Goal: Task Accomplishment & Management: Manage account settings

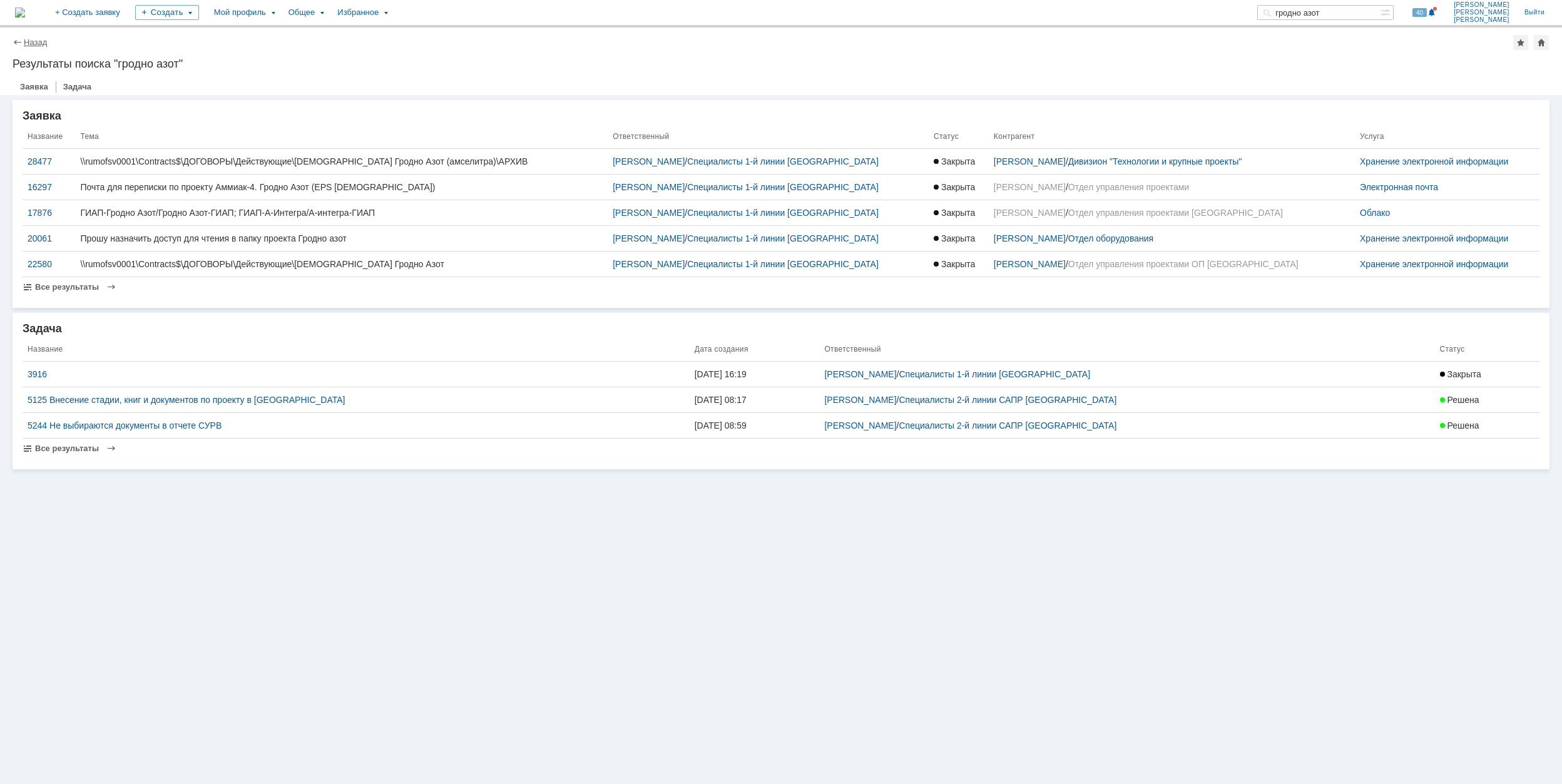
click at [28, 41] on link "Назад" at bounding box center [35, 42] width 23 height 9
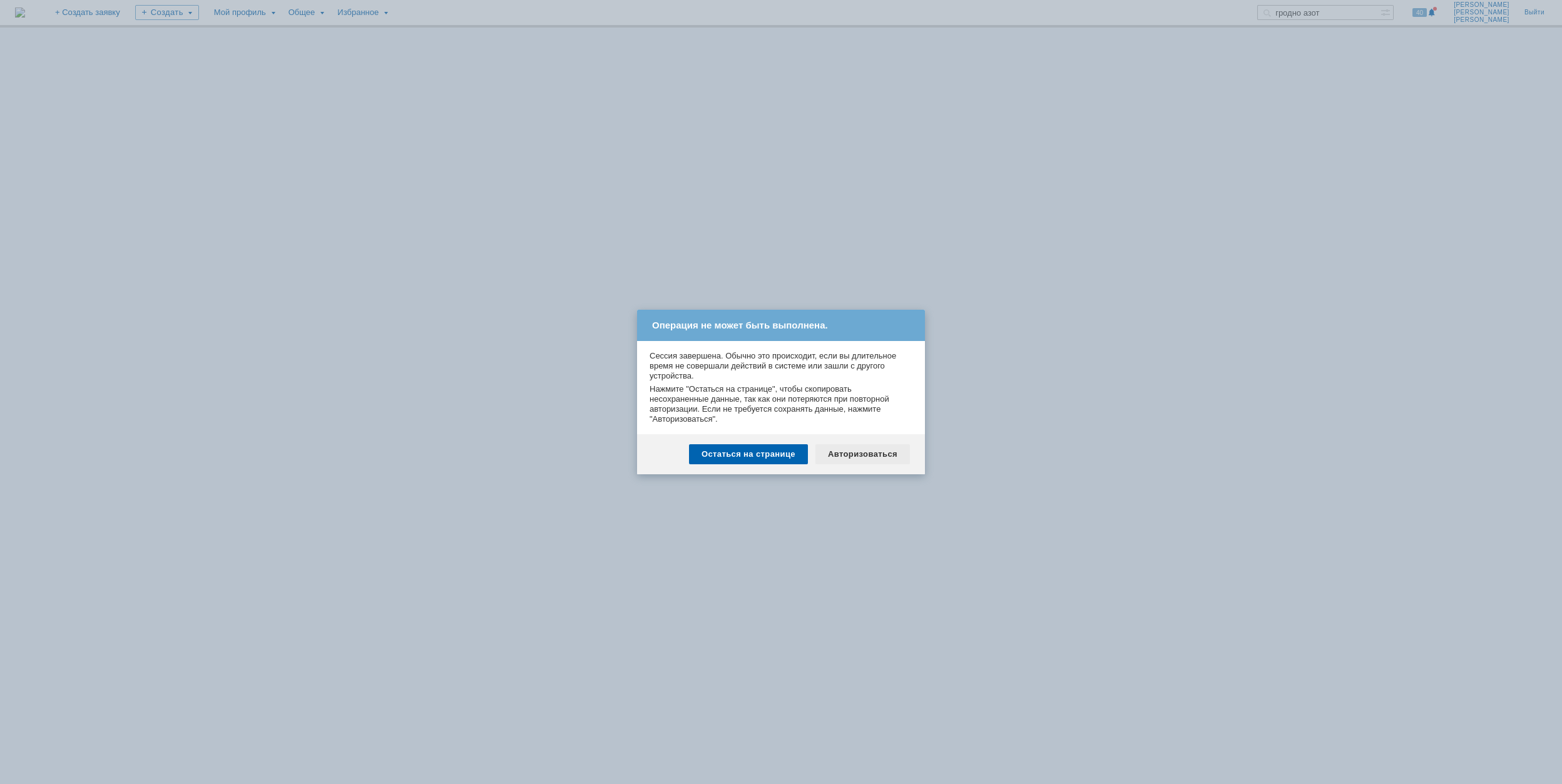
click at [870, 454] on div "Авторизоваться" at bounding box center [862, 454] width 94 height 20
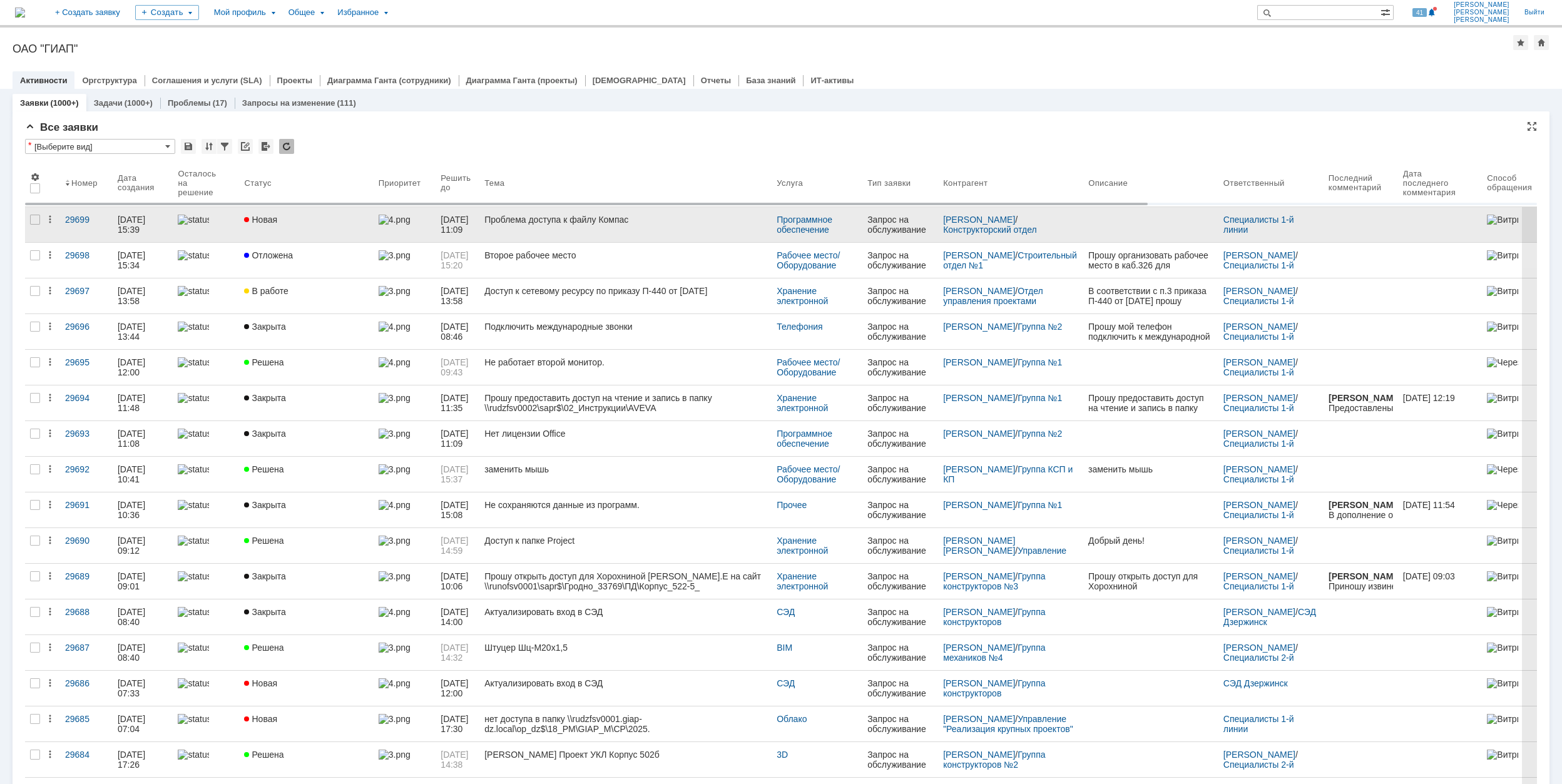
click at [344, 223] on div "Новая" at bounding box center [305, 220] width 124 height 10
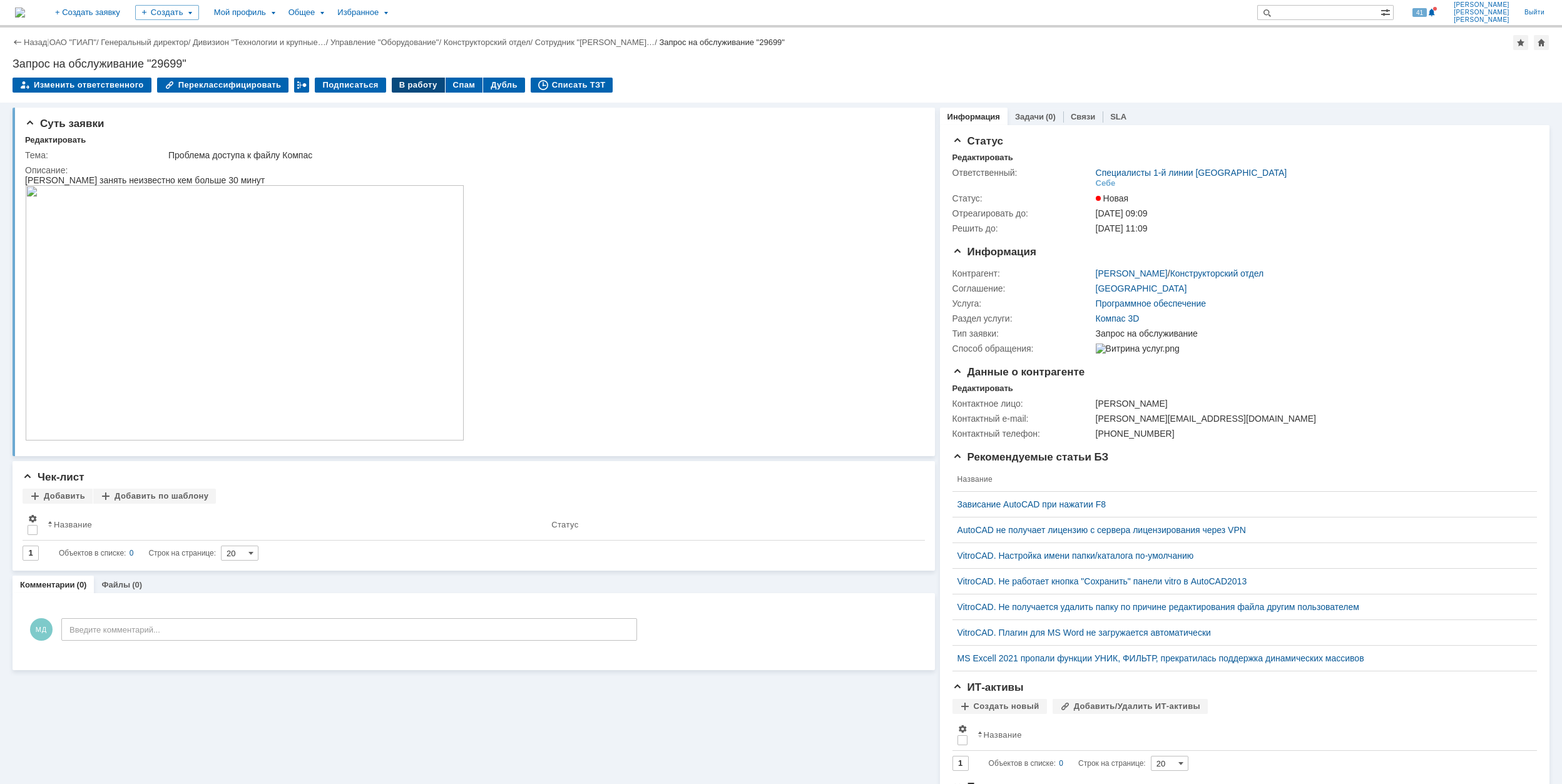
click at [396, 78] on div "В работу" at bounding box center [418, 85] width 53 height 15
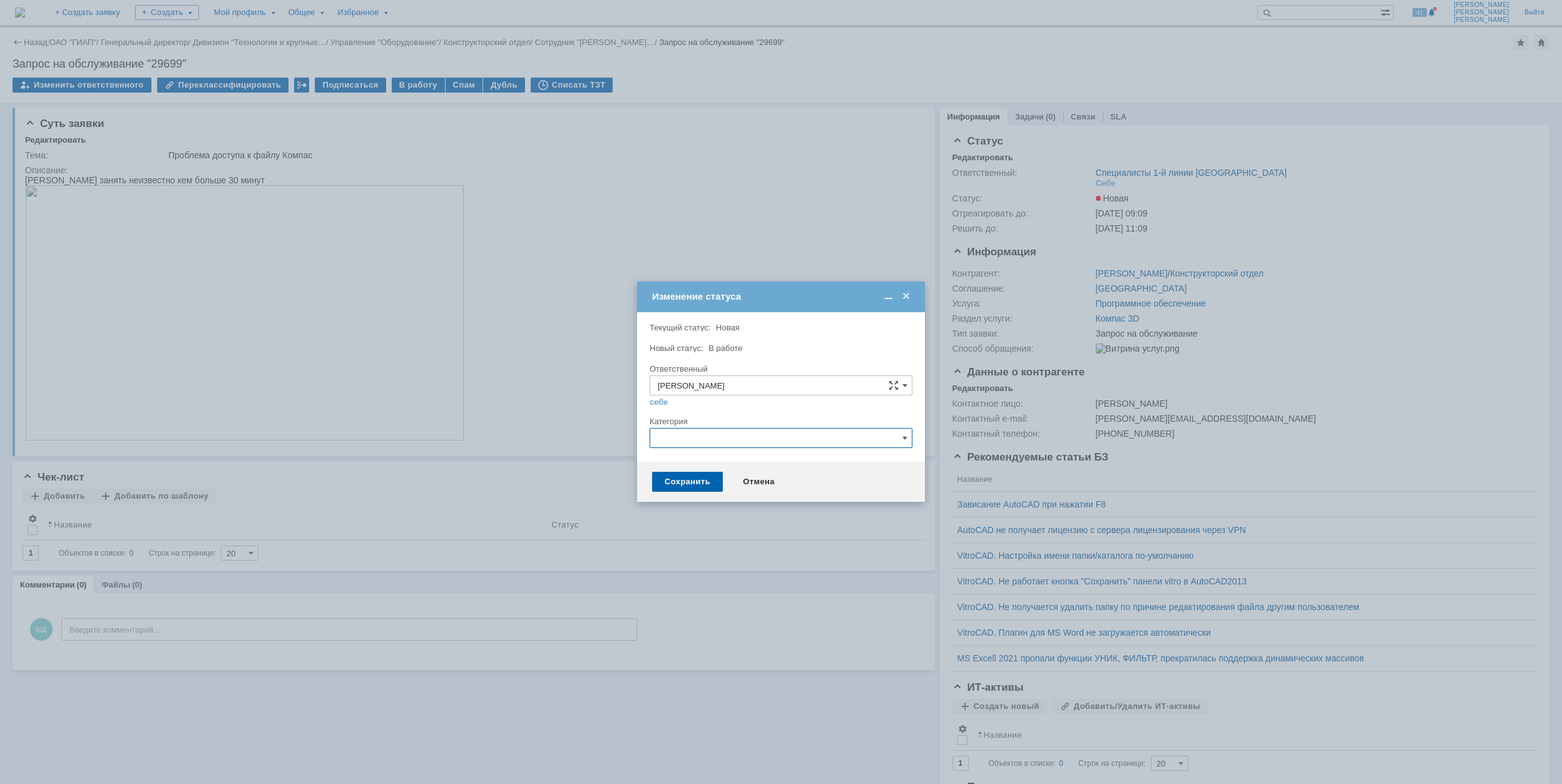
click at [696, 441] on input "text" at bounding box center [781, 438] width 263 height 20
click at [737, 562] on div "Компас" at bounding box center [781, 559] width 262 height 20
type input "Компас"
click at [679, 480] on div "Сохранить" at bounding box center [687, 481] width 71 height 20
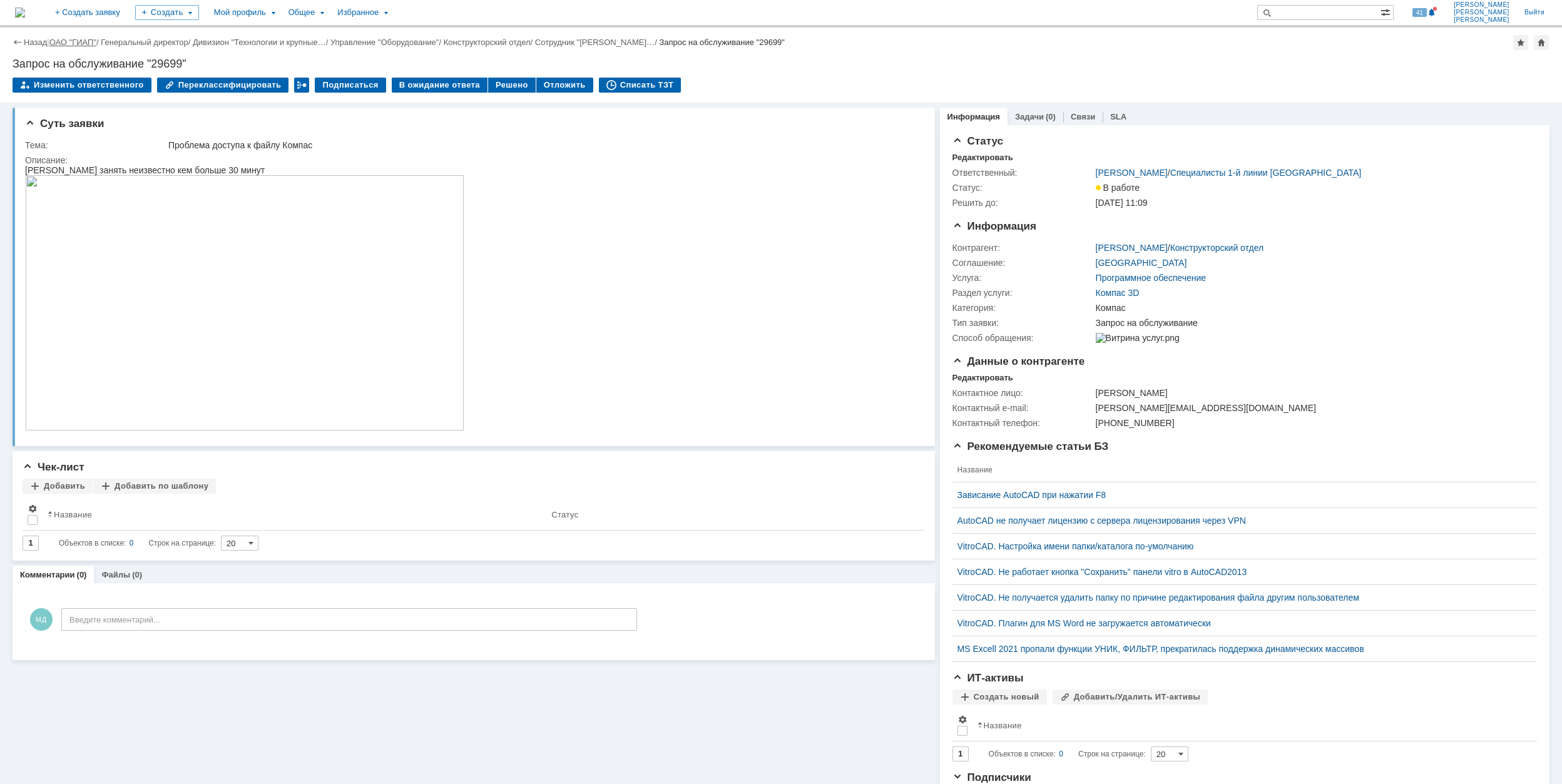
click at [87, 38] on link "ОАО "ГИАП"" at bounding box center [73, 42] width 47 height 9
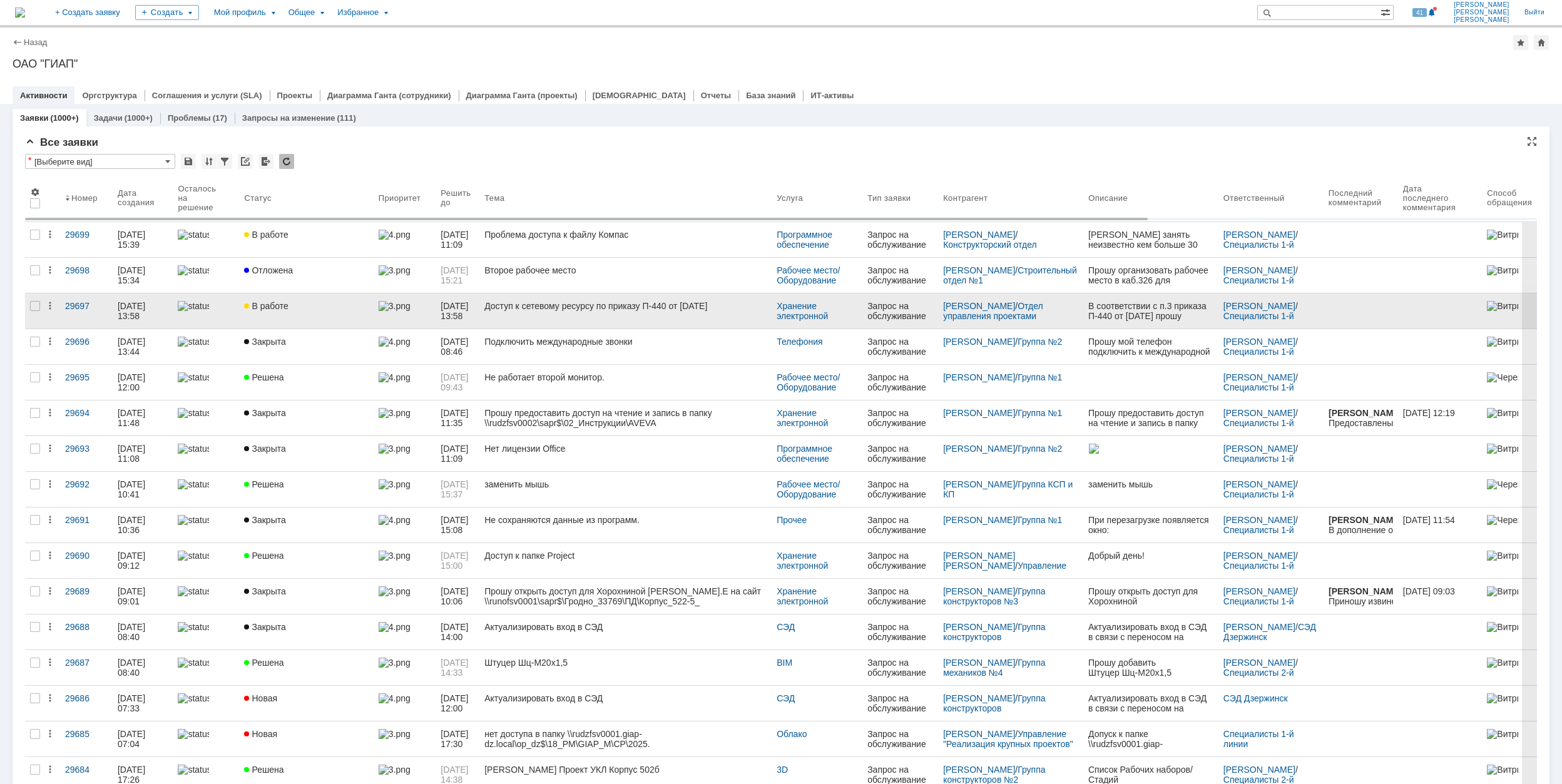
click at [352, 308] on div "В работе" at bounding box center [305, 306] width 124 height 10
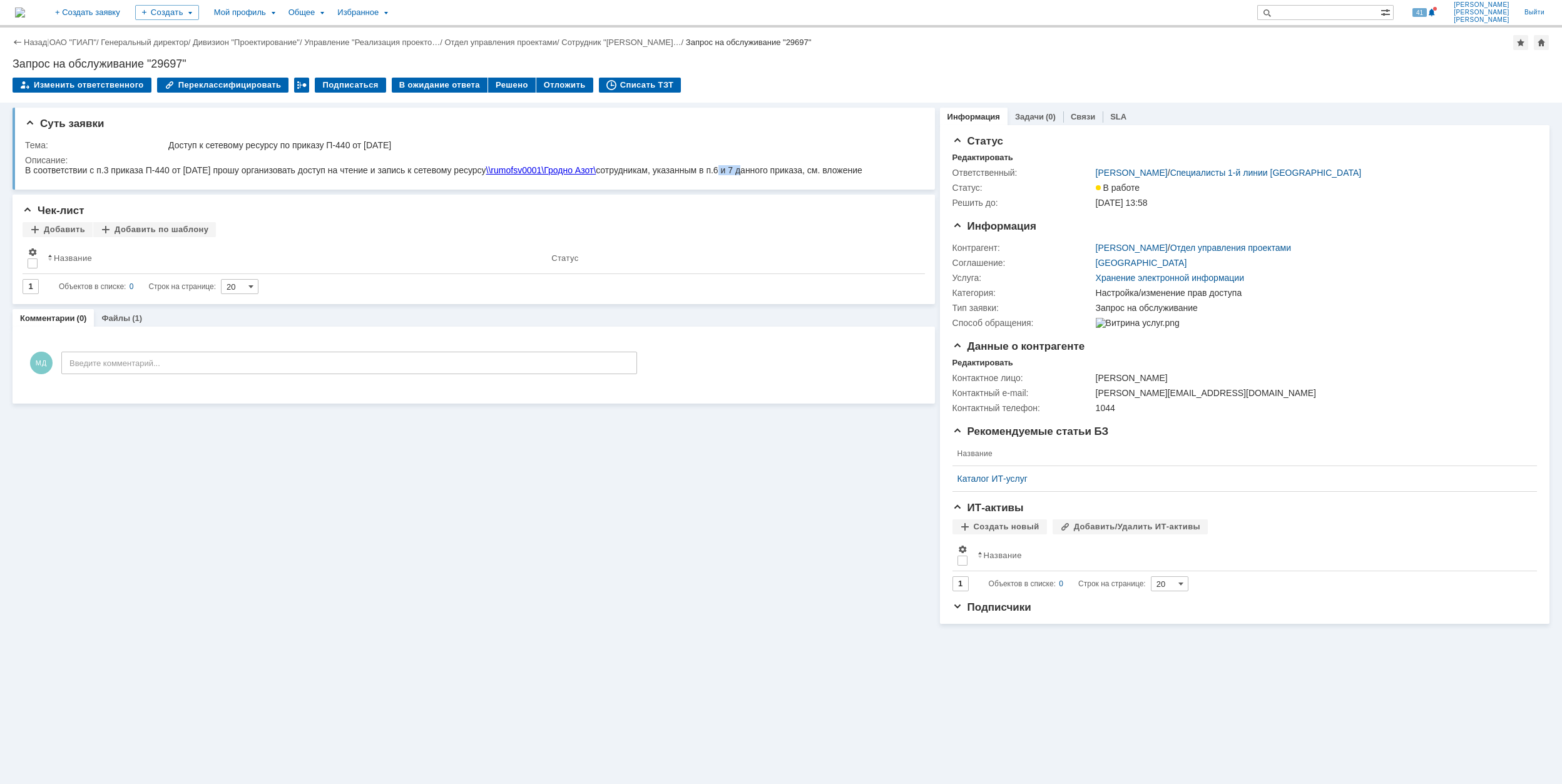
drag, startPoint x: 737, startPoint y: 165, endPoint x: 759, endPoint y: 166, distance: 22.0
click at [759, 166] on div "В соответствии с п.3 приказа П-440 от 19.09.2025 прошу организовать доступ на ч…" at bounding box center [443, 170] width 837 height 10
click at [502, 86] on div "Решено" at bounding box center [512, 85] width 48 height 15
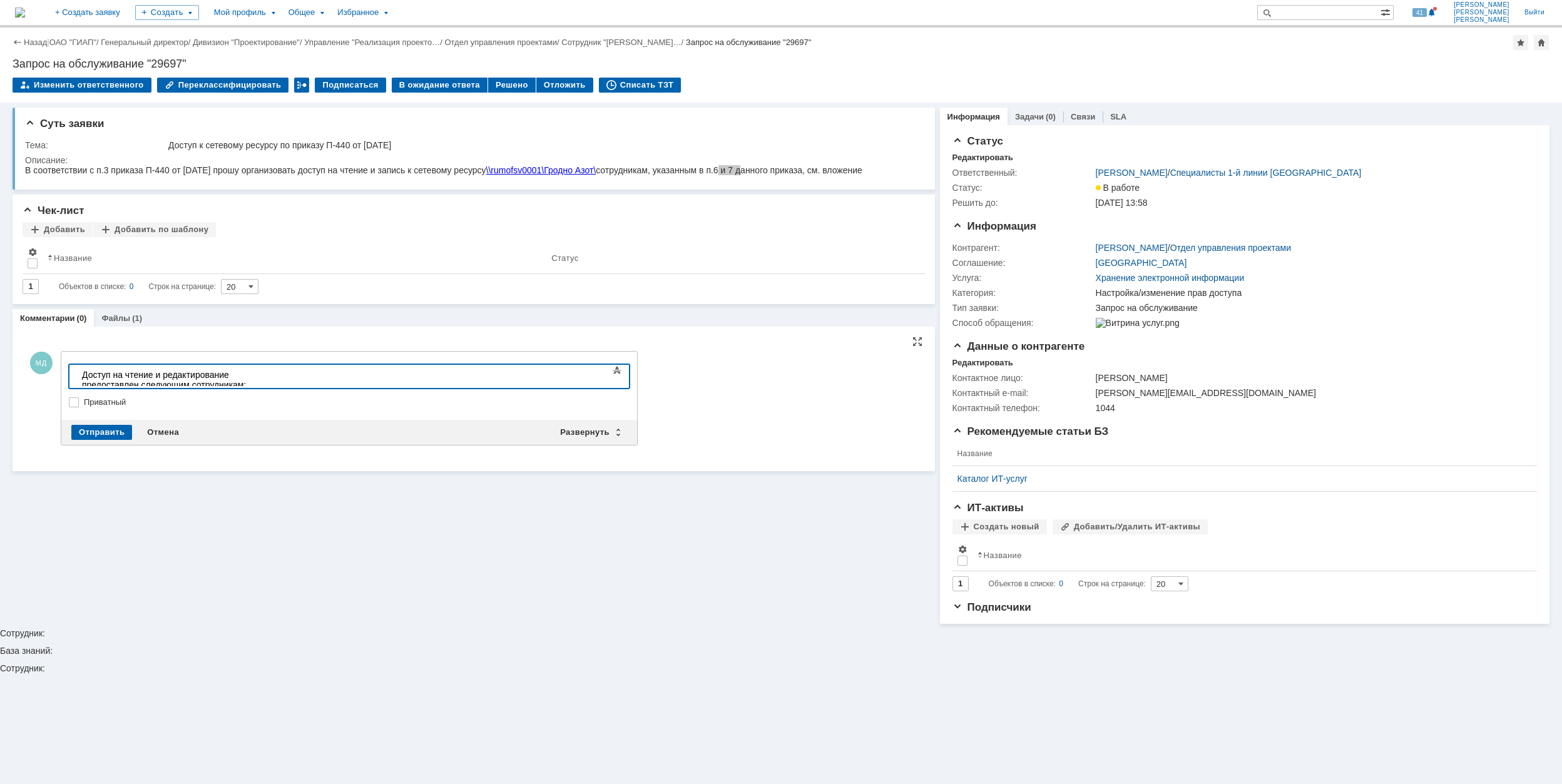
scroll to position [2137, 3]
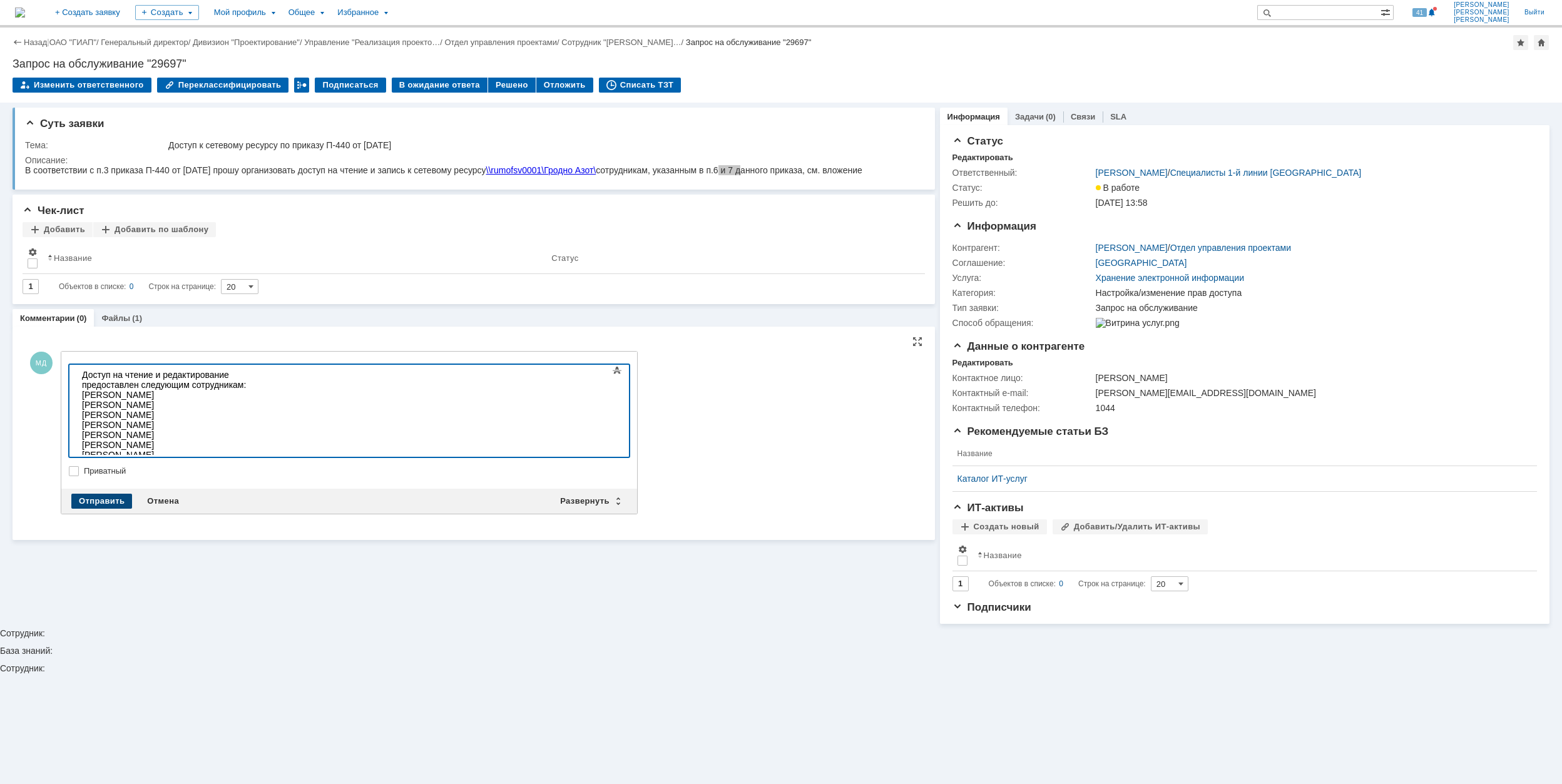
click at [92, 503] on div "Отправить" at bounding box center [101, 501] width 61 height 15
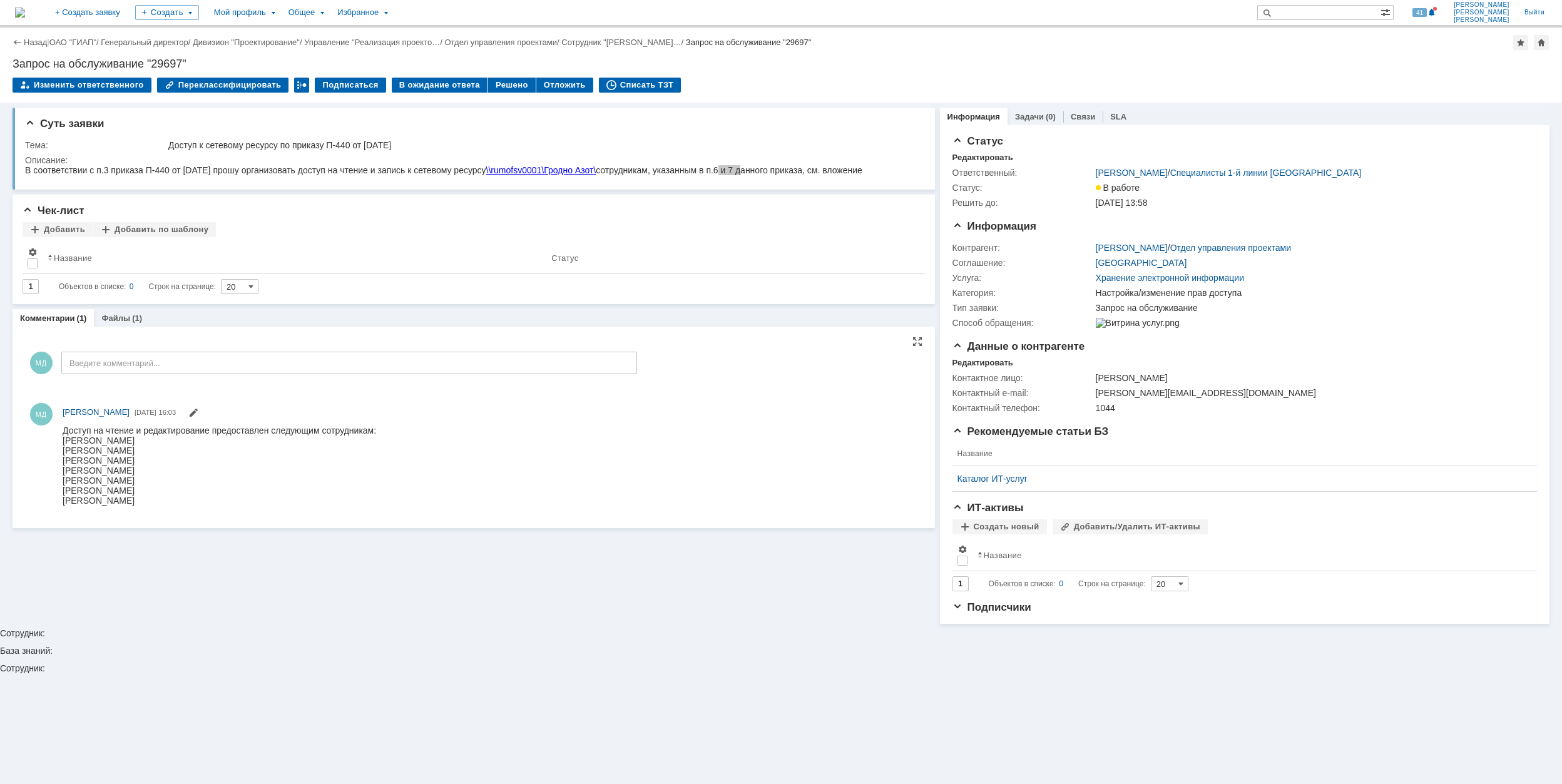
scroll to position [0, 0]
click at [79, 40] on link "ОАО "ГИАП"" at bounding box center [73, 42] width 47 height 9
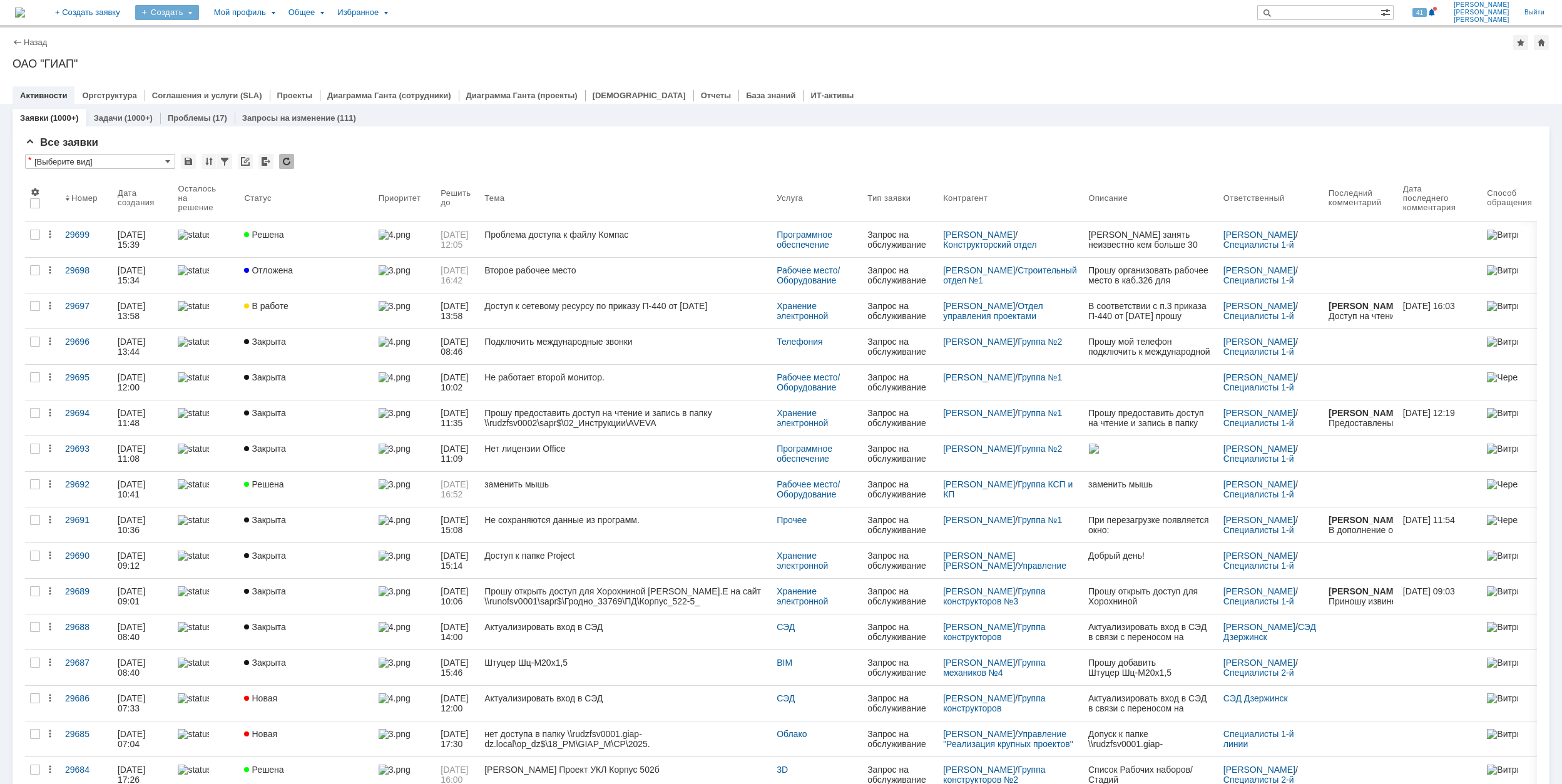
click at [199, 15] on div "Создать" at bounding box center [167, 13] width 64 height 15
click at [233, 79] on link "Заявка" at bounding box center [185, 78] width 95 height 15
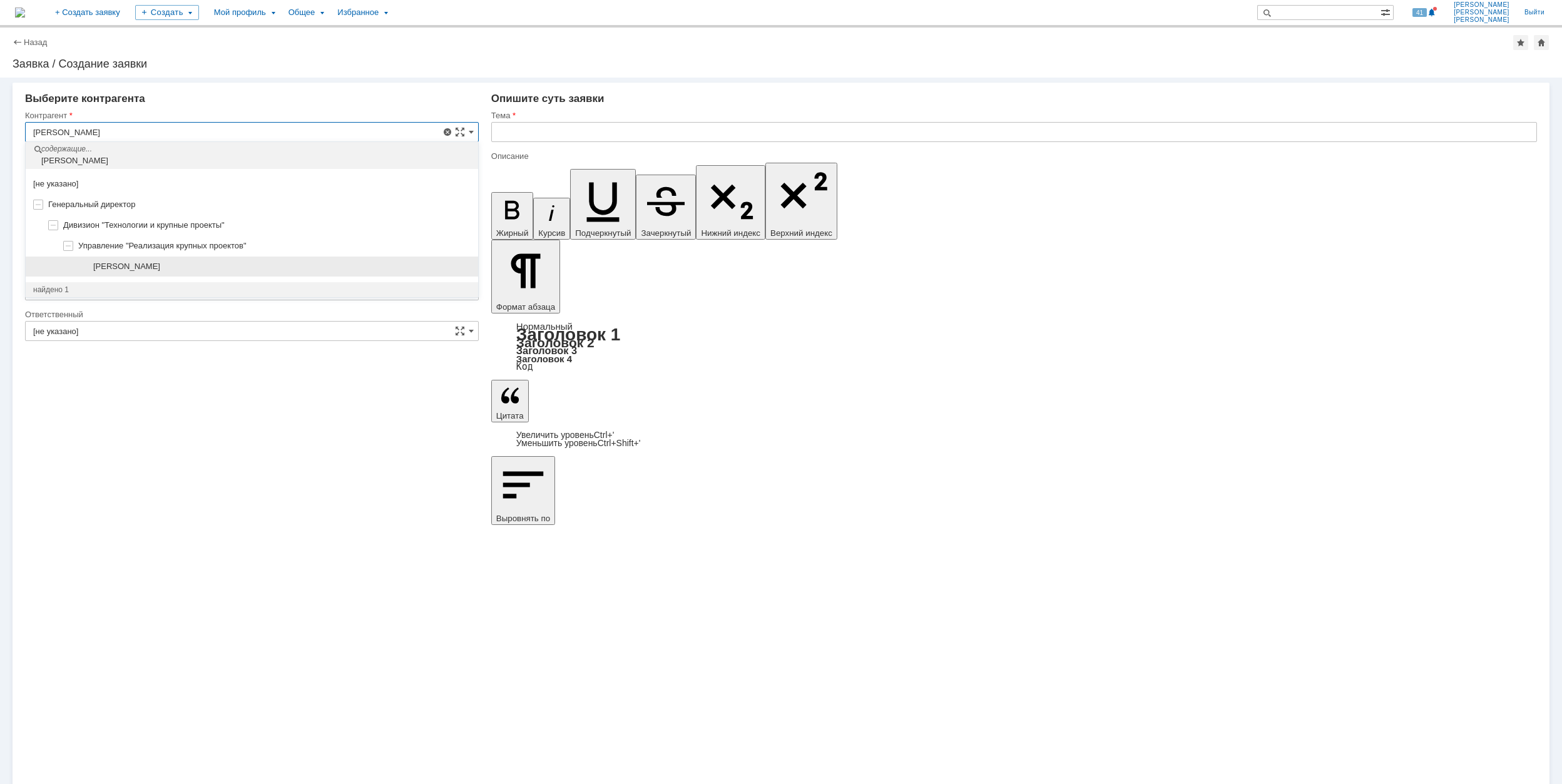
click at [183, 271] on div "[PERSON_NAME]" at bounding box center [281, 267] width 377 height 10
type input "[PERSON_NAME]"
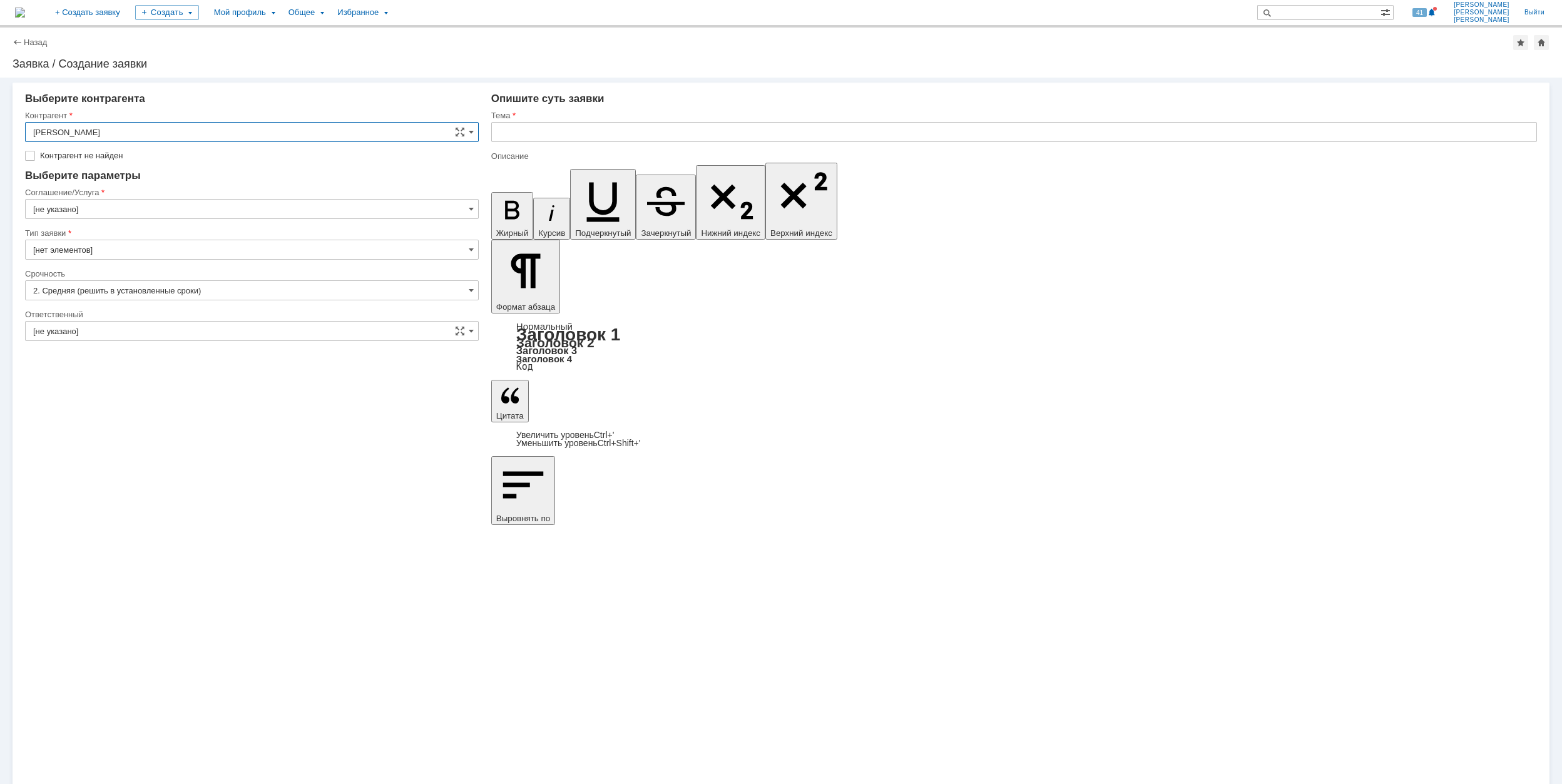
type input "[GEOGRAPHIC_DATA]"
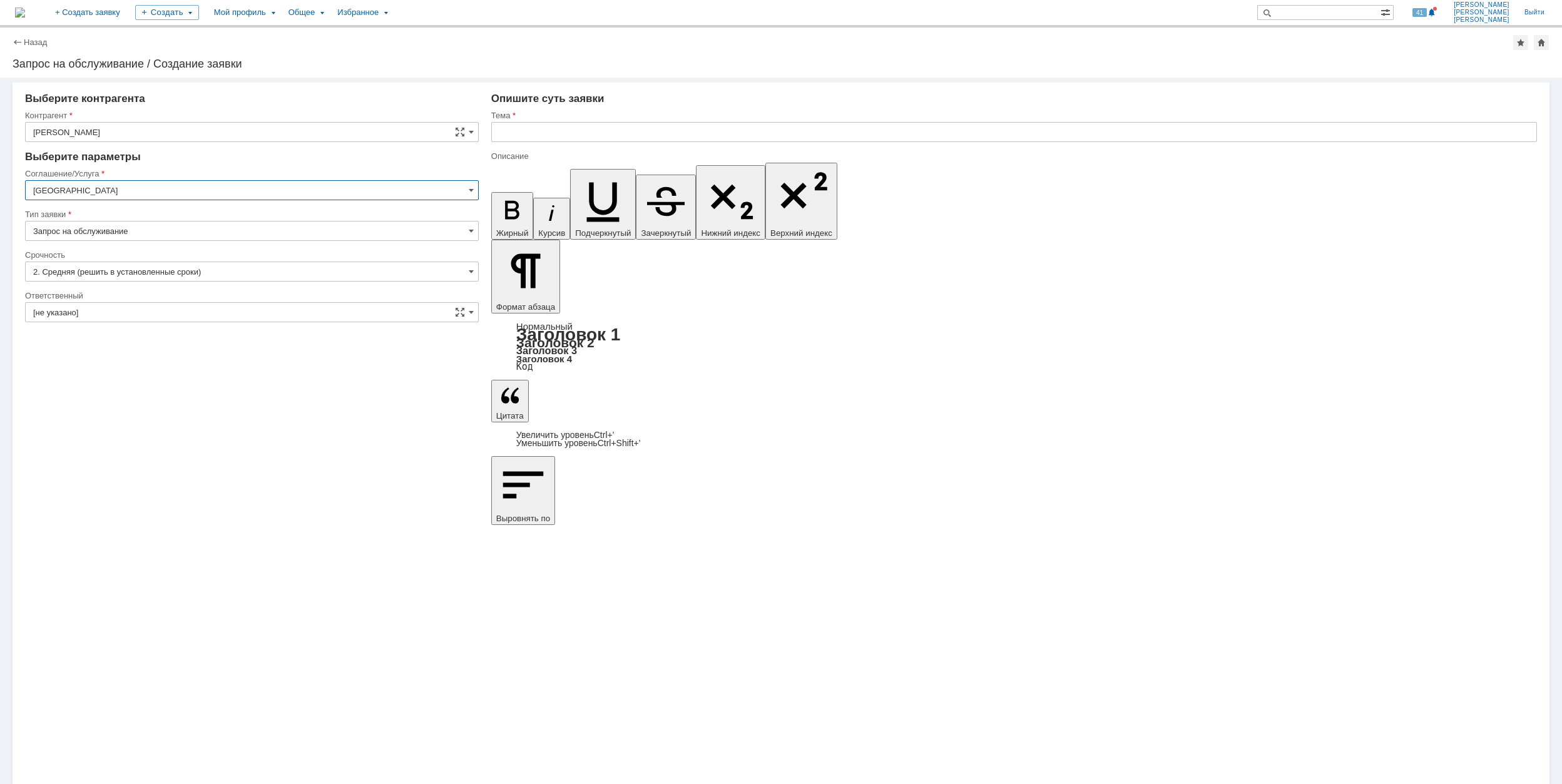
click at [193, 191] on input "[GEOGRAPHIC_DATA]" at bounding box center [251, 190] width 454 height 20
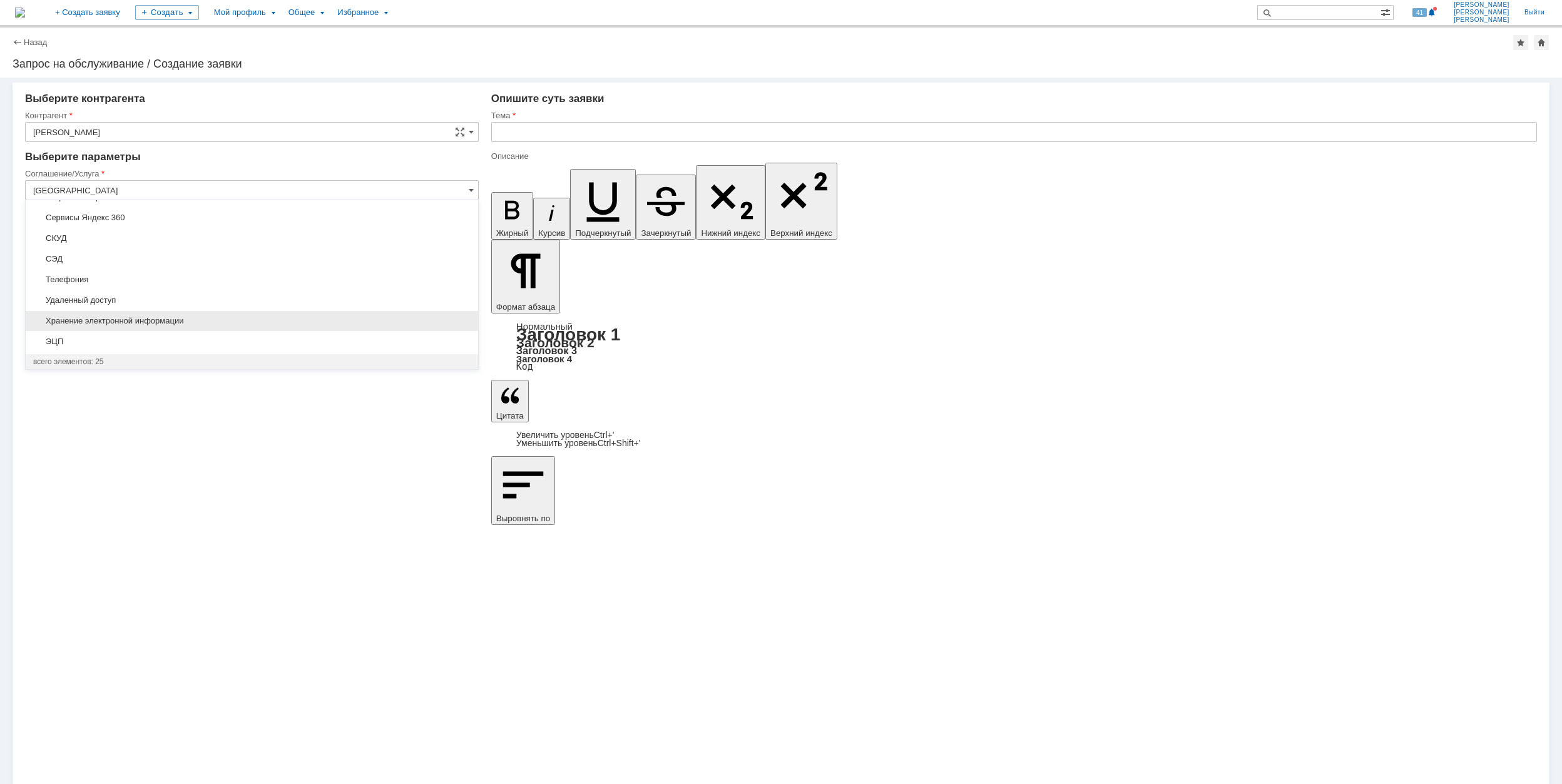
click at [160, 318] on span "Хранение электронной информации" at bounding box center [251, 321] width 437 height 10
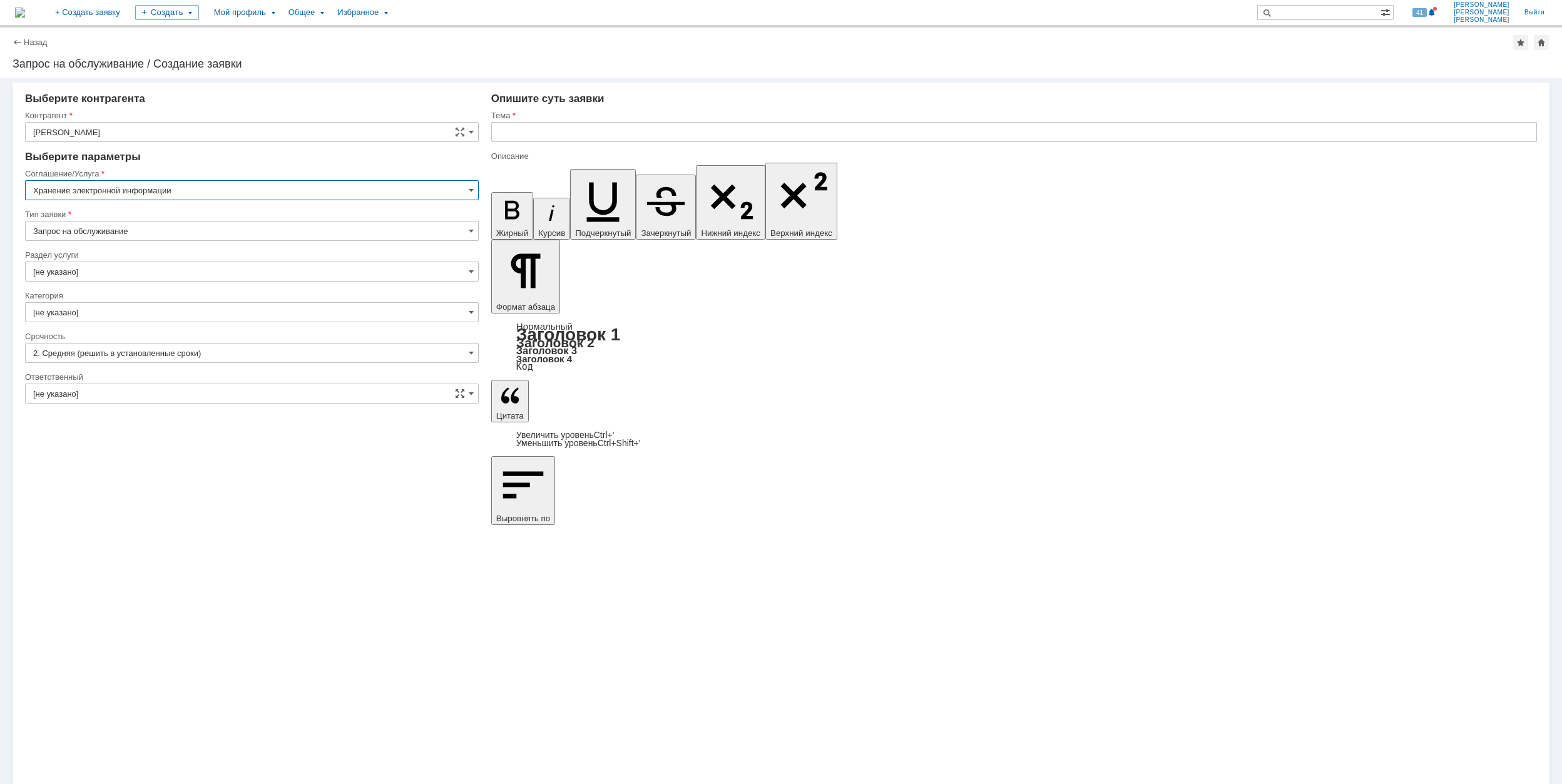
type input "Хранение электронной информации"
click at [119, 275] on input "[не указано]" at bounding box center [251, 271] width 454 height 20
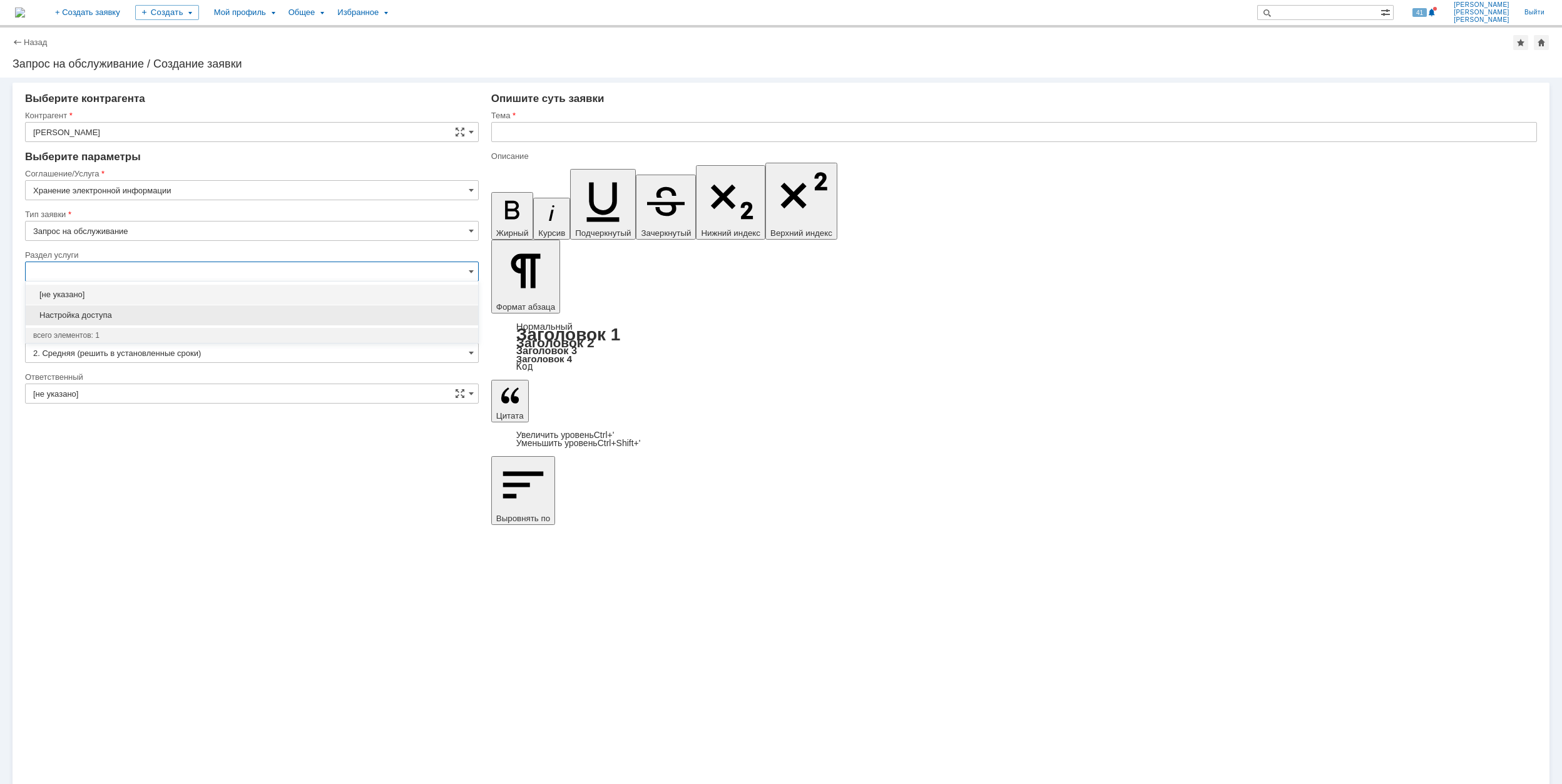
click at [216, 311] on span "Настройка доступа" at bounding box center [251, 315] width 437 height 10
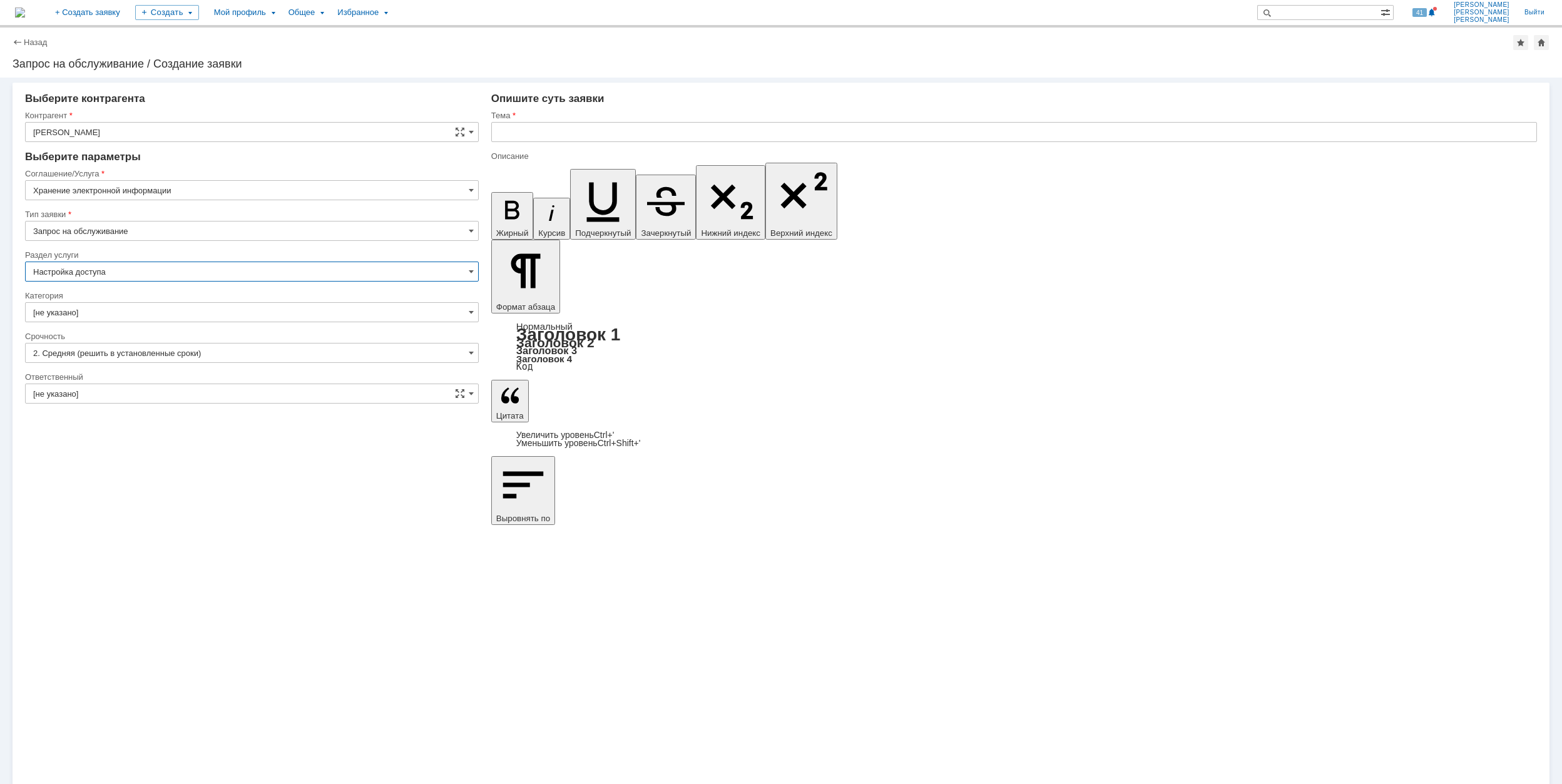
type input "Настройка доступа"
click at [145, 308] on input "[не указано]" at bounding box center [251, 311] width 454 height 20
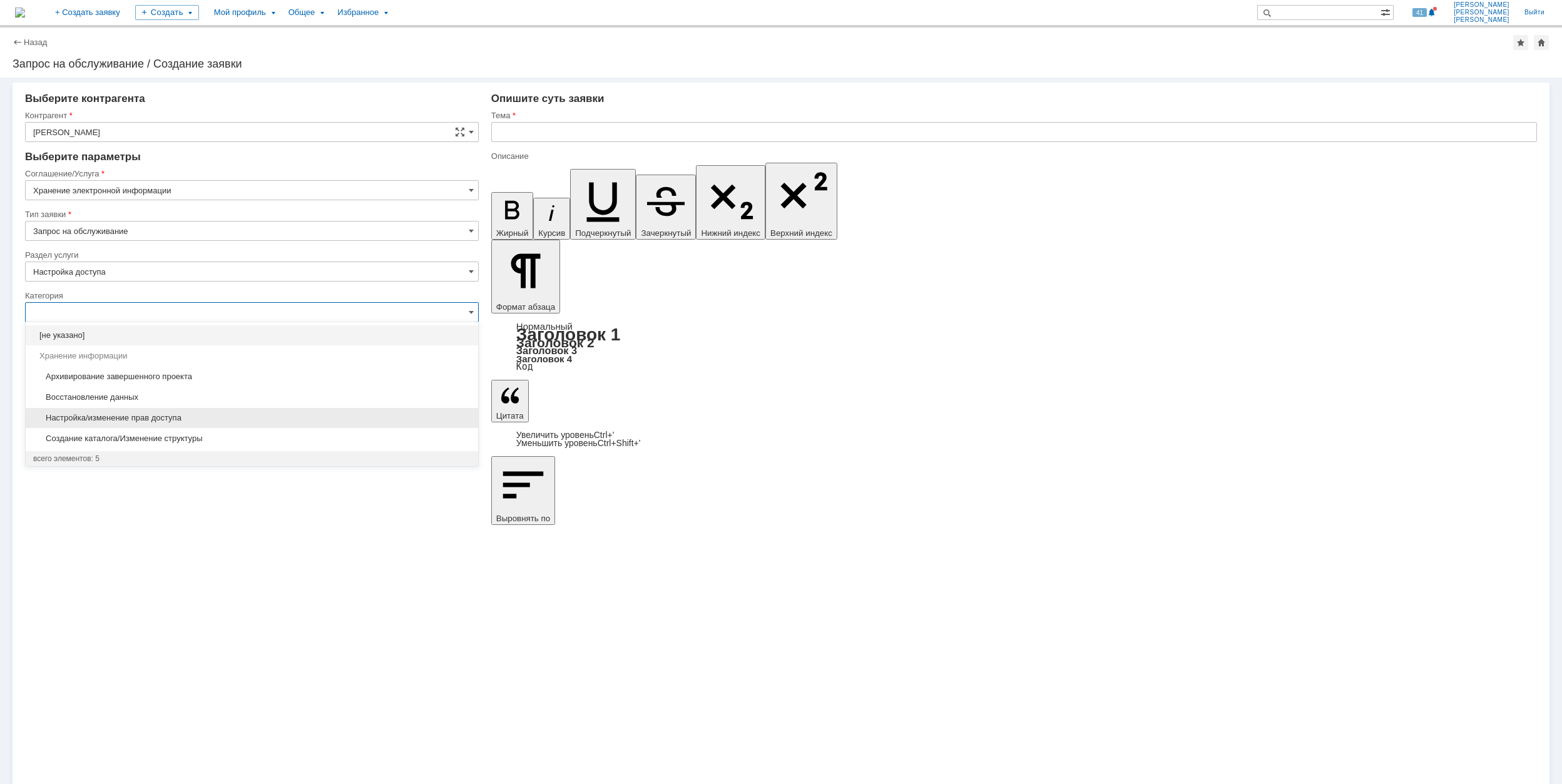
click at [248, 419] on span "Настройка/изменение прав доступа" at bounding box center [251, 418] width 437 height 10
type input "Настройка/изменение прав доступа"
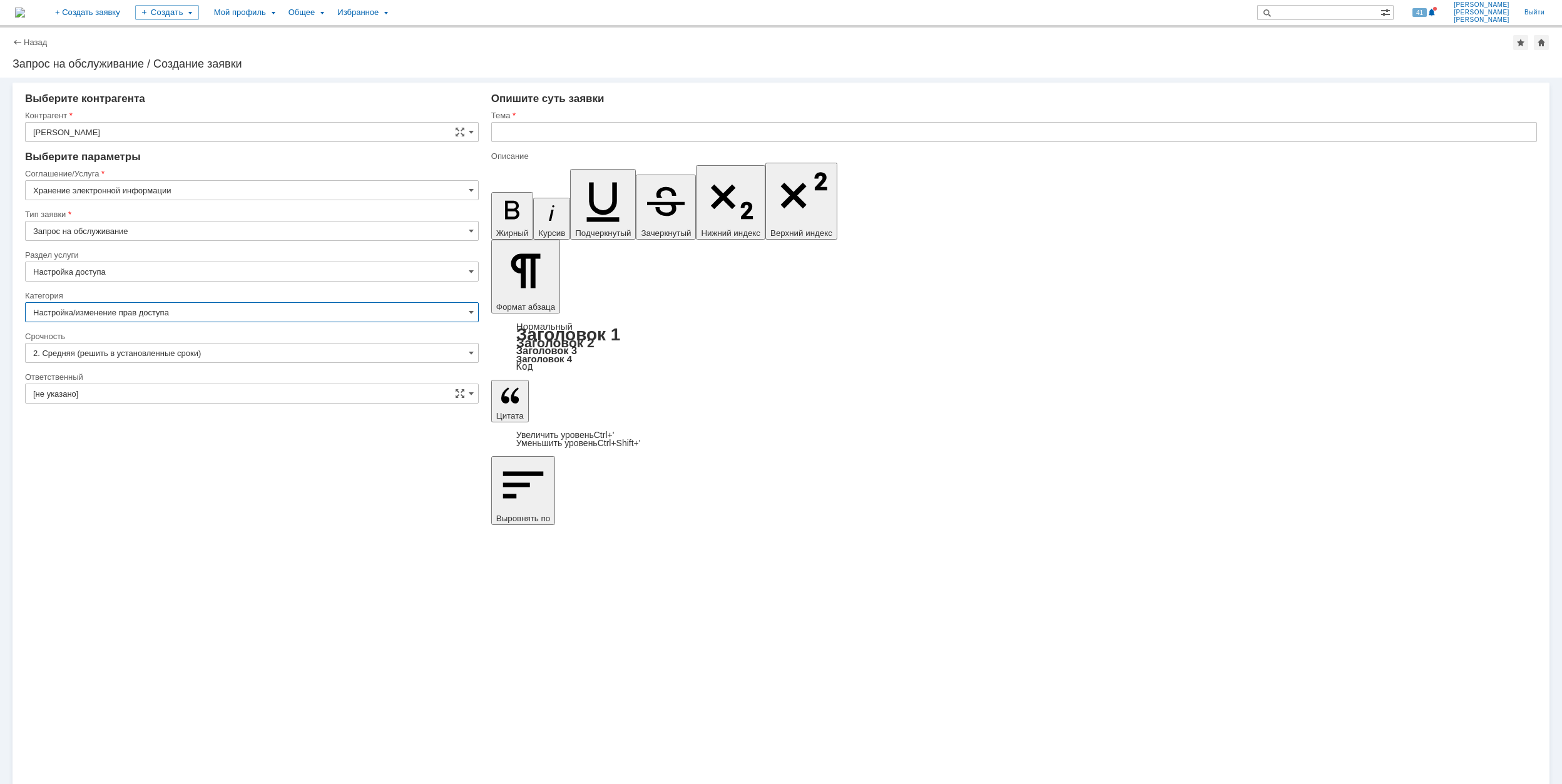
click at [171, 402] on input "[не указано]" at bounding box center [251, 393] width 454 height 20
type input "Настройка/изменение прав доступа"
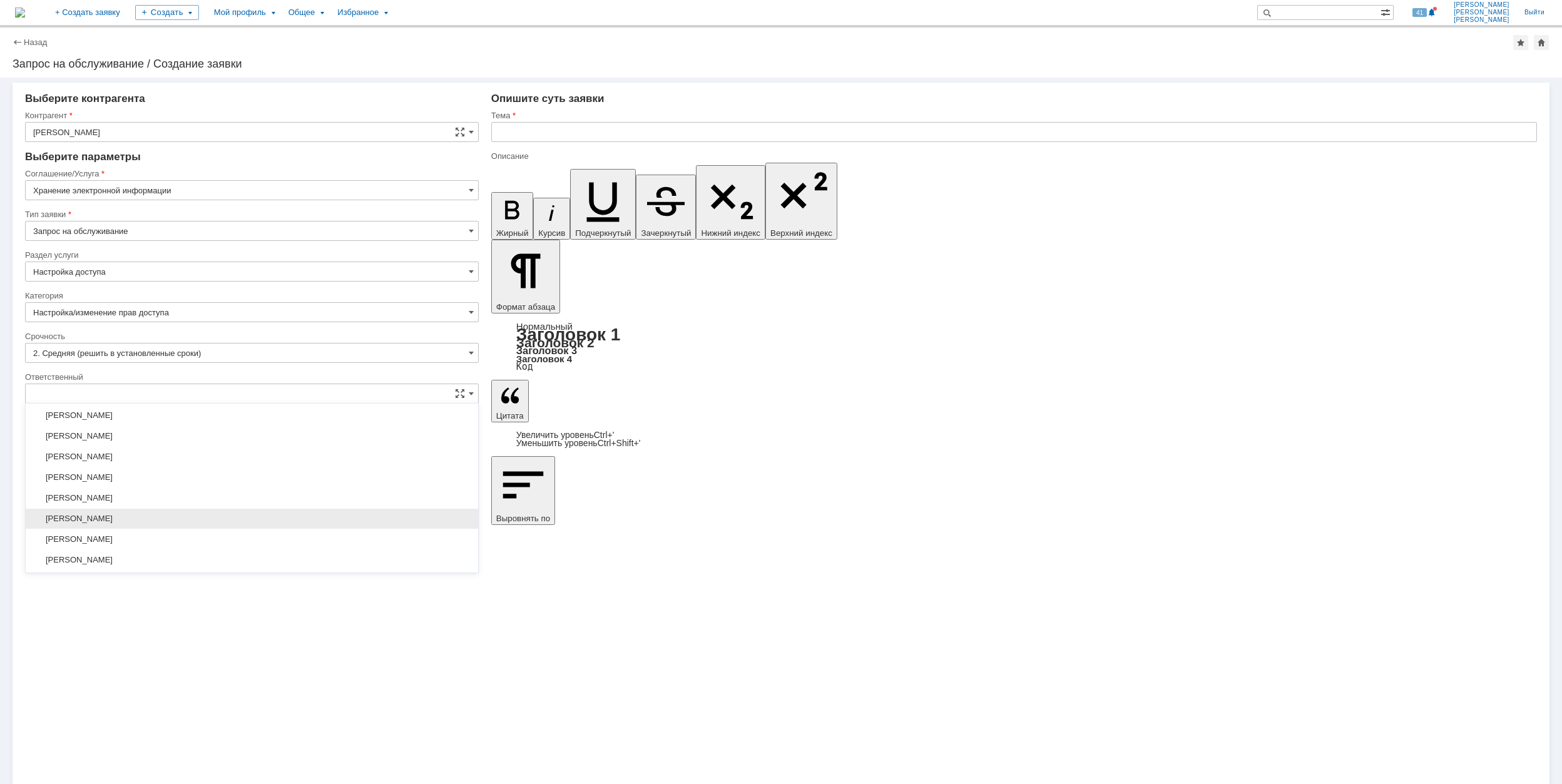
click at [195, 523] on span "[PERSON_NAME]" at bounding box center [251, 519] width 437 height 10
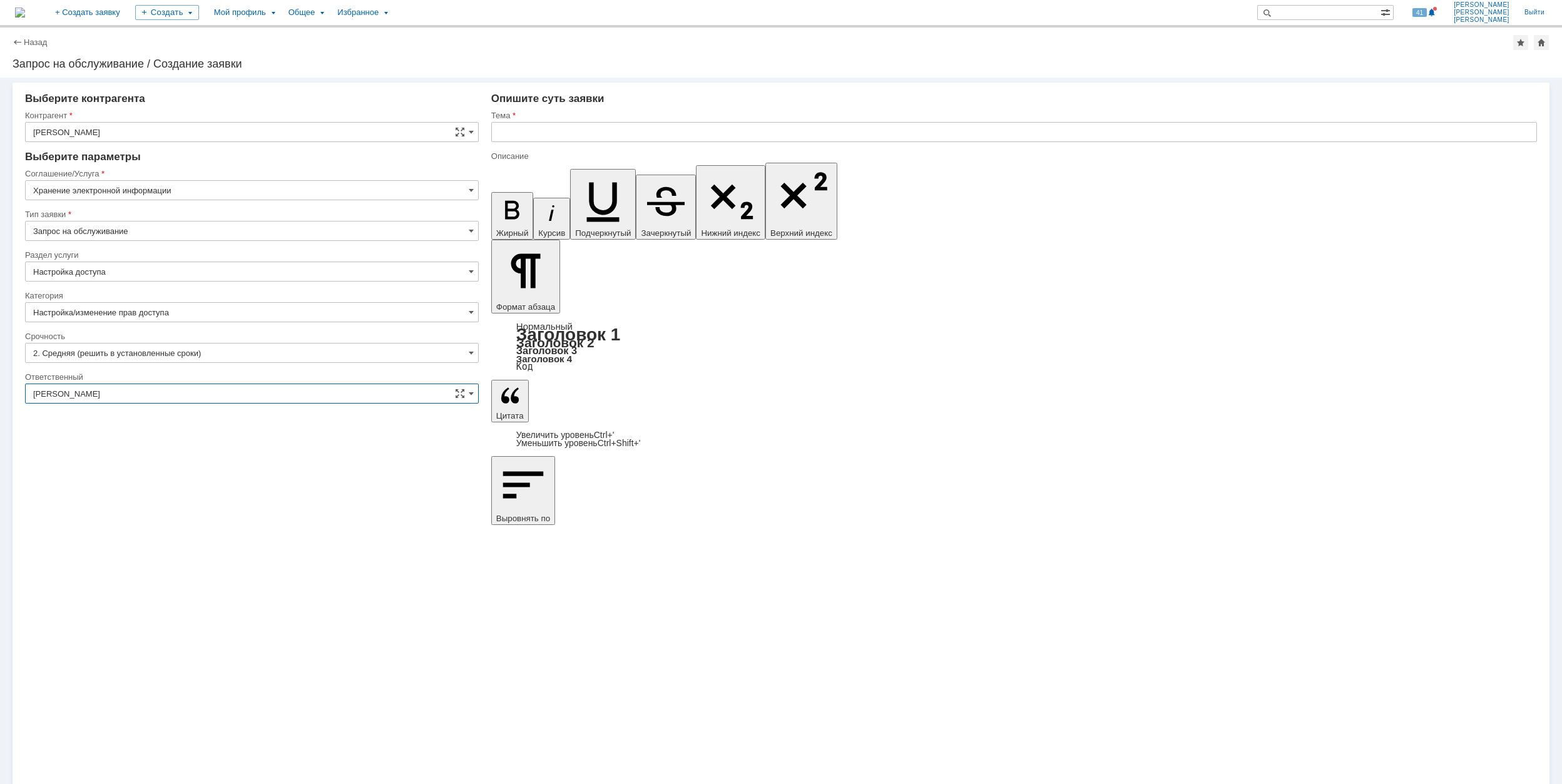
type input "[PERSON_NAME]"
click at [629, 132] on input "text" at bounding box center [1014, 132] width 1046 height 20
paste input "\\Rumofsv0001\1875_п-19_аммиак-4_гродно$\2_Переписка\[DEMOGRAPHIC_DATA]-Реестр …"
type input "\\Rumofsv0001\1875_п-19_аммиак-4_гродно$\2_Переписка\[DEMOGRAPHIC_DATA]-Реестр …"
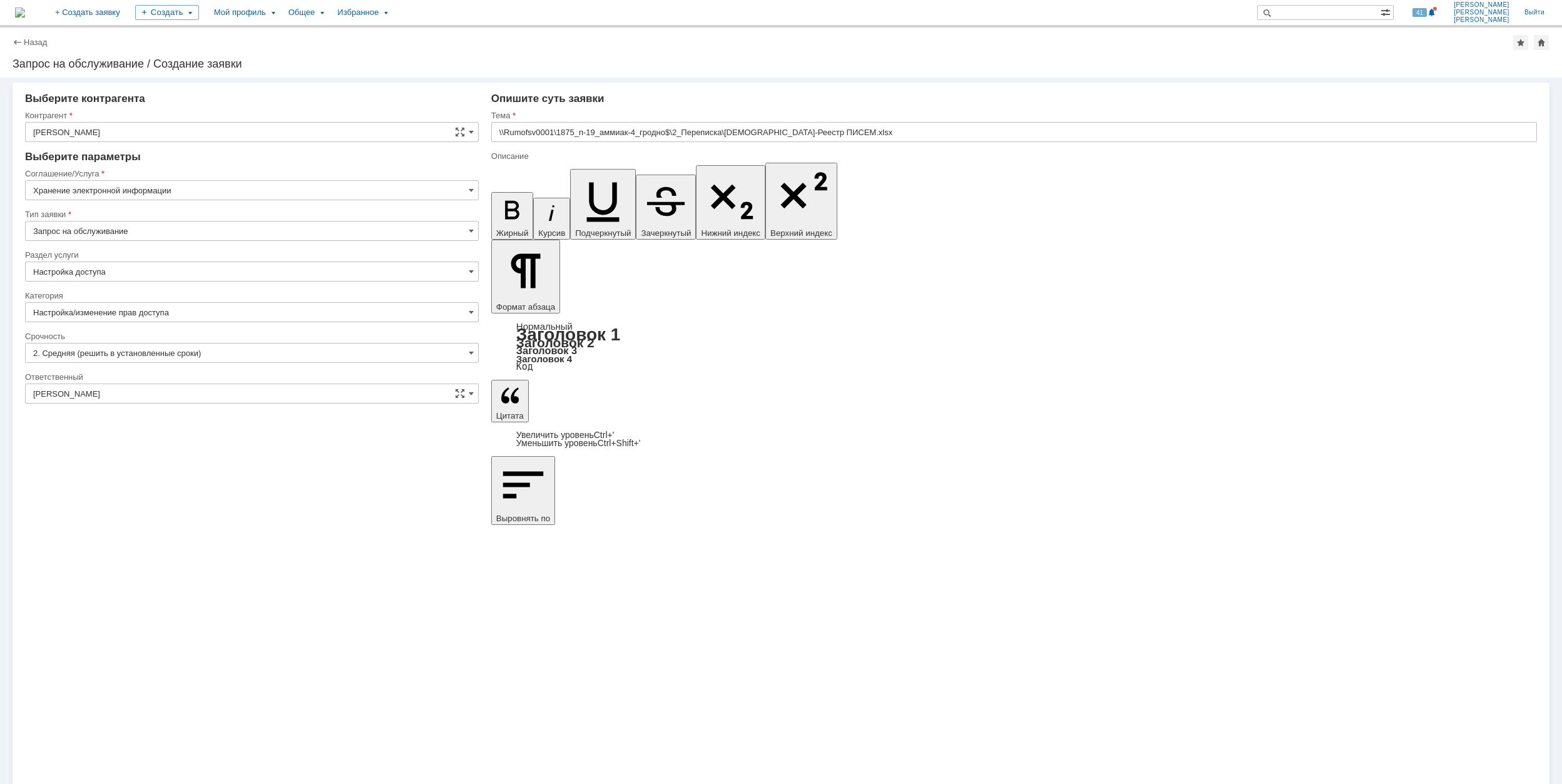
scroll to position [944, 3]
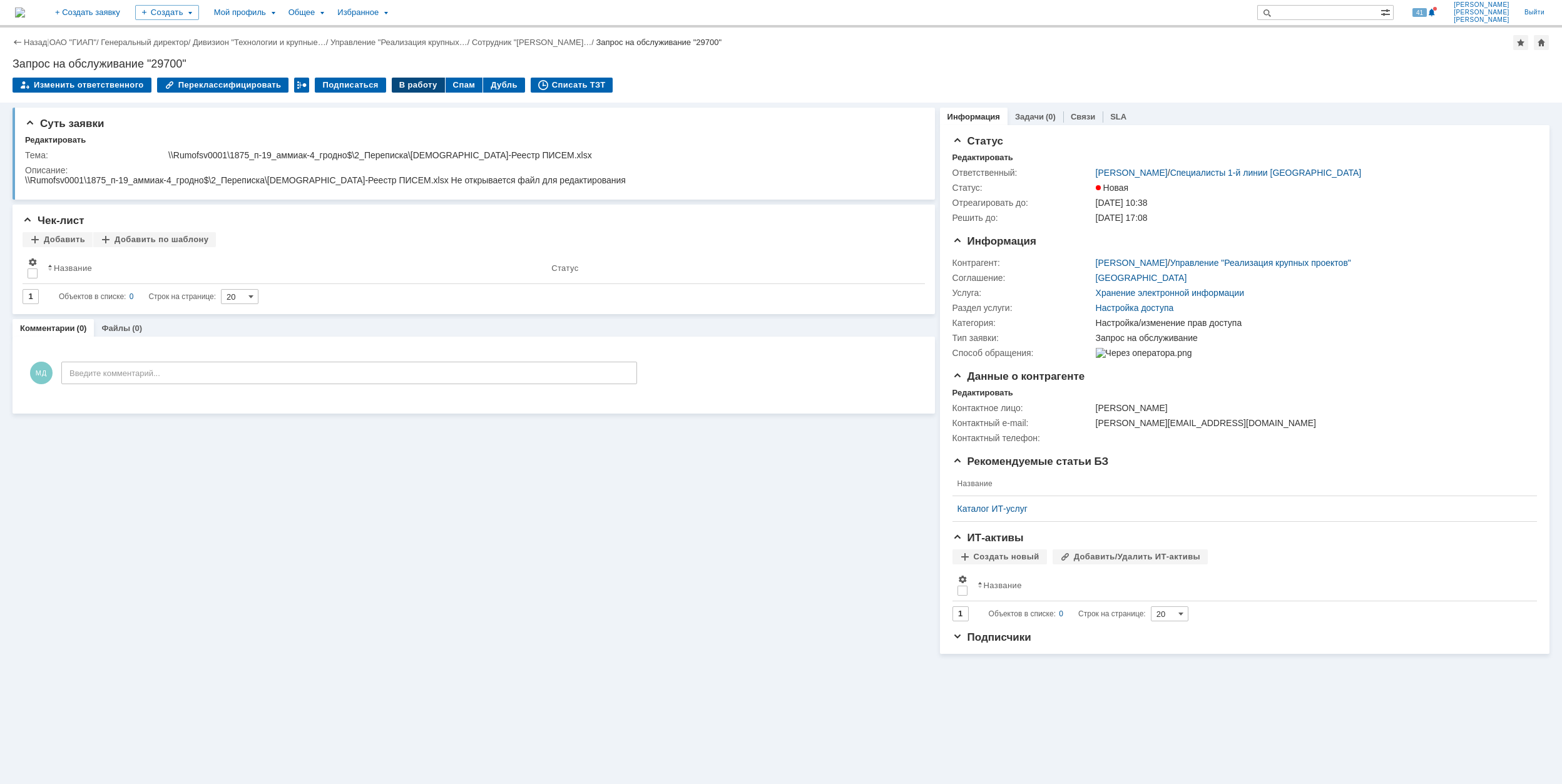
click at [392, 81] on div "В работу" at bounding box center [418, 85] width 53 height 15
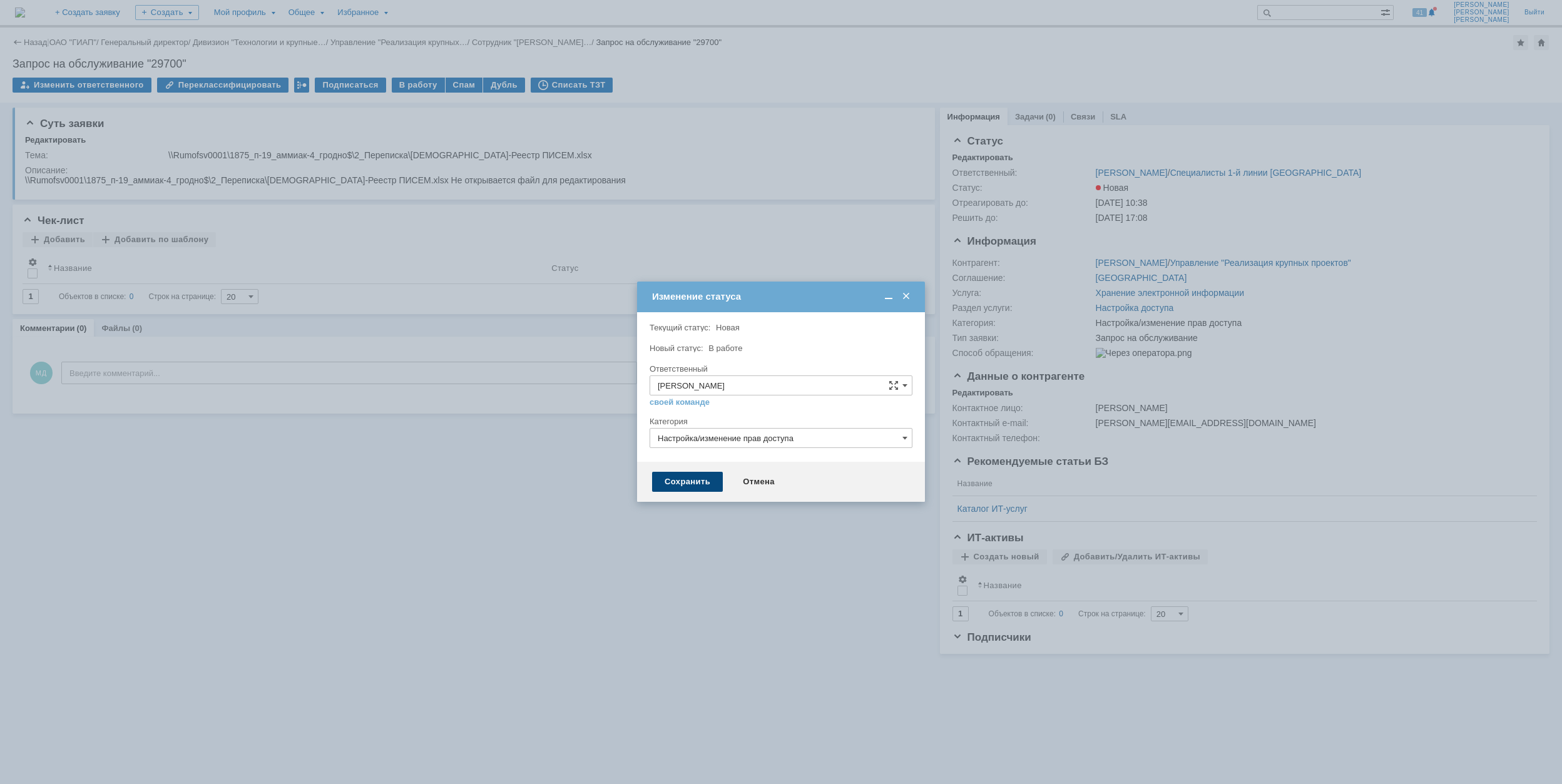
click at [695, 480] on div "Сохранить" at bounding box center [687, 481] width 71 height 20
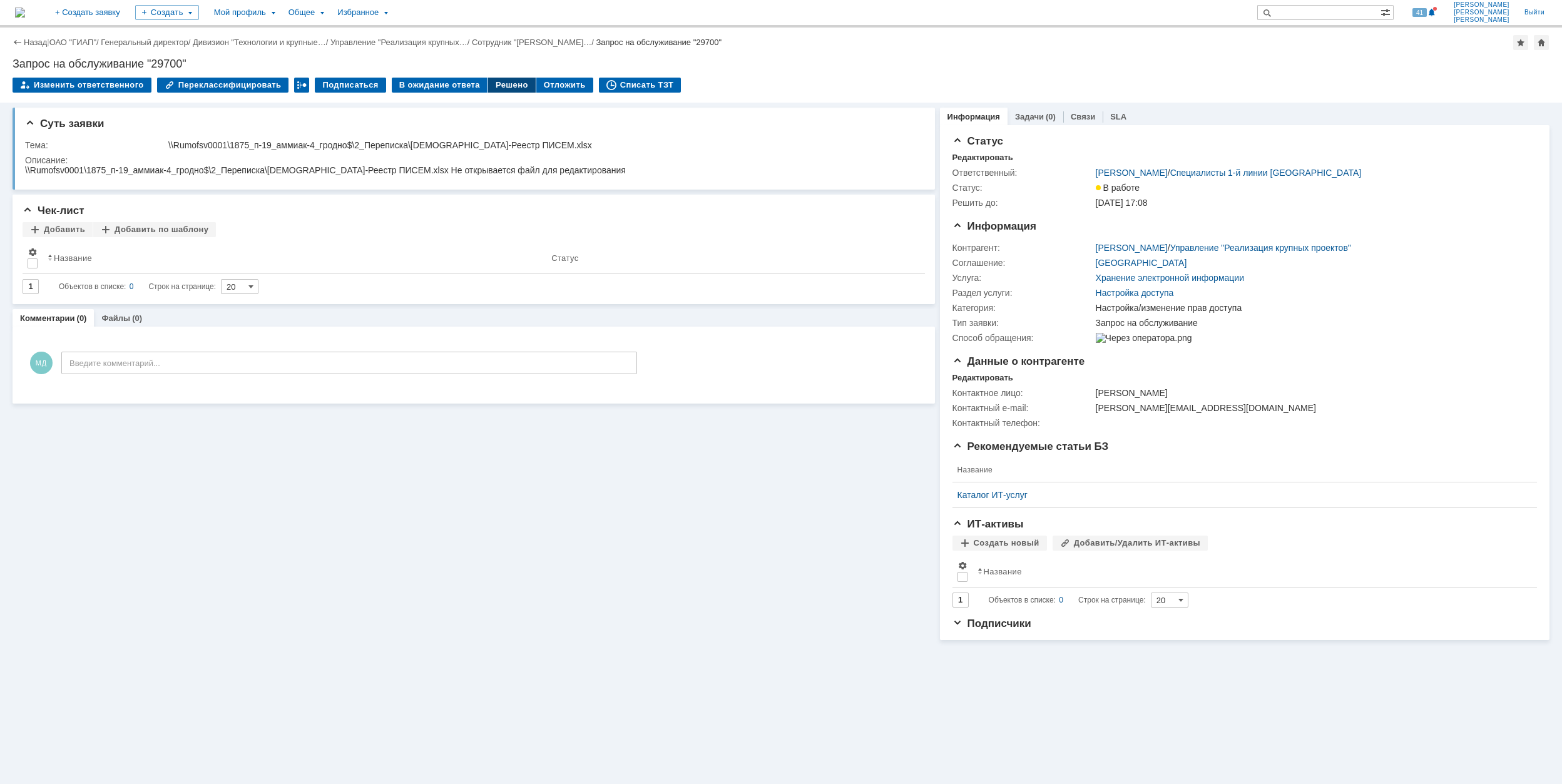
click at [499, 88] on div "Решено" at bounding box center [512, 85] width 48 height 15
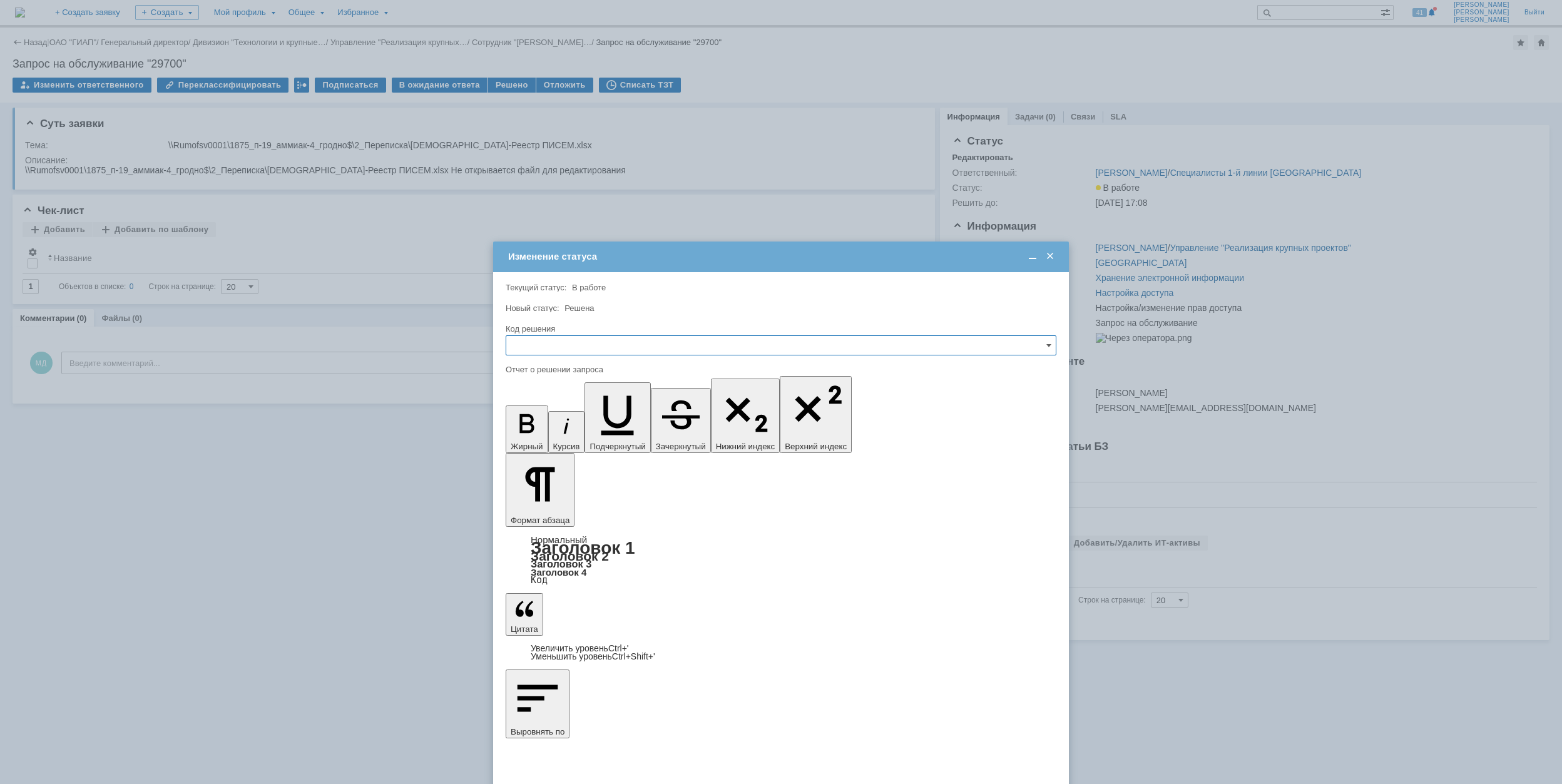
click at [541, 345] on input "text" at bounding box center [781, 345] width 551 height 20
click at [543, 428] on span "Решено" at bounding box center [781, 431] width 535 height 10
type input "Решено"
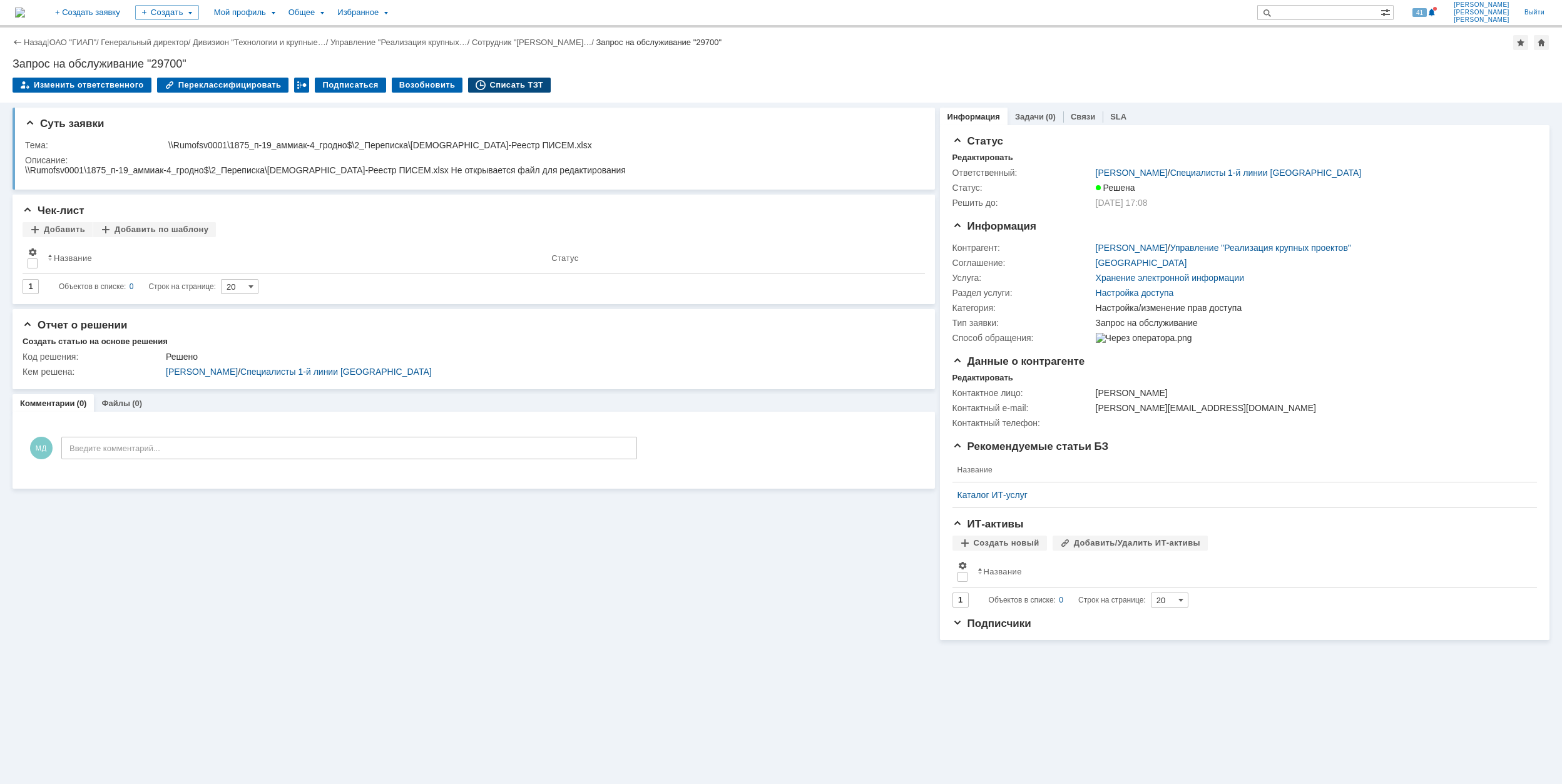
click at [517, 83] on div "Списать ТЗТ" at bounding box center [509, 85] width 83 height 15
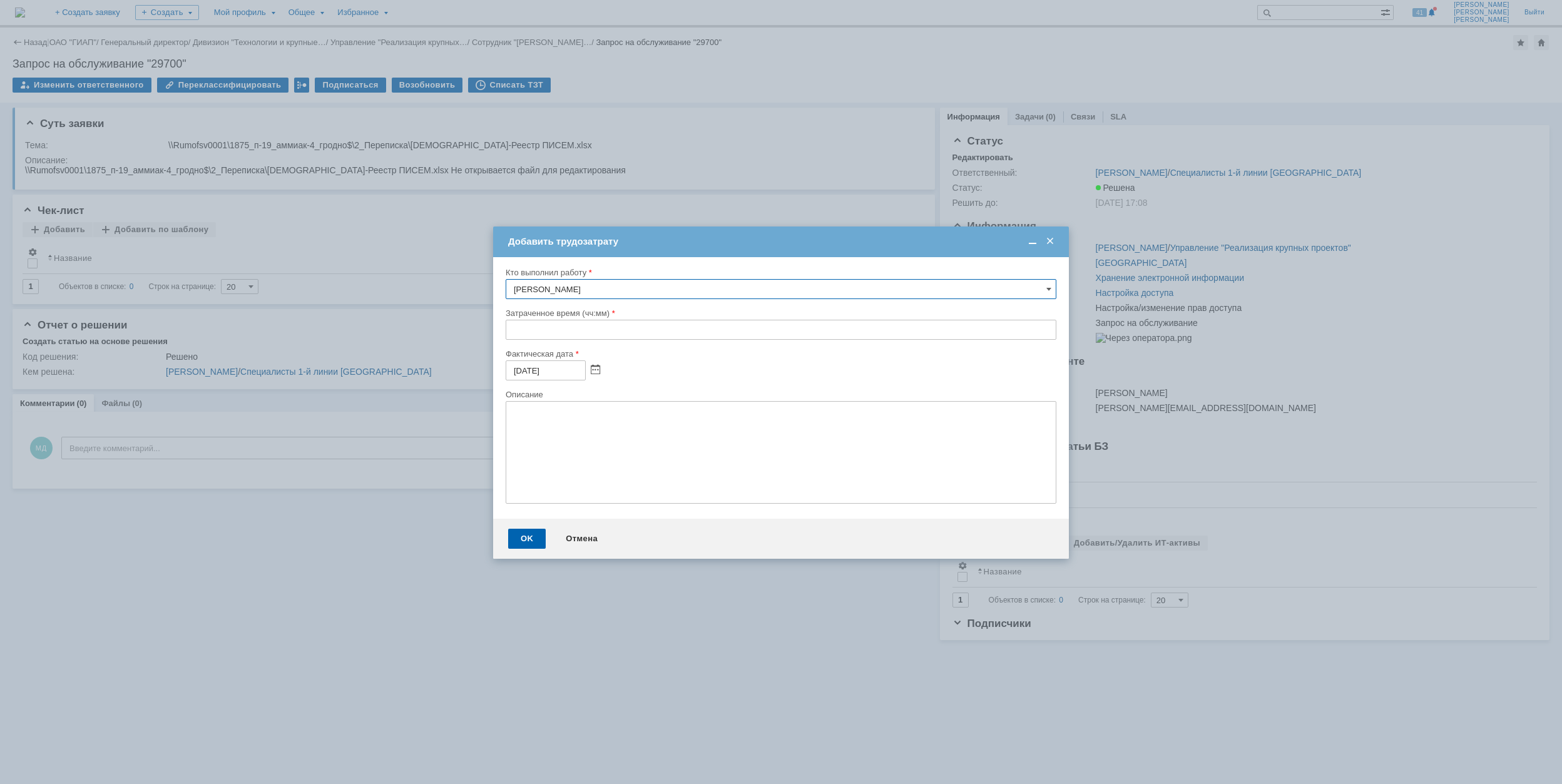
click at [507, 332] on input "text" at bounding box center [781, 329] width 551 height 20
type input "00:30"
click at [522, 535] on div "OK" at bounding box center [527, 538] width 38 height 20
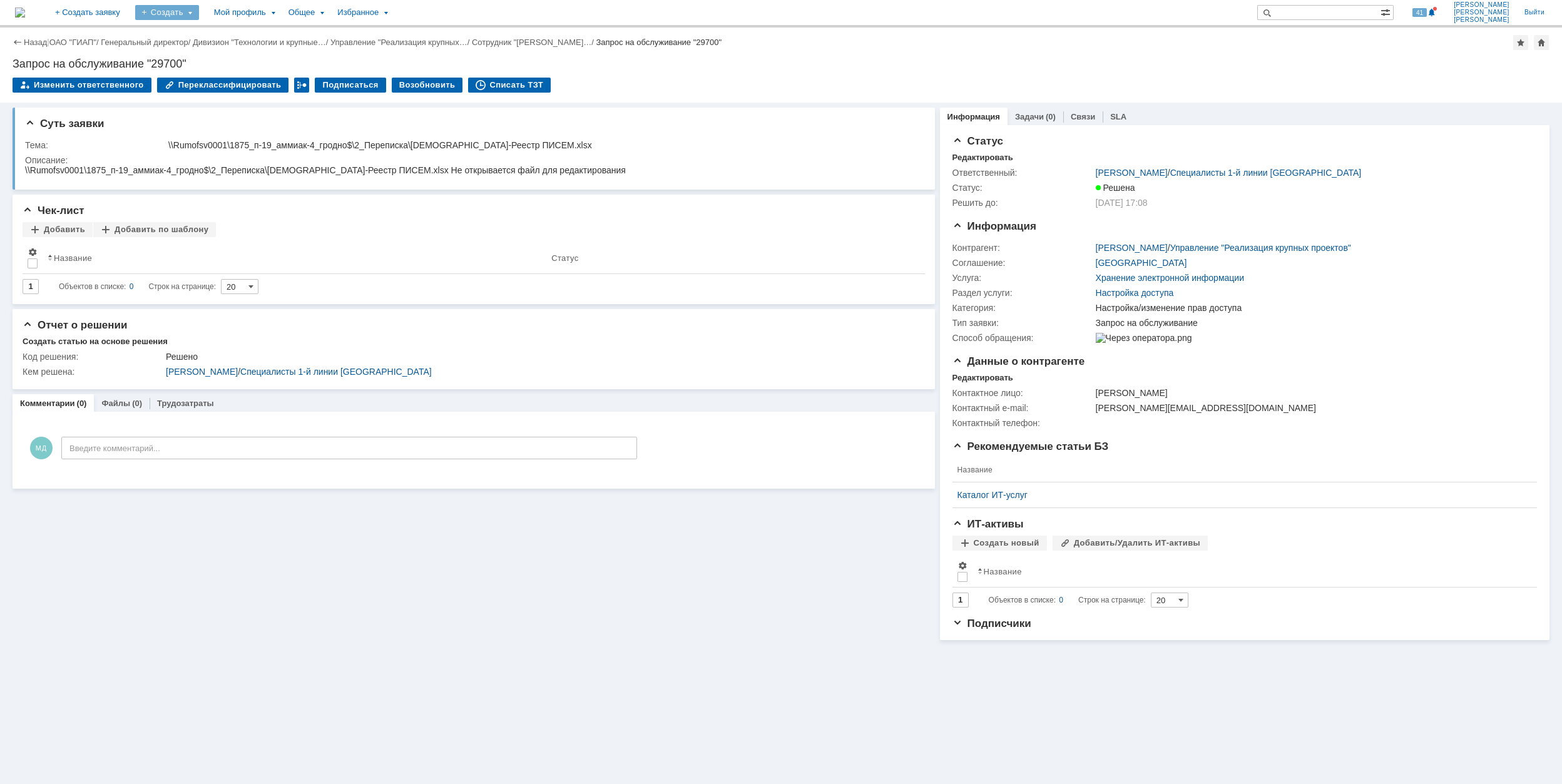
click at [199, 17] on div "Создать" at bounding box center [167, 13] width 64 height 15
click at [233, 78] on link "Заявка" at bounding box center [185, 78] width 95 height 15
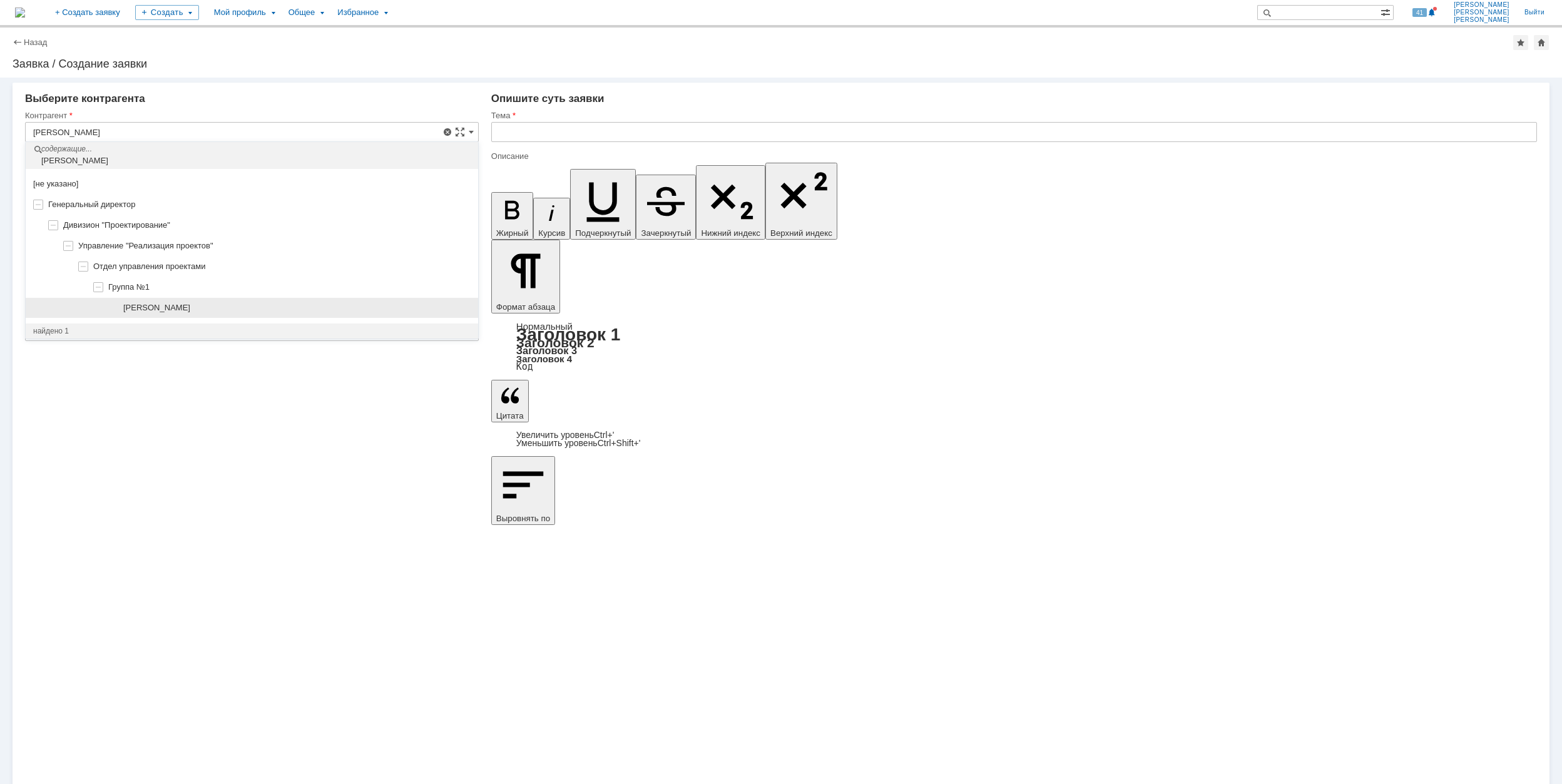
click at [195, 314] on div "[PERSON_NAME]" at bounding box center [251, 308] width 453 height 21
type input "[PERSON_NAME]"
type input "[GEOGRAPHIC_DATA]"
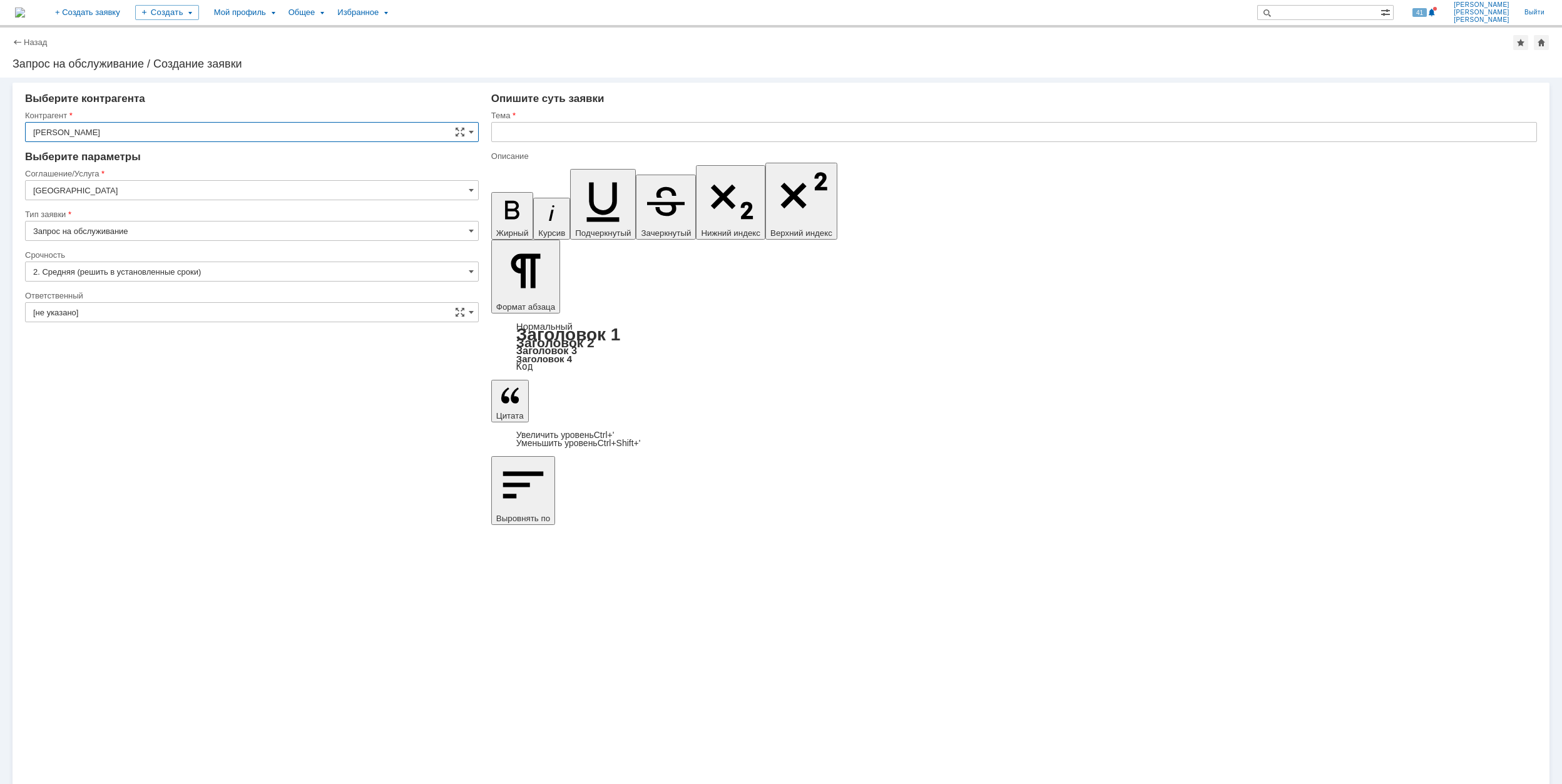
click at [124, 188] on input "[GEOGRAPHIC_DATA]" at bounding box center [251, 190] width 454 height 20
click at [179, 319] on span "Программное обеспечение" at bounding box center [251, 318] width 437 height 10
type input "Программное обеспечение"
click at [146, 281] on div at bounding box center [251, 286] width 454 height 9
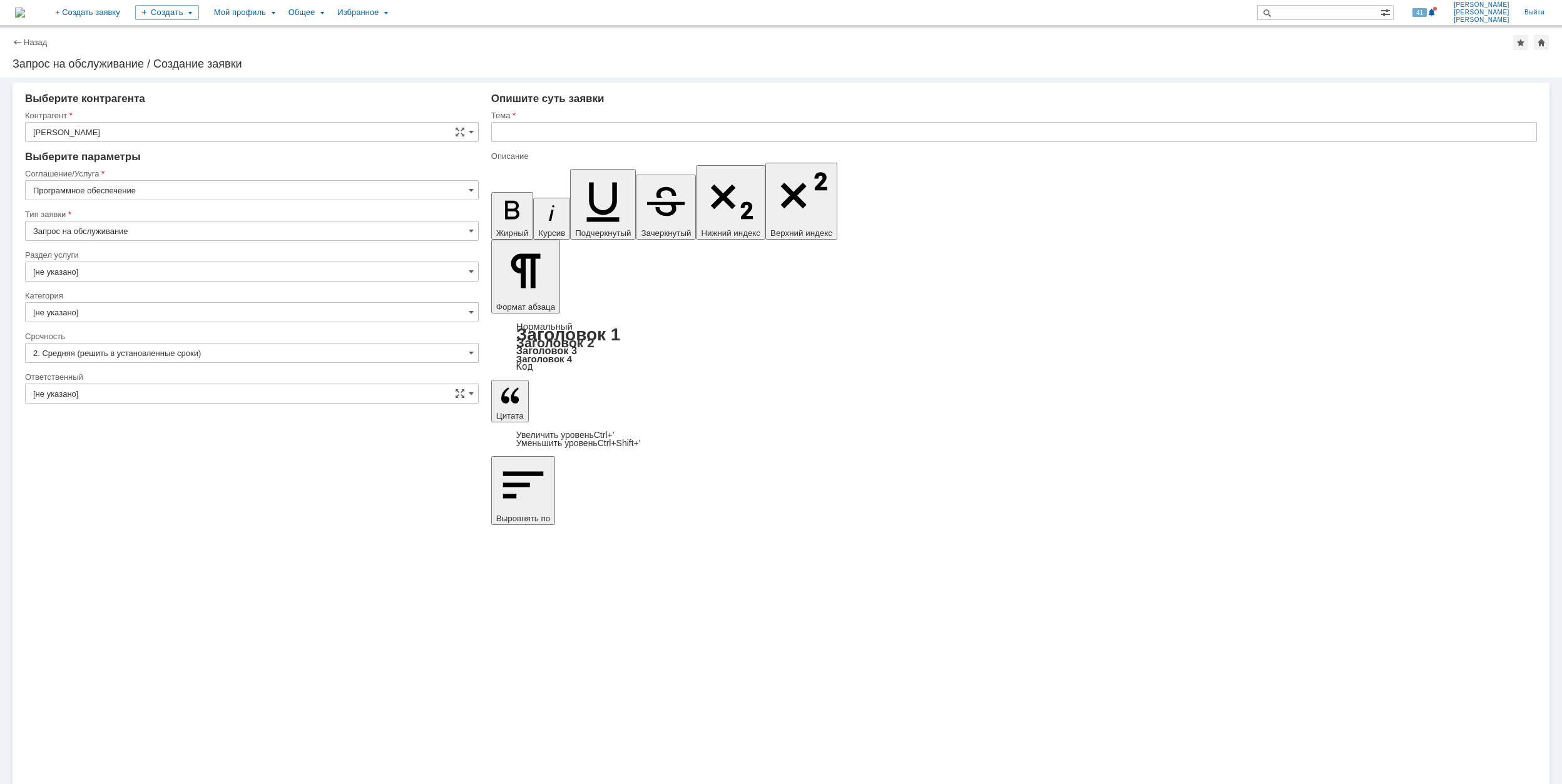
click at [146, 276] on input "[не указано]" at bounding box center [251, 271] width 454 height 20
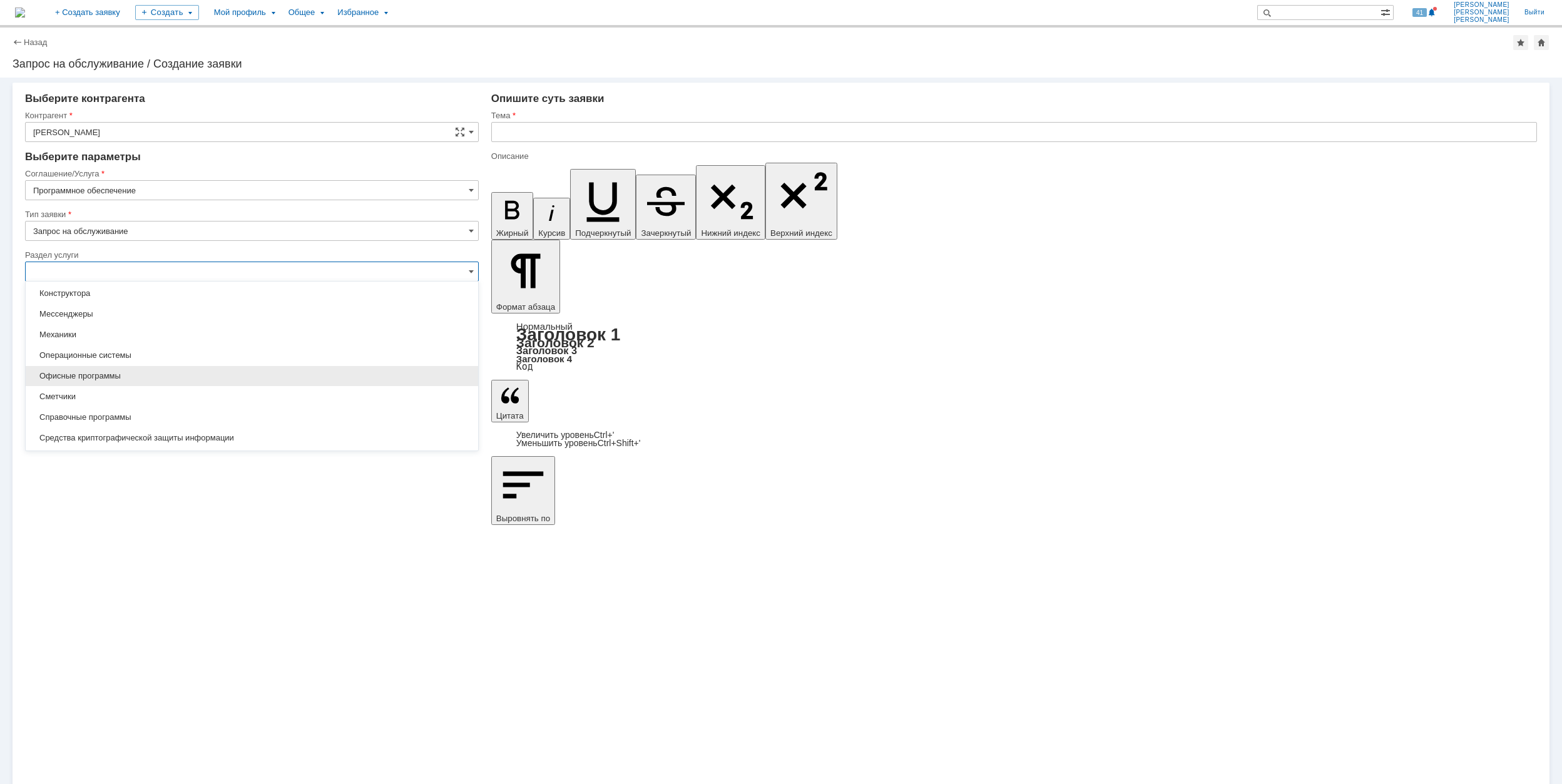
click at [186, 376] on span "Офисные программы" at bounding box center [251, 376] width 437 height 10
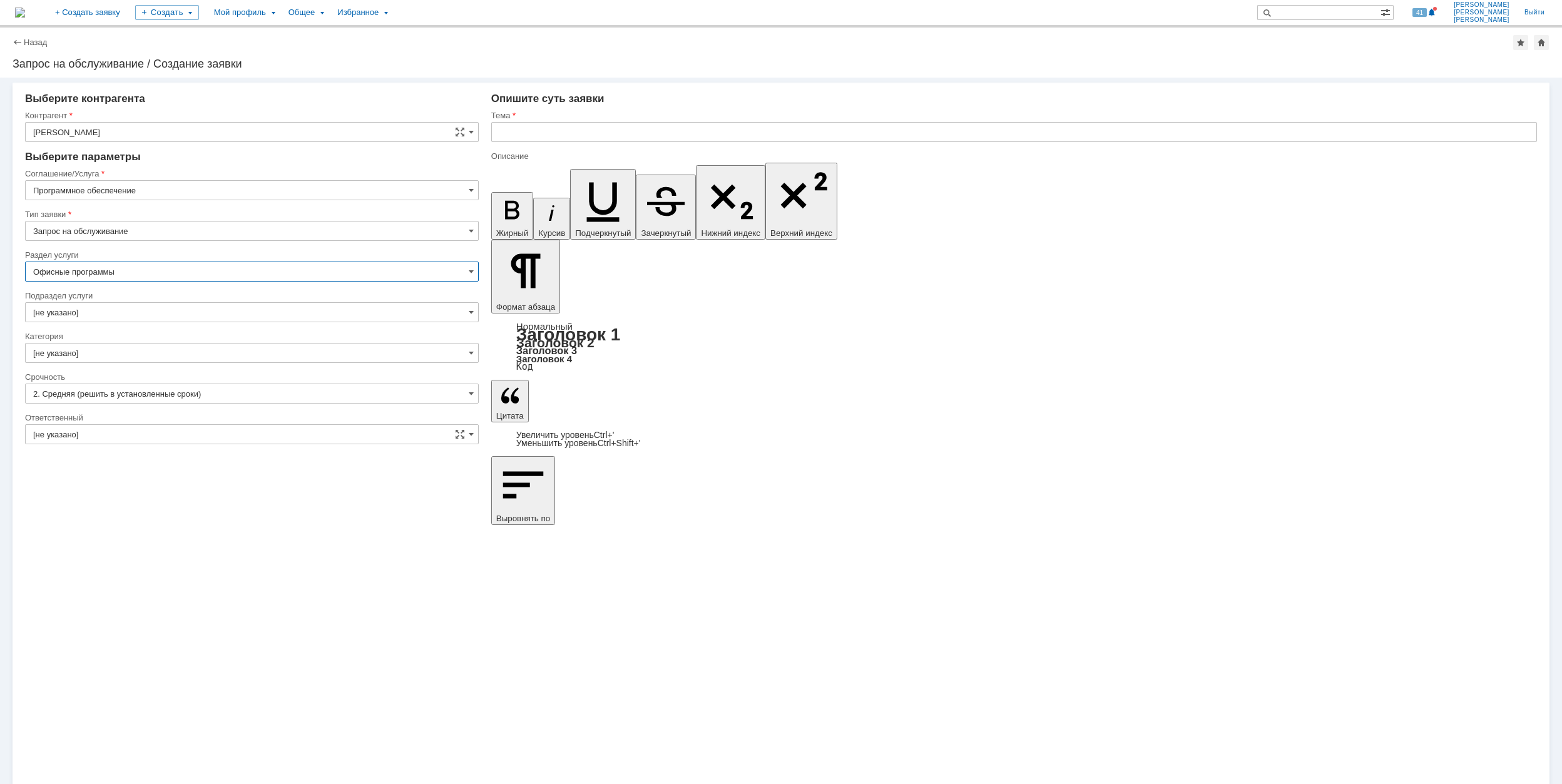
type input "Офисные программы"
click at [149, 310] on input "[не указано]" at bounding box center [251, 311] width 454 height 20
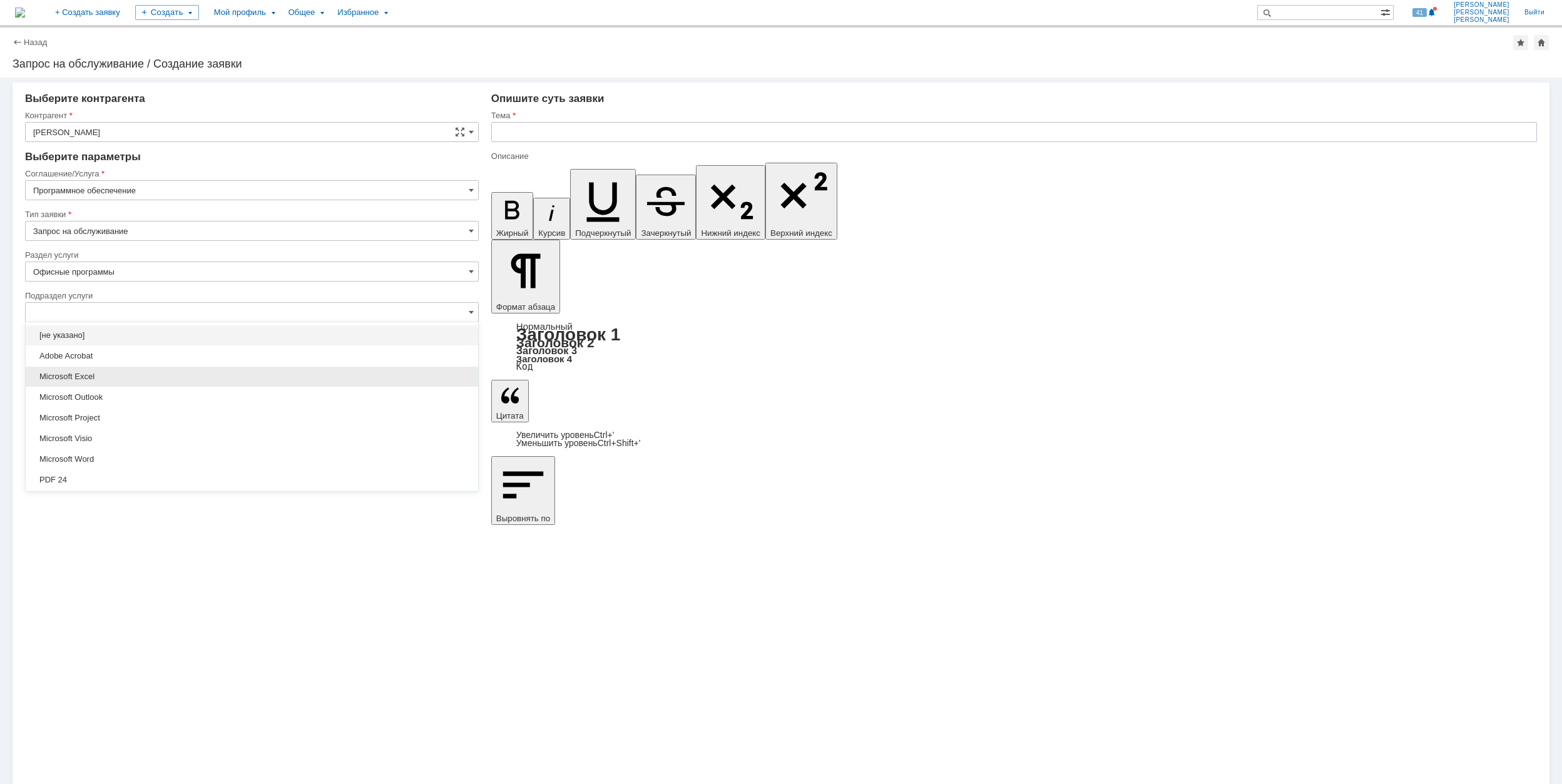
click at [293, 370] on div "Microsoft Excel" at bounding box center [251, 376] width 453 height 20
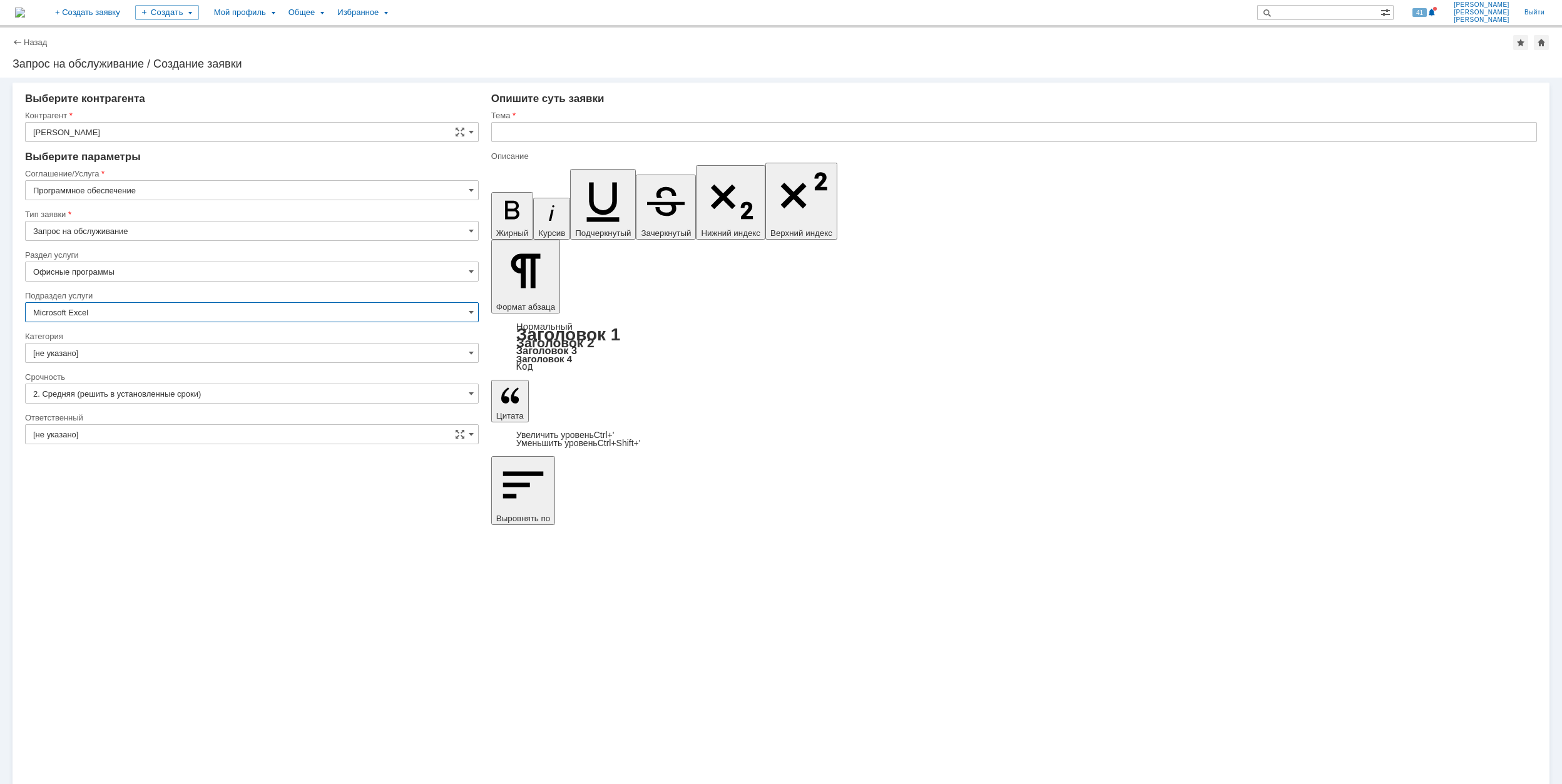
type input "Microsoft Excel"
click at [139, 351] on input "[не указано]" at bounding box center [251, 352] width 454 height 20
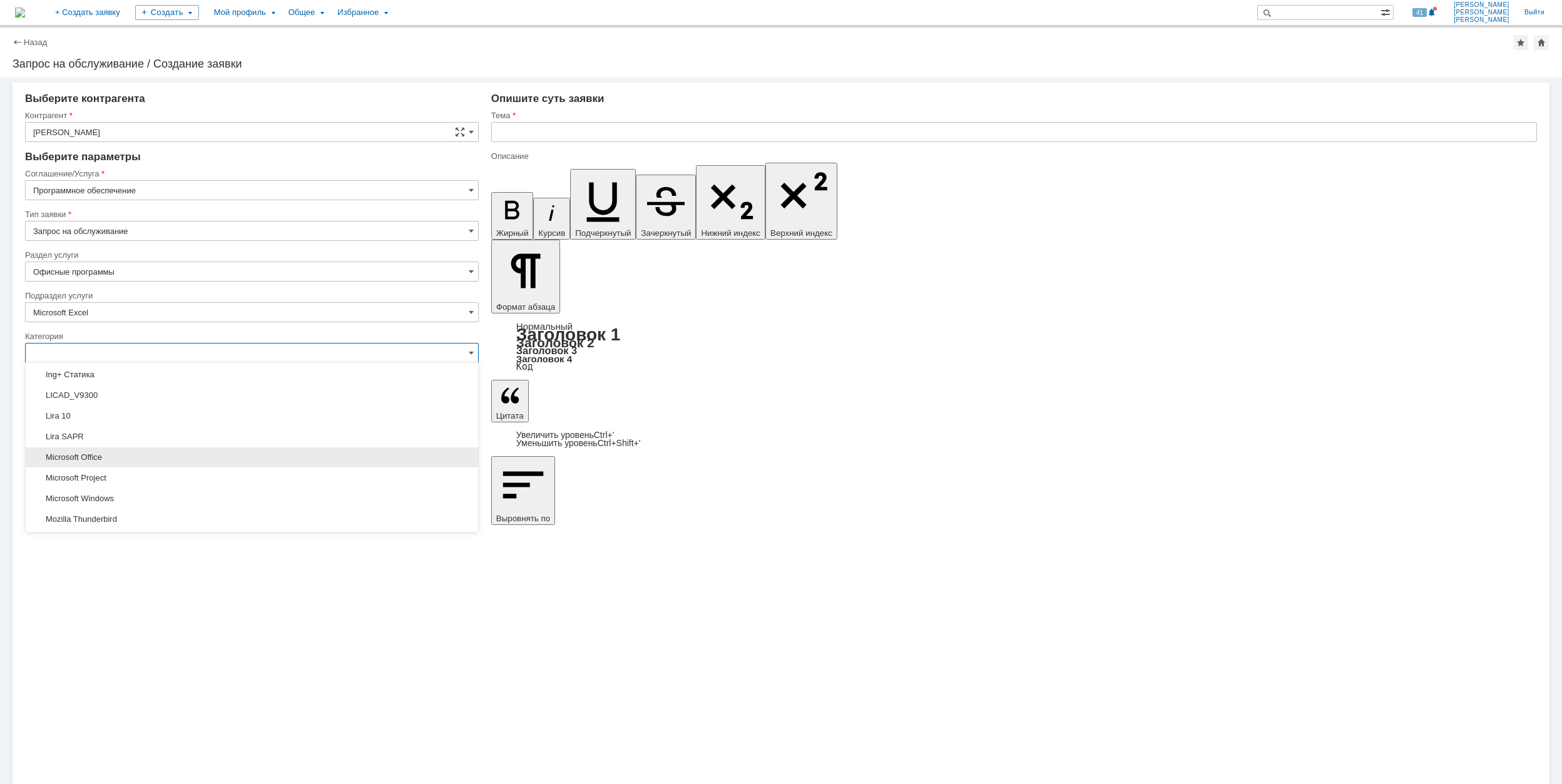
click at [194, 456] on div "Microsoft Office" at bounding box center [251, 457] width 453 height 20
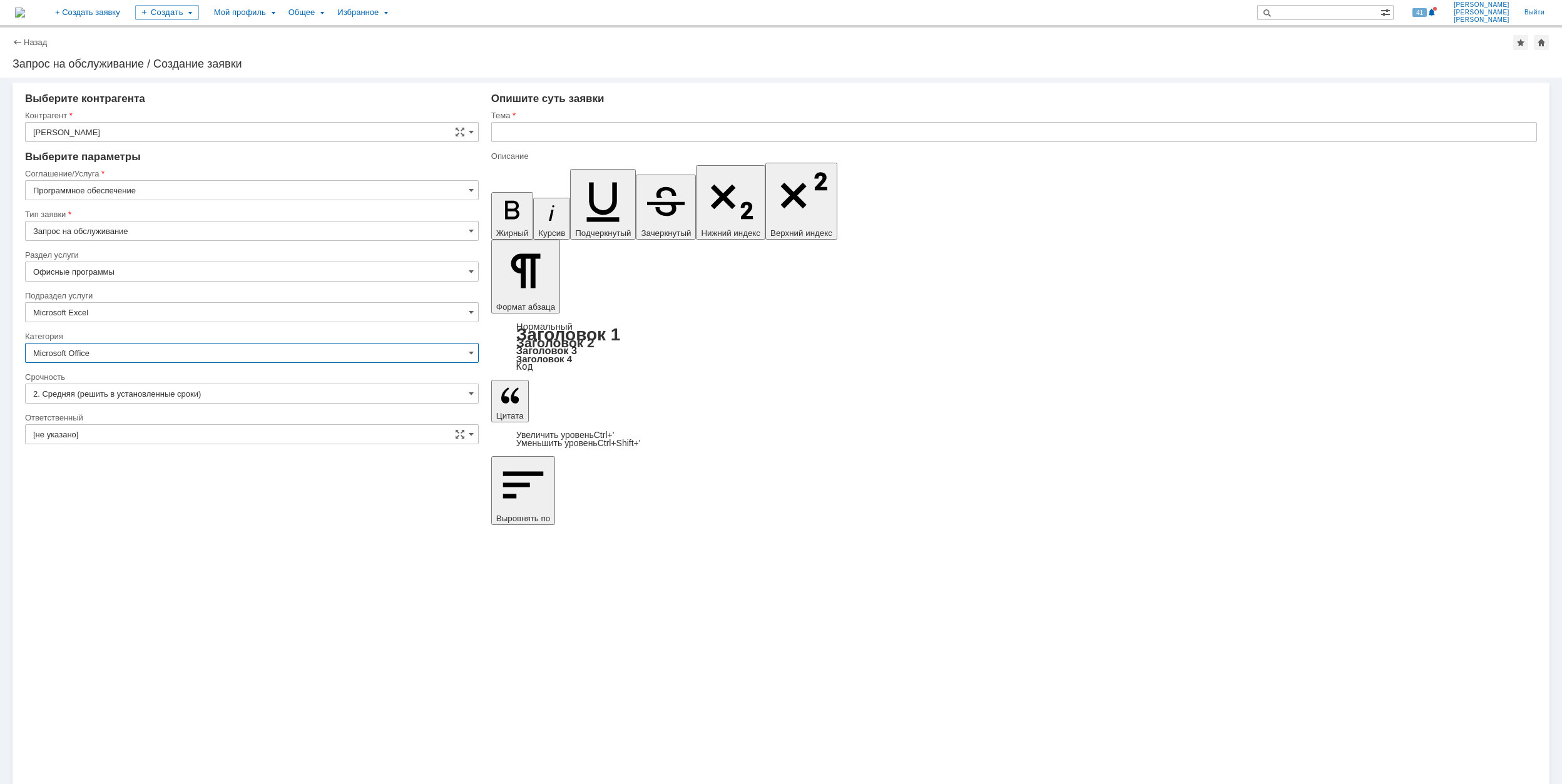
type input "Microsoft Office"
click at [135, 434] on input "[не указано]" at bounding box center [251, 433] width 454 height 20
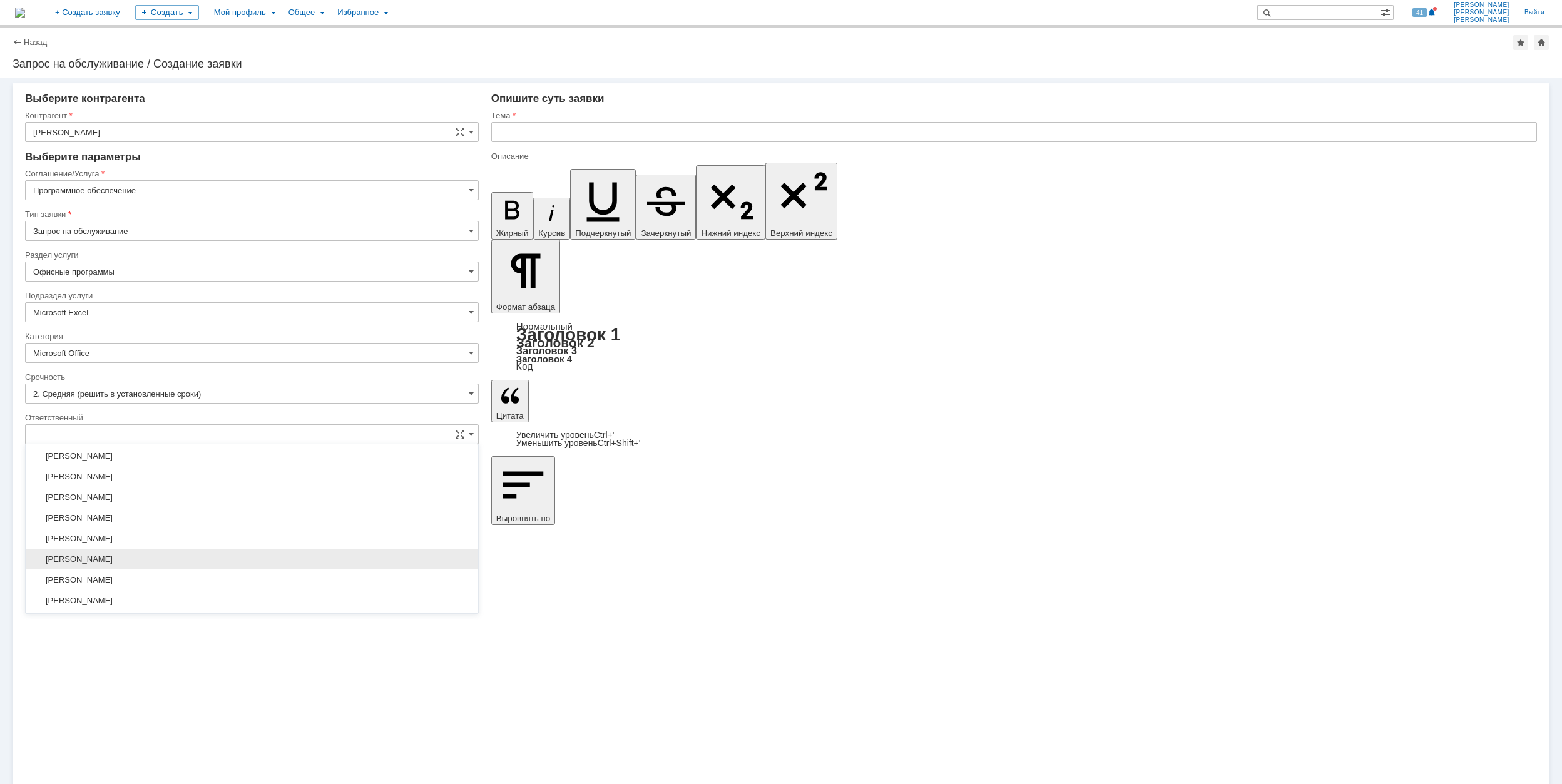
click at [216, 564] on span "[PERSON_NAME]" at bounding box center [251, 559] width 437 height 10
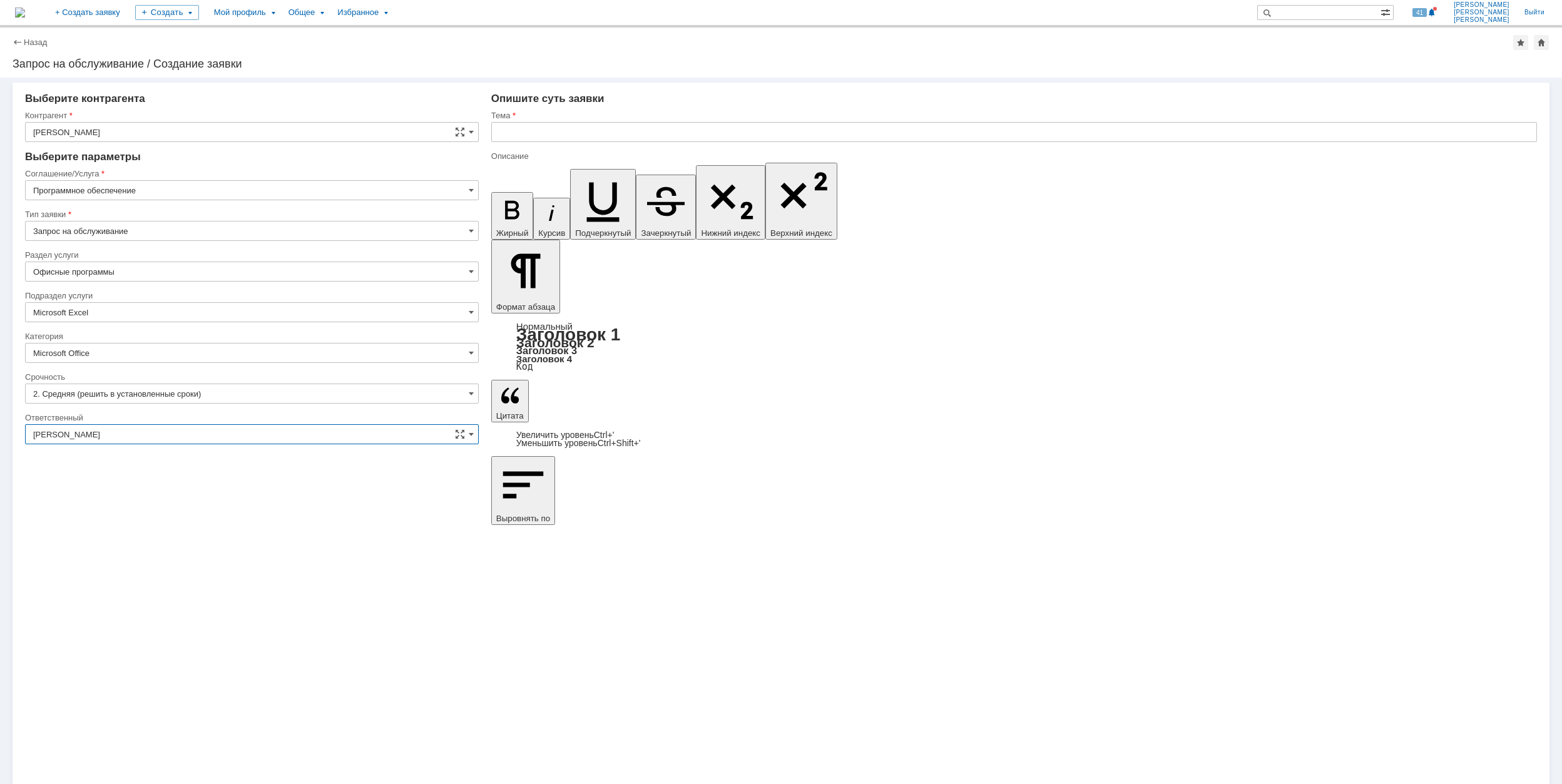
type input "[PERSON_NAME]"
click at [541, 137] on input "text" at bounding box center [1014, 132] width 1046 height 20
drag, startPoint x: 660, startPoint y: 131, endPoint x: 496, endPoint y: 140, distance: 164.2
click at [496, 140] on input "MS Office требует активацию" at bounding box center [1014, 132] width 1046 height 20
type input "MS Office требует активацию"
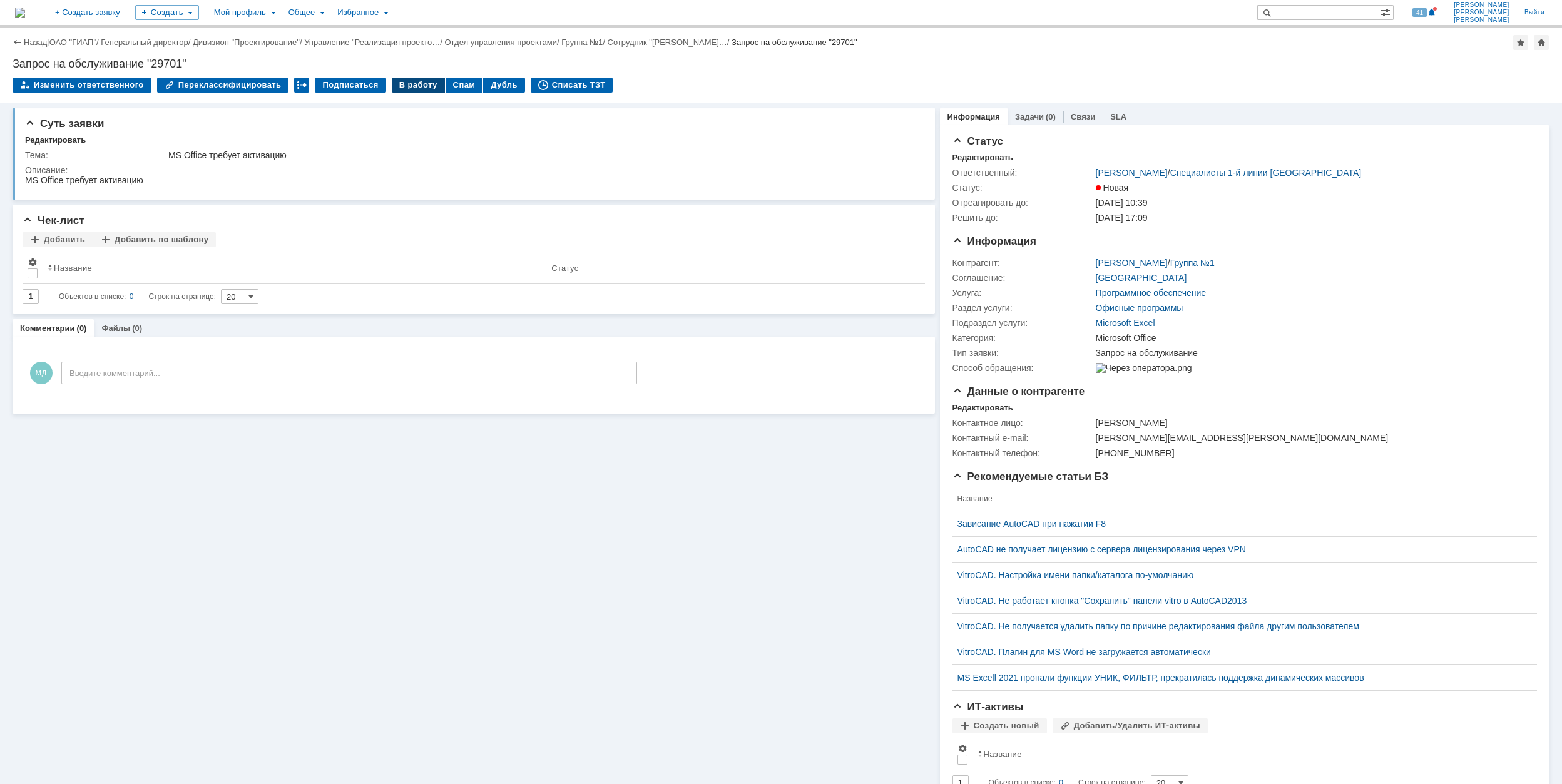
click at [403, 86] on div "В работу" at bounding box center [418, 85] width 53 height 15
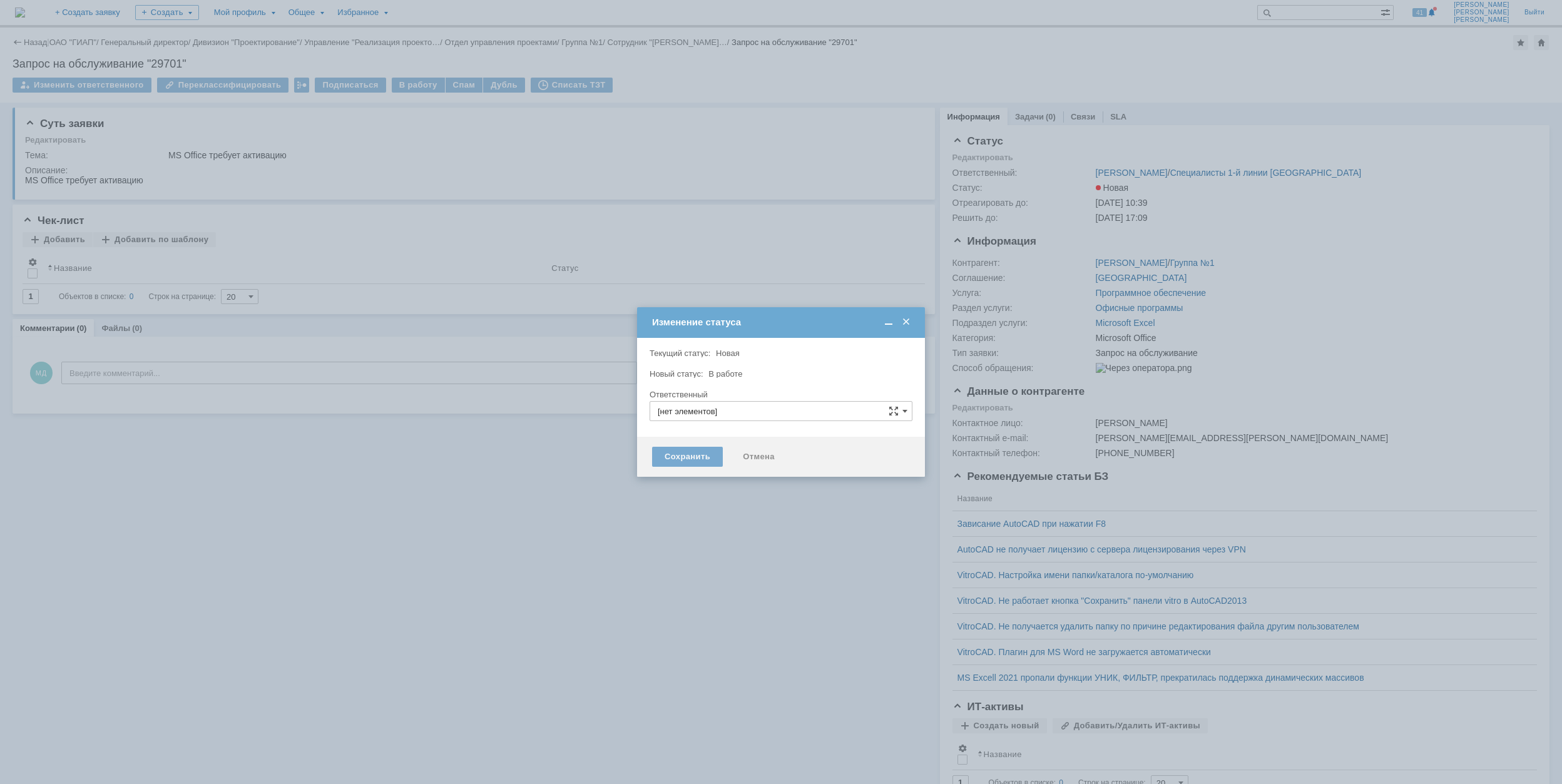
type input "[PERSON_NAME]"
type input "Microsoft Office"
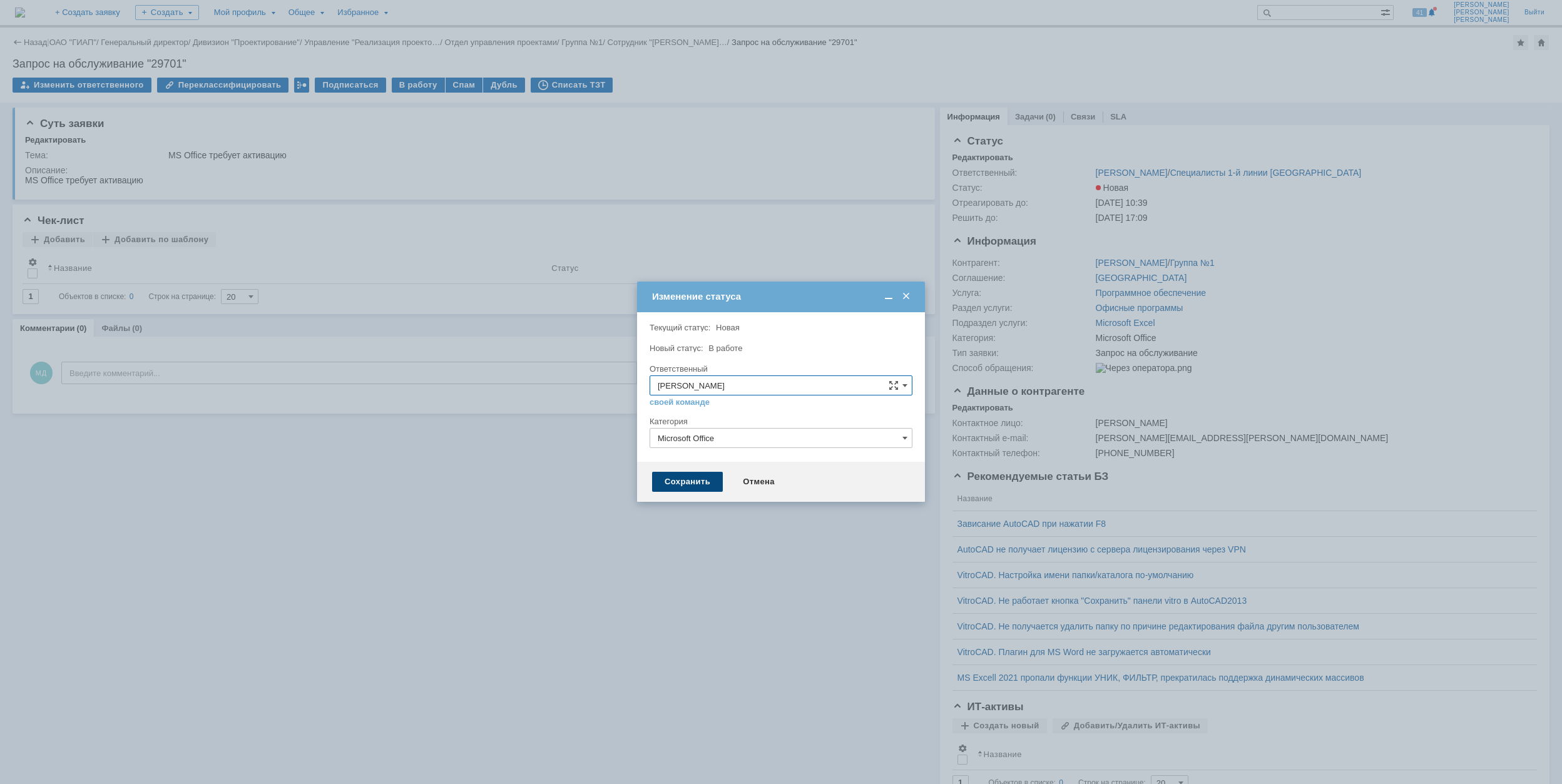
click at [685, 484] on div "Сохранить" at bounding box center [687, 481] width 71 height 20
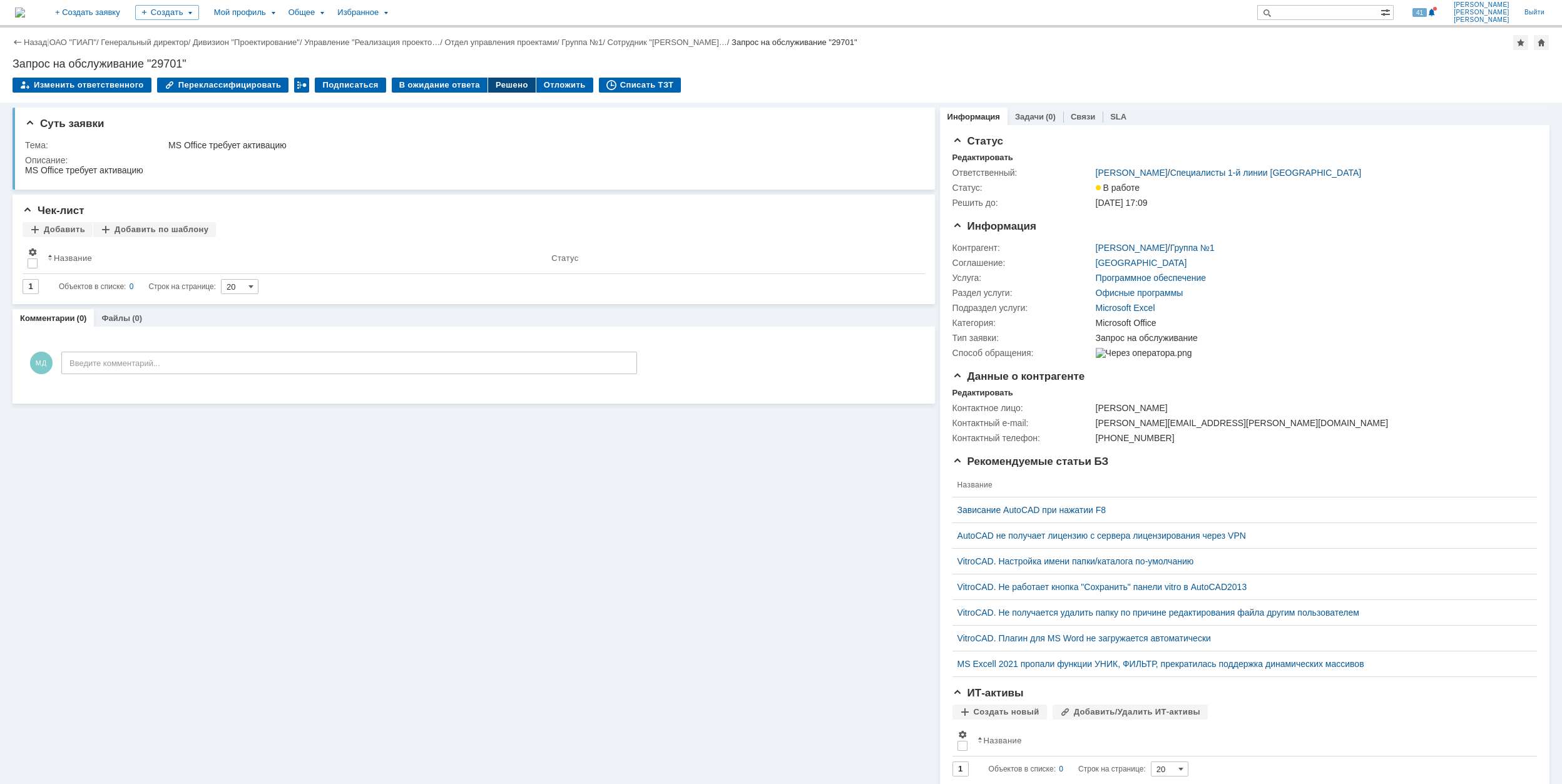
click at [494, 88] on div "Решено" at bounding box center [512, 85] width 48 height 15
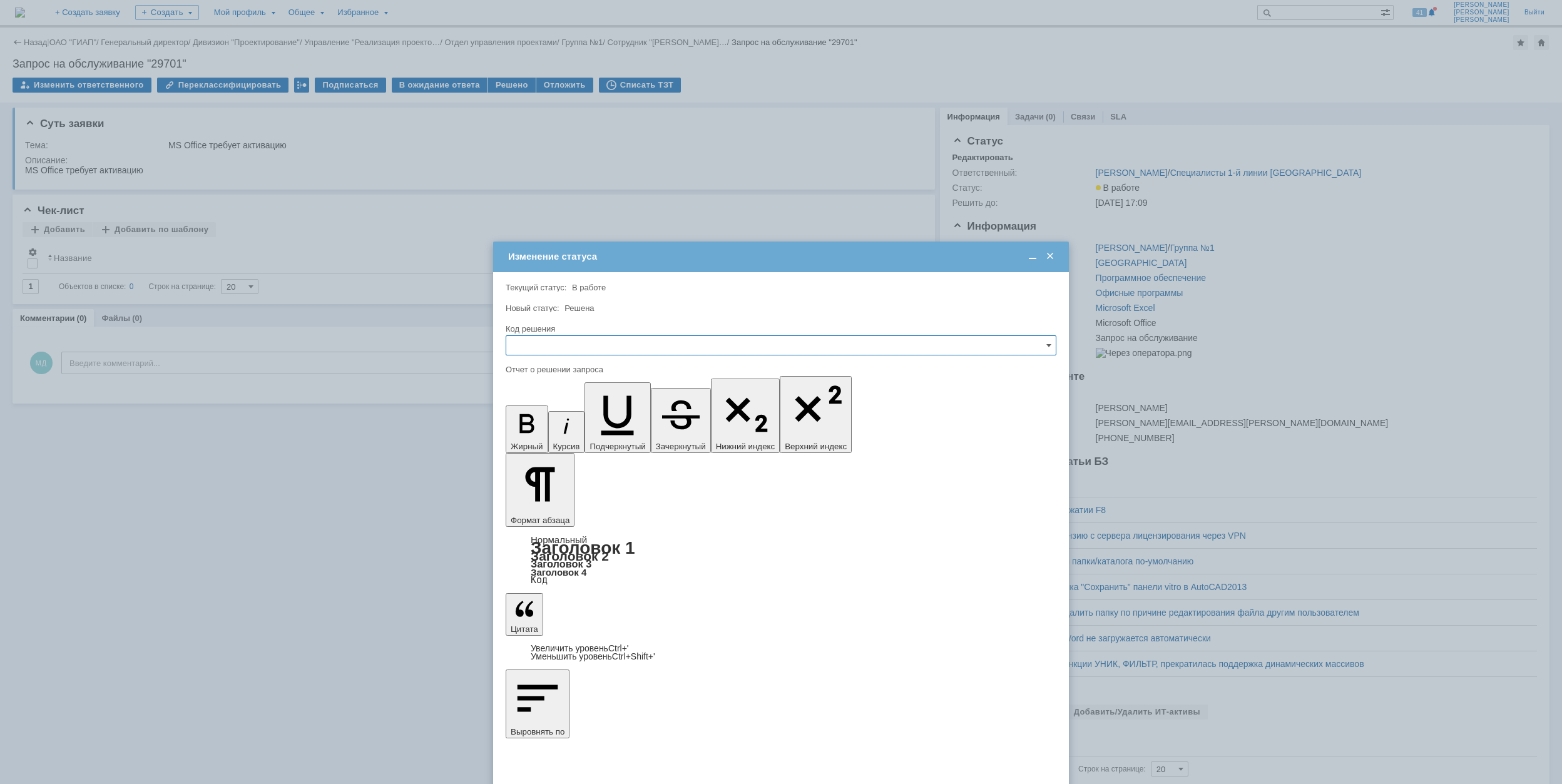
click at [622, 345] on input "text" at bounding box center [781, 345] width 551 height 20
click at [570, 433] on span "Решено" at bounding box center [781, 431] width 535 height 10
type input "Решено"
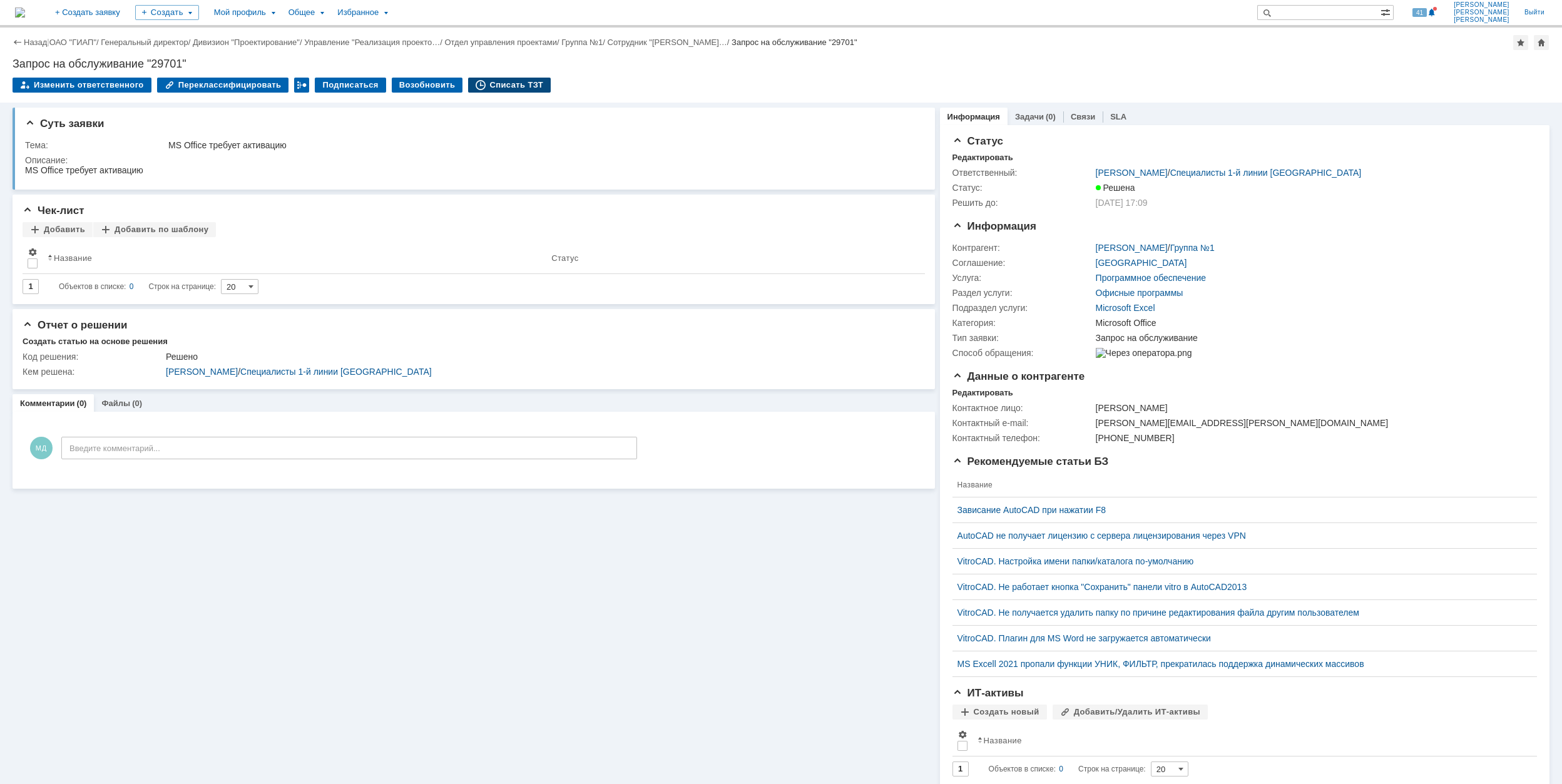
click at [492, 83] on div "Списать ТЗТ" at bounding box center [509, 85] width 83 height 15
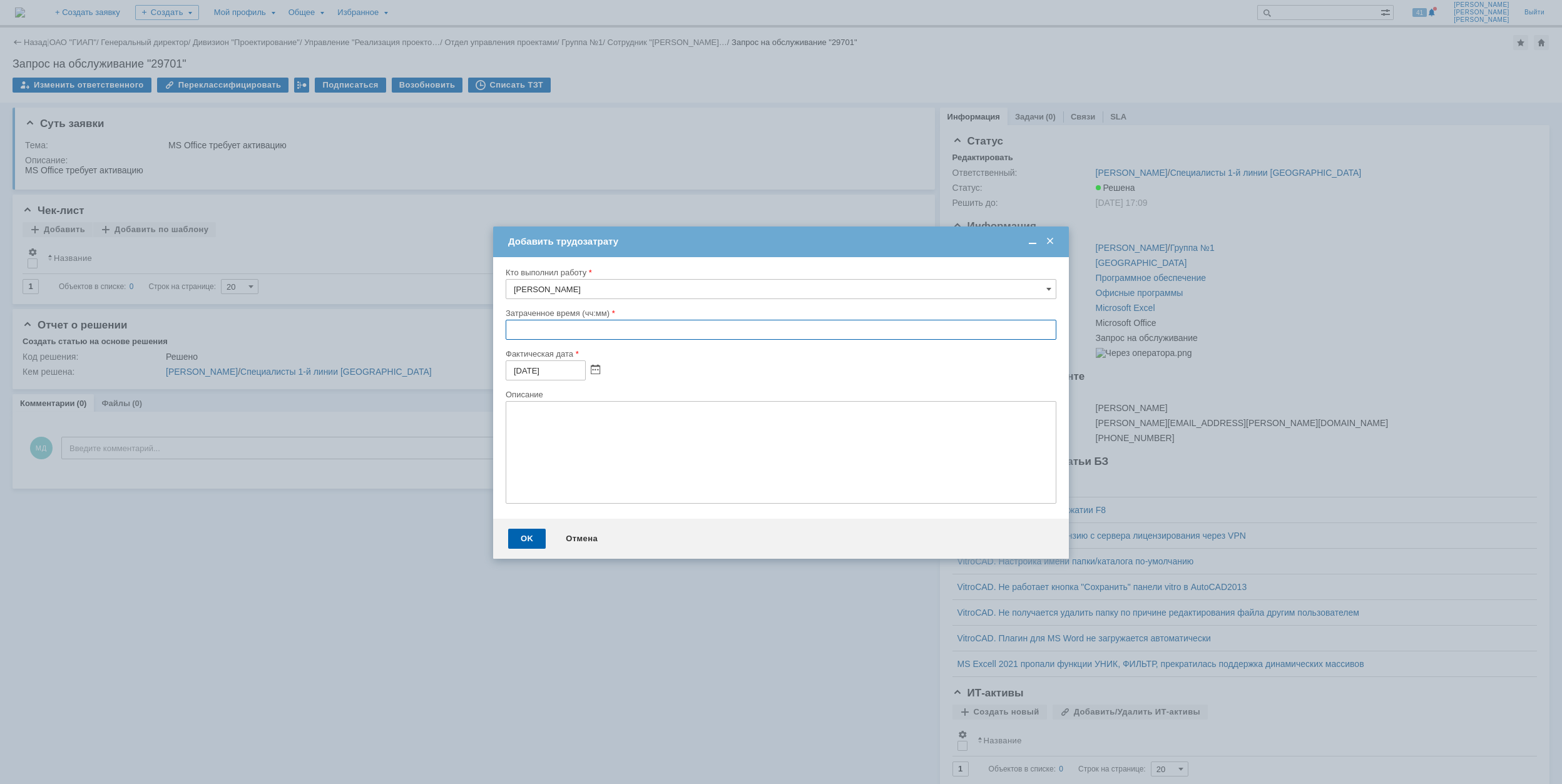
click at [508, 334] on input "text" at bounding box center [781, 329] width 551 height 20
type input "00:30"
click at [518, 541] on div "OK" at bounding box center [527, 538] width 38 height 20
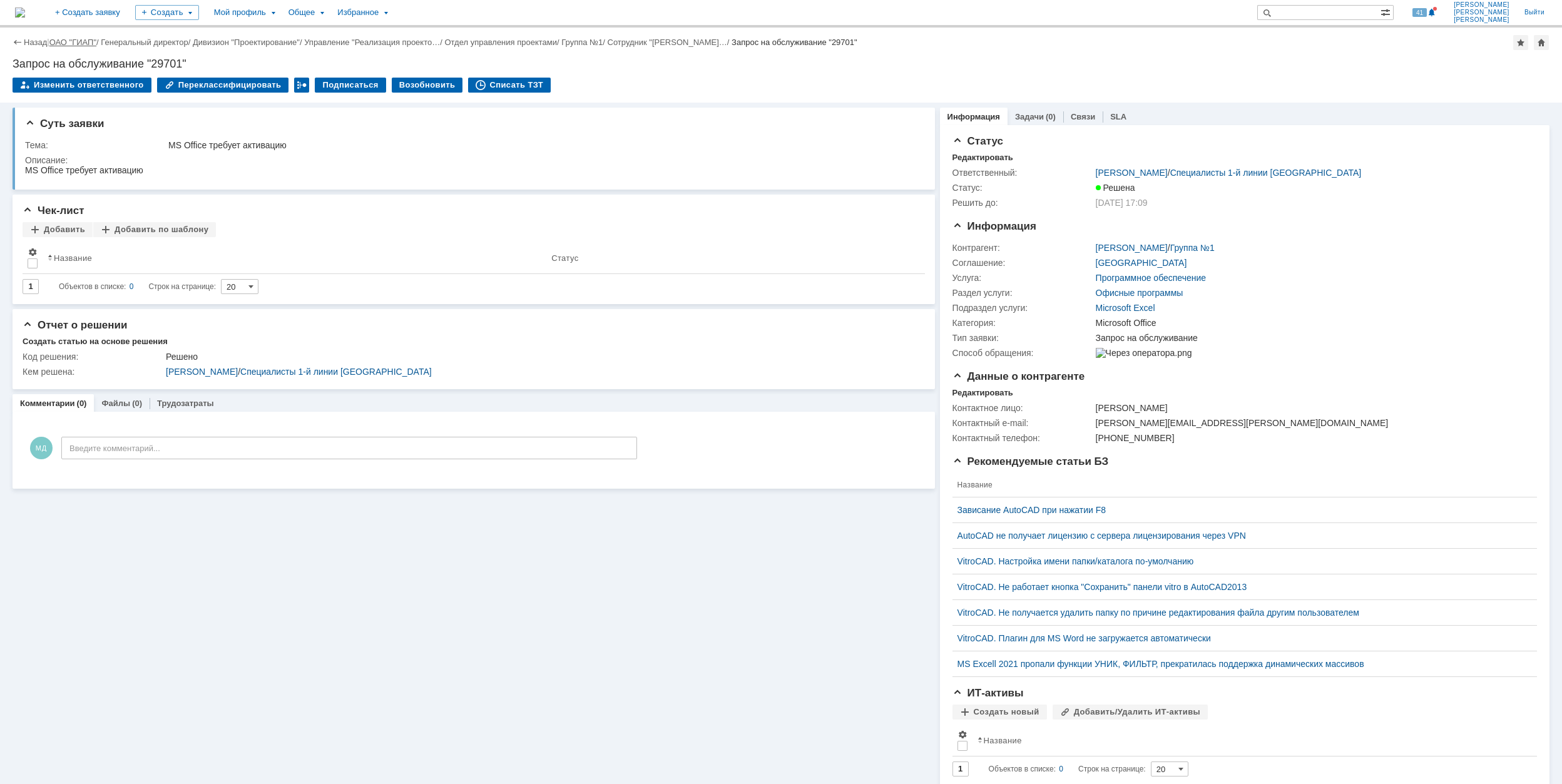
click at [80, 41] on link "ОАО "ГИАП"" at bounding box center [73, 42] width 47 height 9
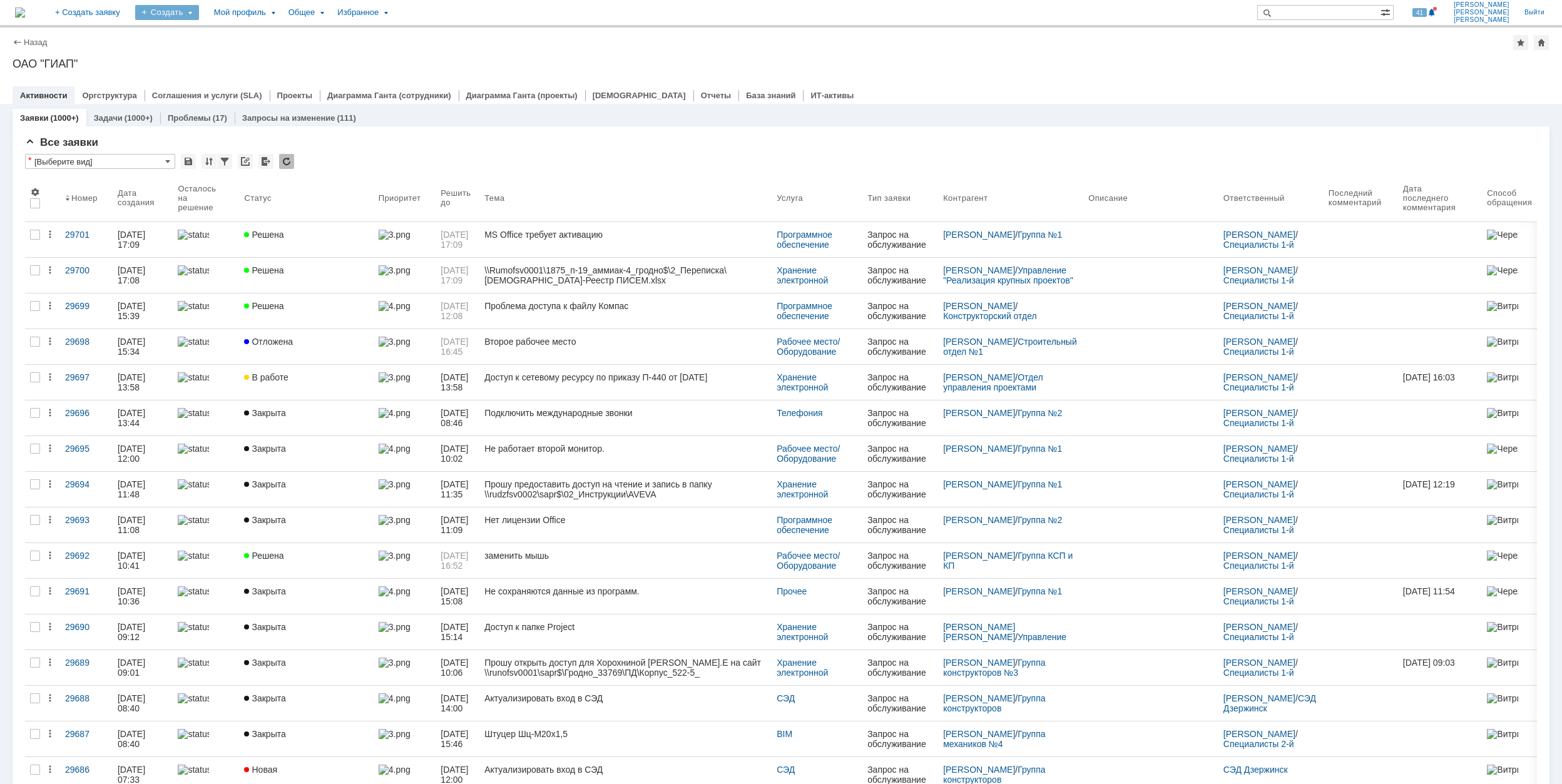
click at [199, 15] on div "Создать" at bounding box center [167, 13] width 64 height 15
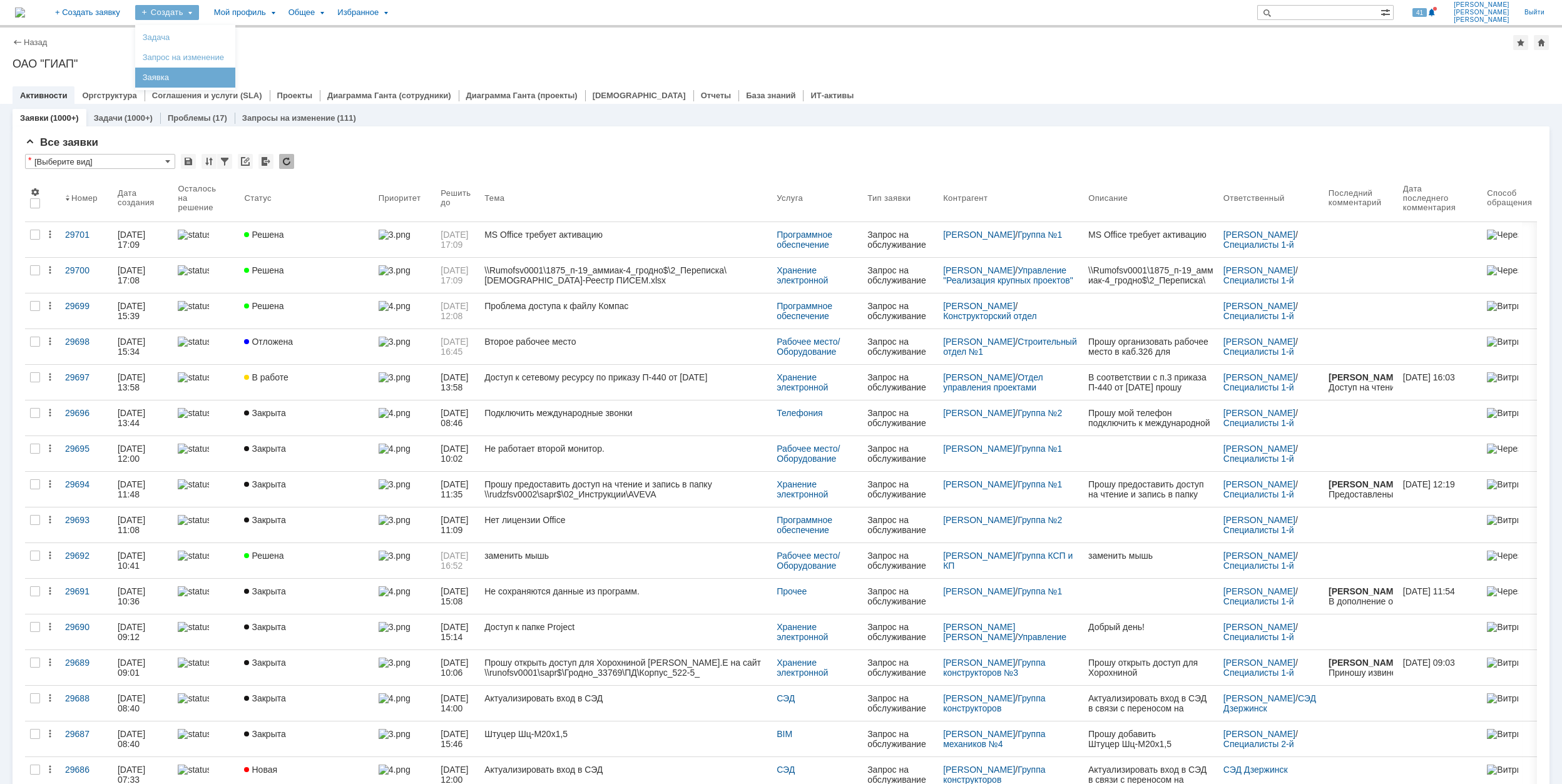
click at [233, 78] on link "Заявка" at bounding box center [185, 78] width 95 height 15
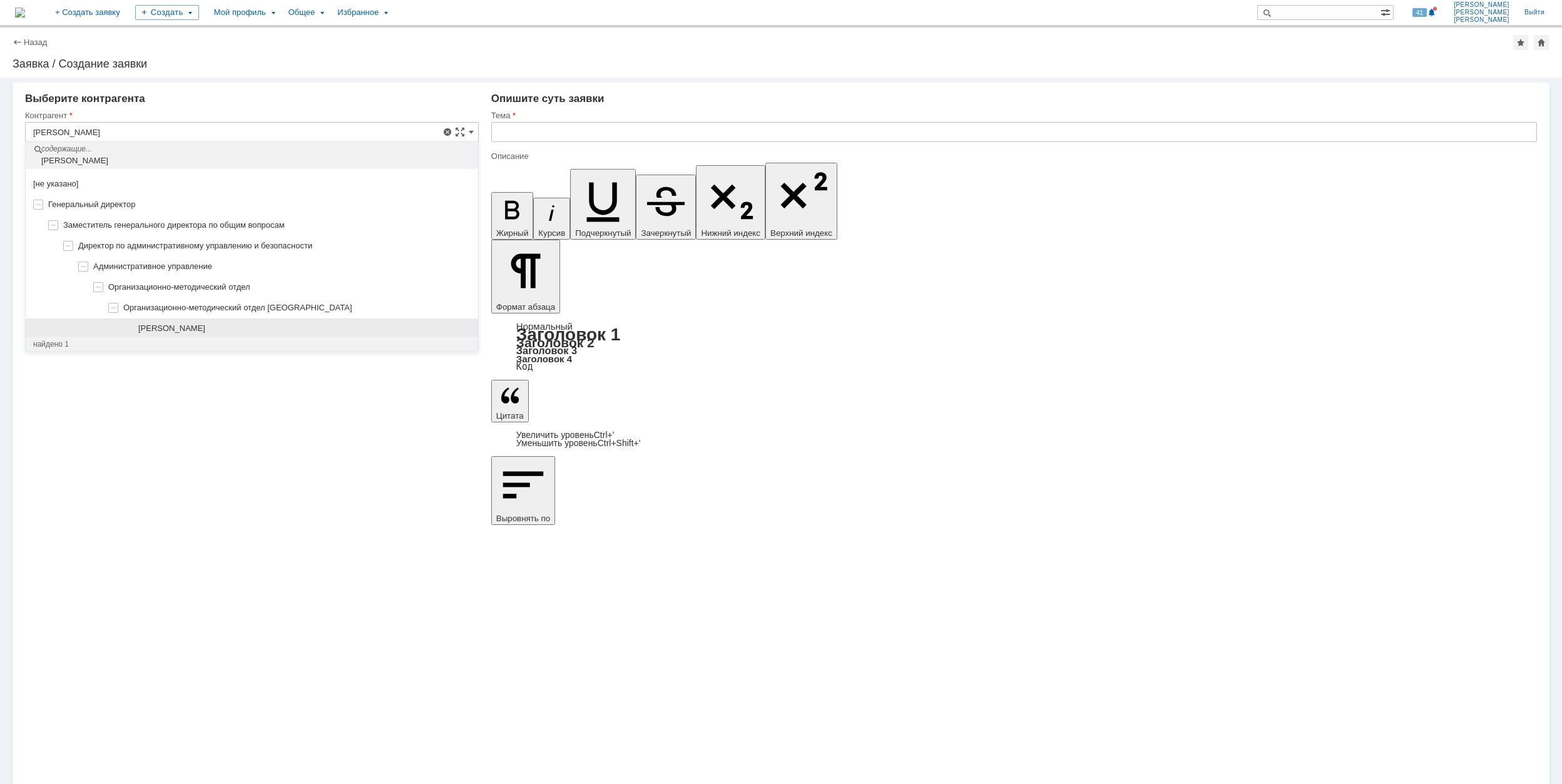
click at [251, 324] on div "[PERSON_NAME]" at bounding box center [305, 328] width 333 height 10
type input "[PERSON_NAME]"
type input "[GEOGRAPHIC_DATA]"
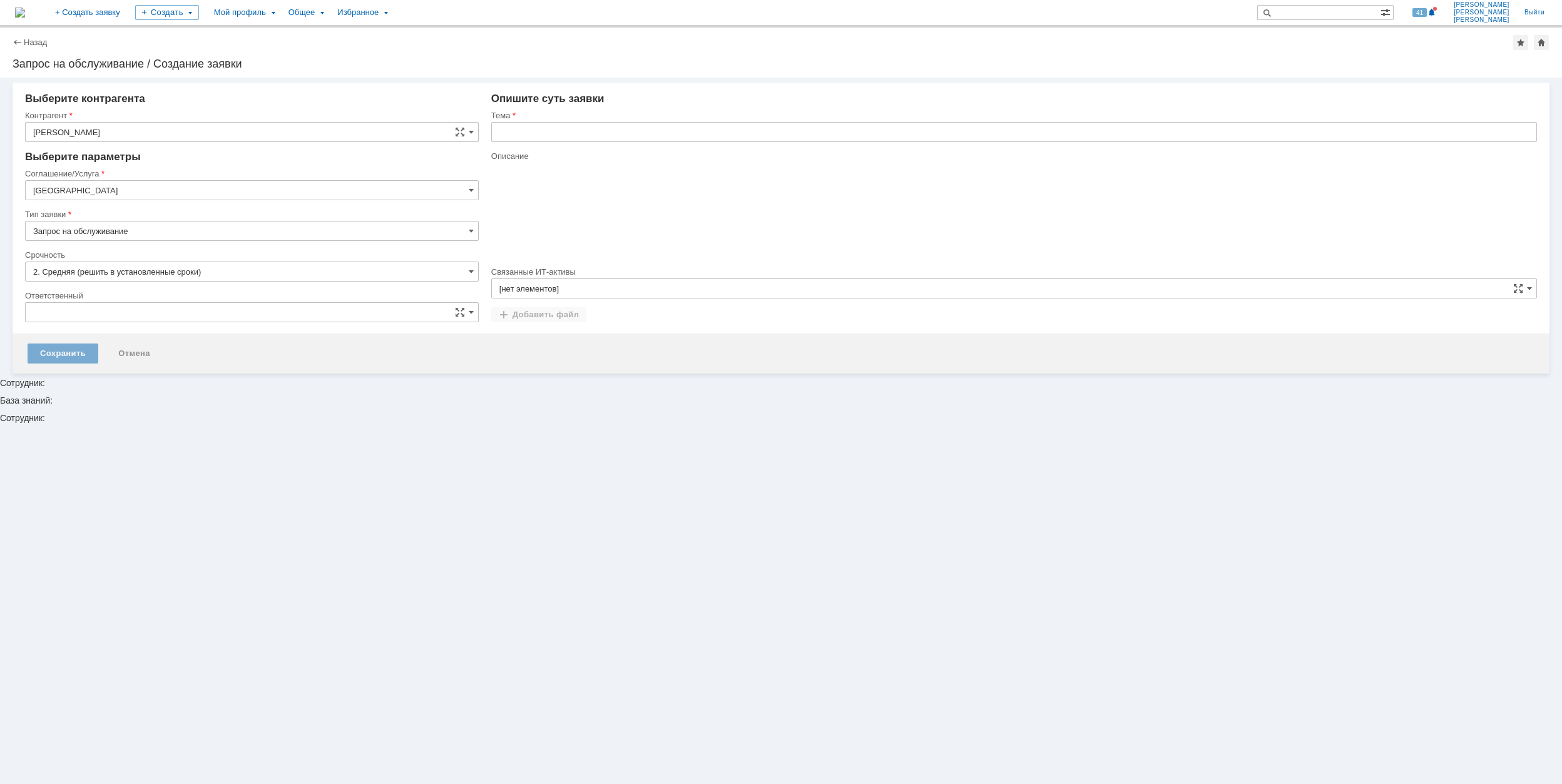
type input "[не указано]"
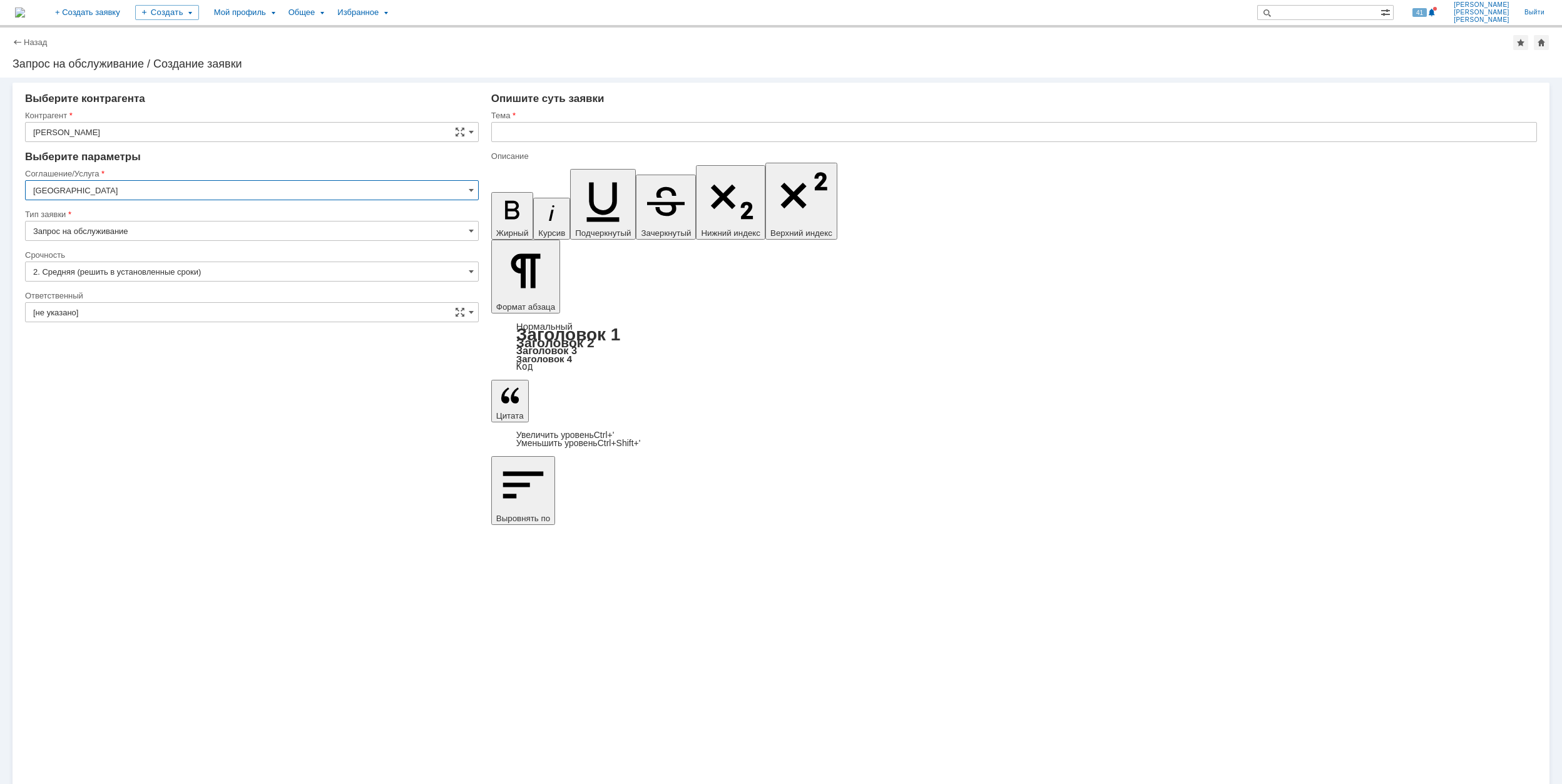
click at [141, 181] on input "[GEOGRAPHIC_DATA]" at bounding box center [251, 190] width 454 height 20
click at [121, 259] on div "Переговорные/Видеоконференции" at bounding box center [251, 266] width 453 height 20
type input "Переговорные/Видеоконференции"
click at [130, 265] on input "[не указано]" at bounding box center [251, 271] width 454 height 20
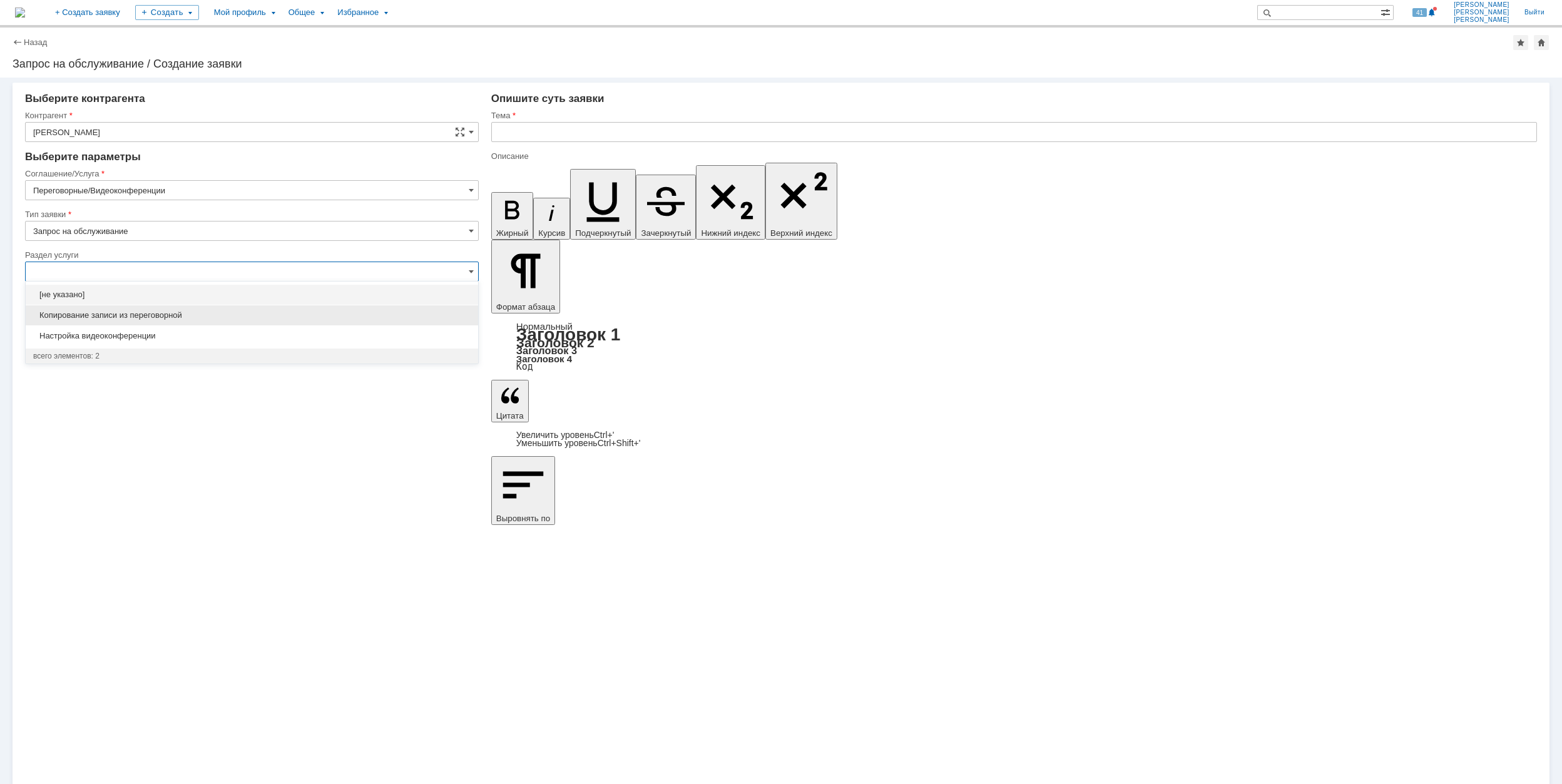
click at [201, 319] on span "Копирование записи из переговорной" at bounding box center [251, 315] width 437 height 10
type input "Копирование записи из переговорной"
click at [108, 349] on input "[не указано]" at bounding box center [251, 352] width 454 height 20
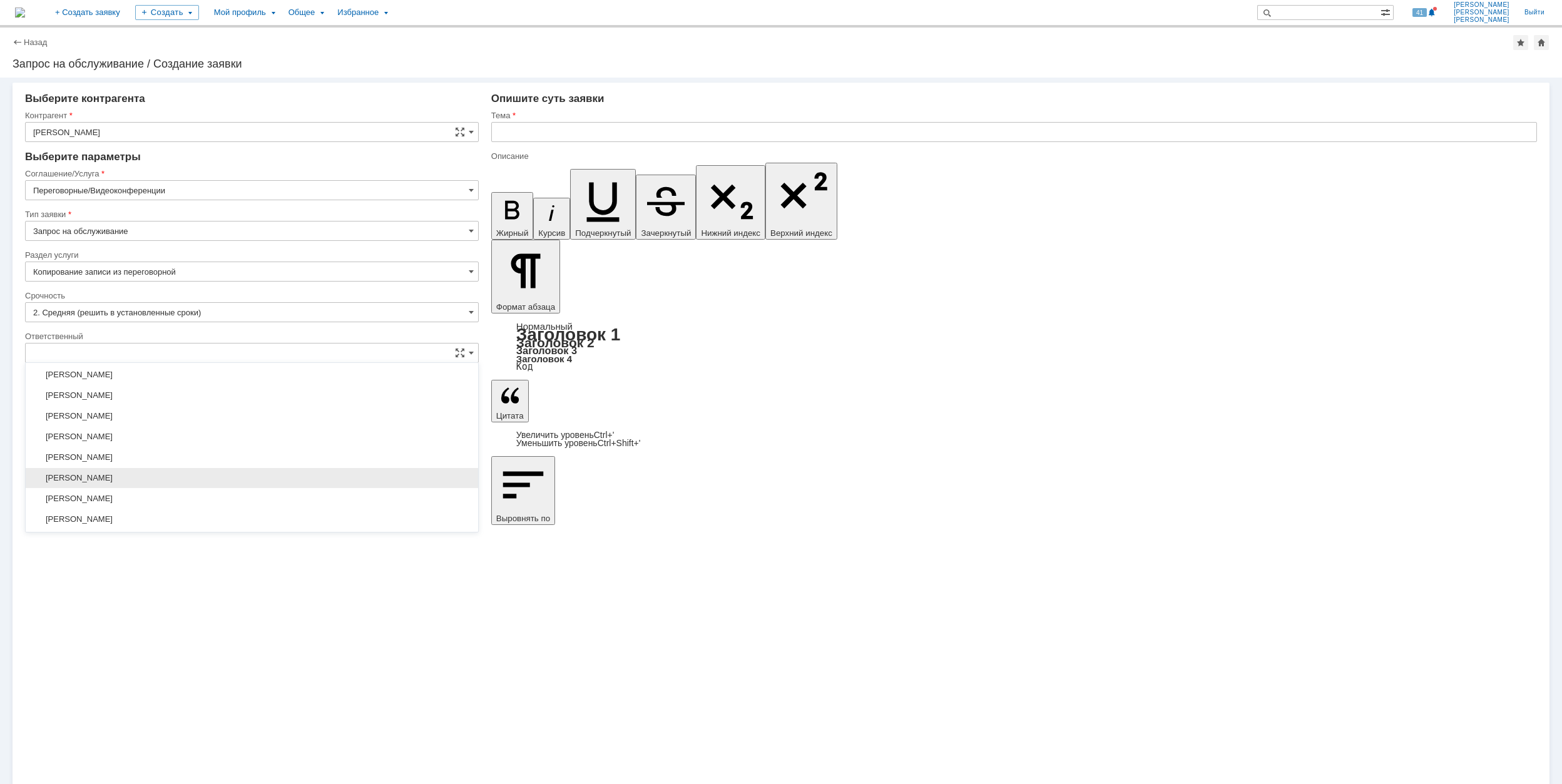
click at [221, 483] on span "[PERSON_NAME]" at bounding box center [251, 478] width 437 height 10
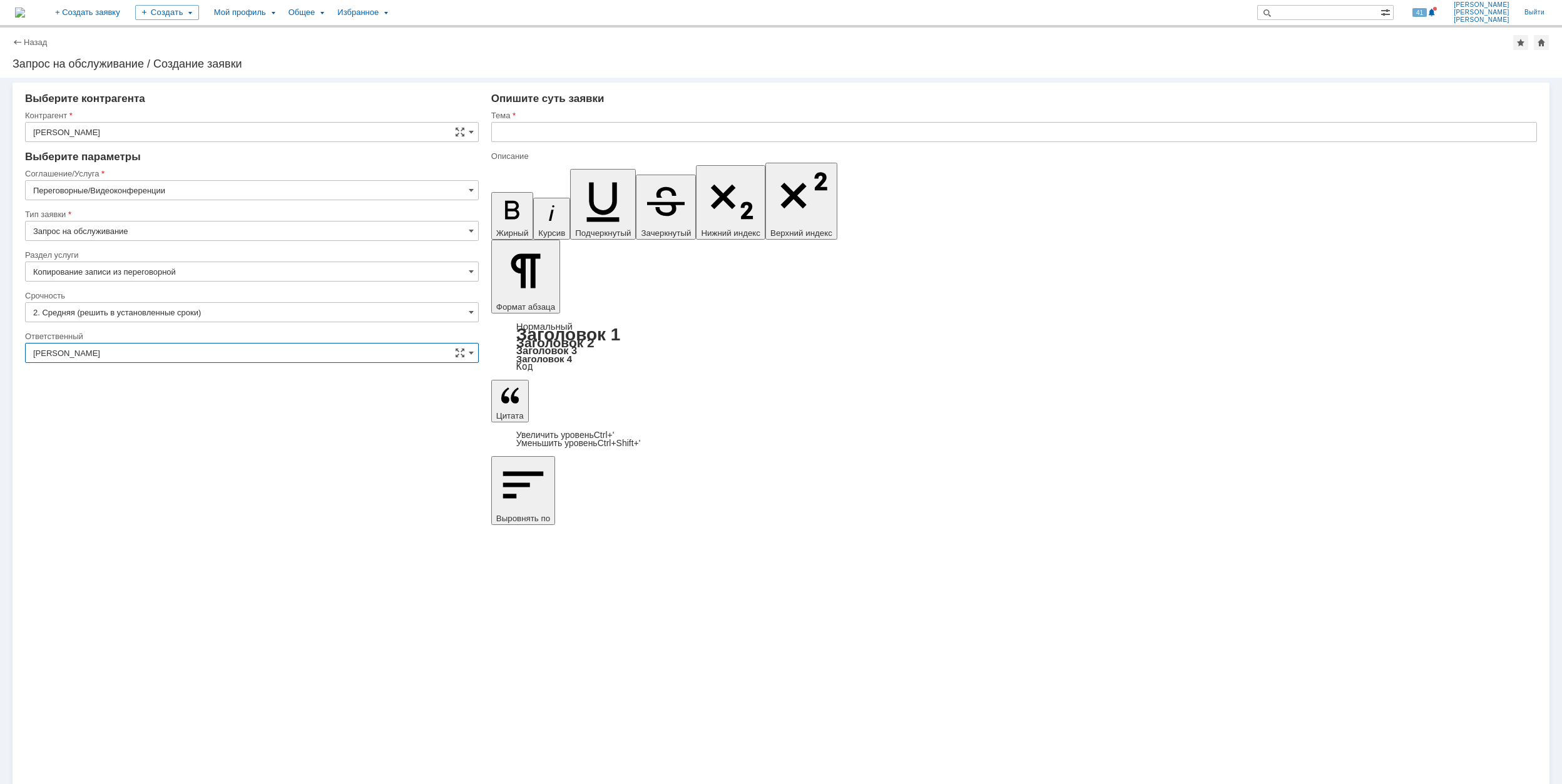
type input "[PERSON_NAME]"
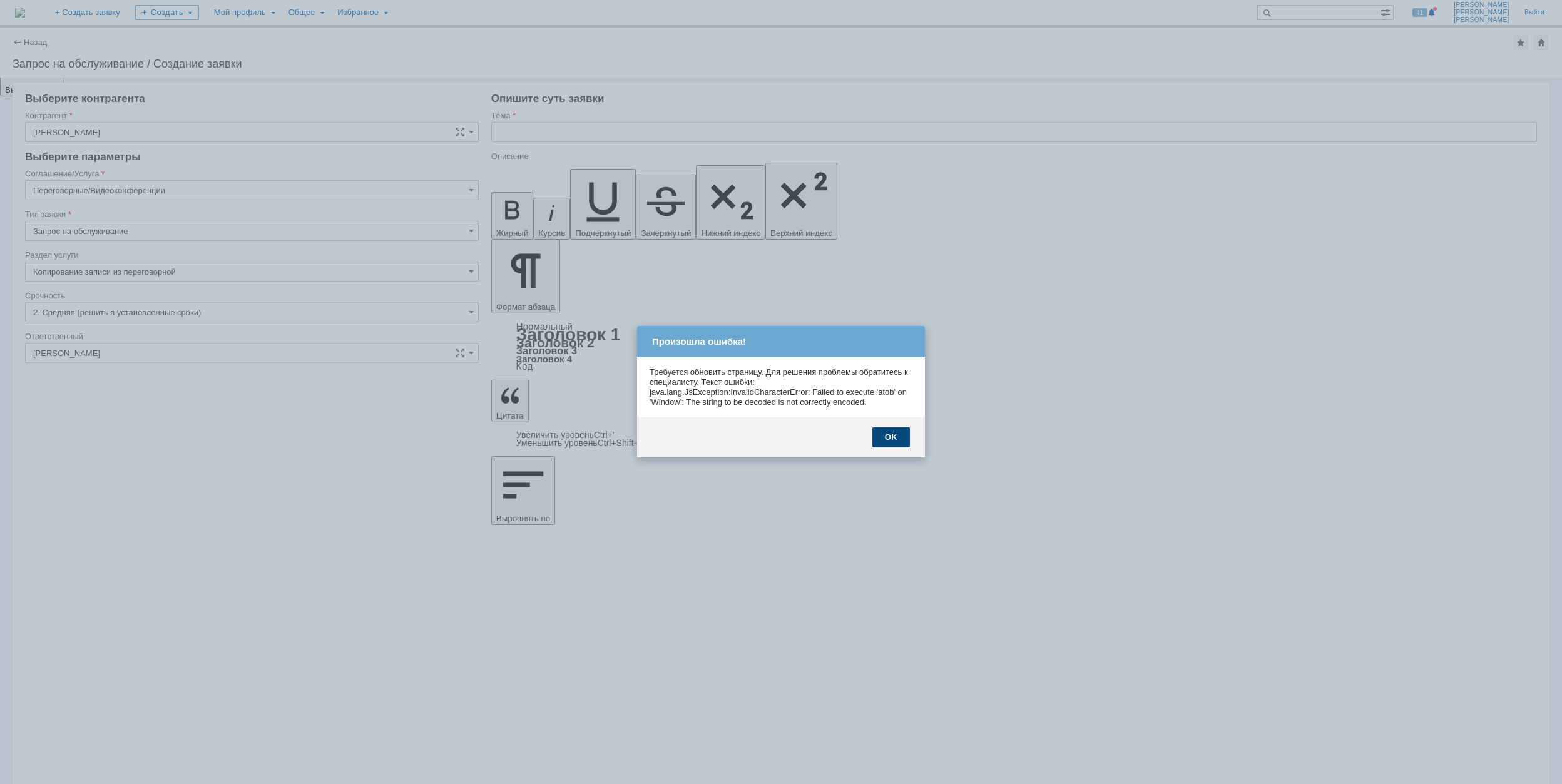
click at [892, 437] on div "OK" at bounding box center [891, 437] width 38 height 20
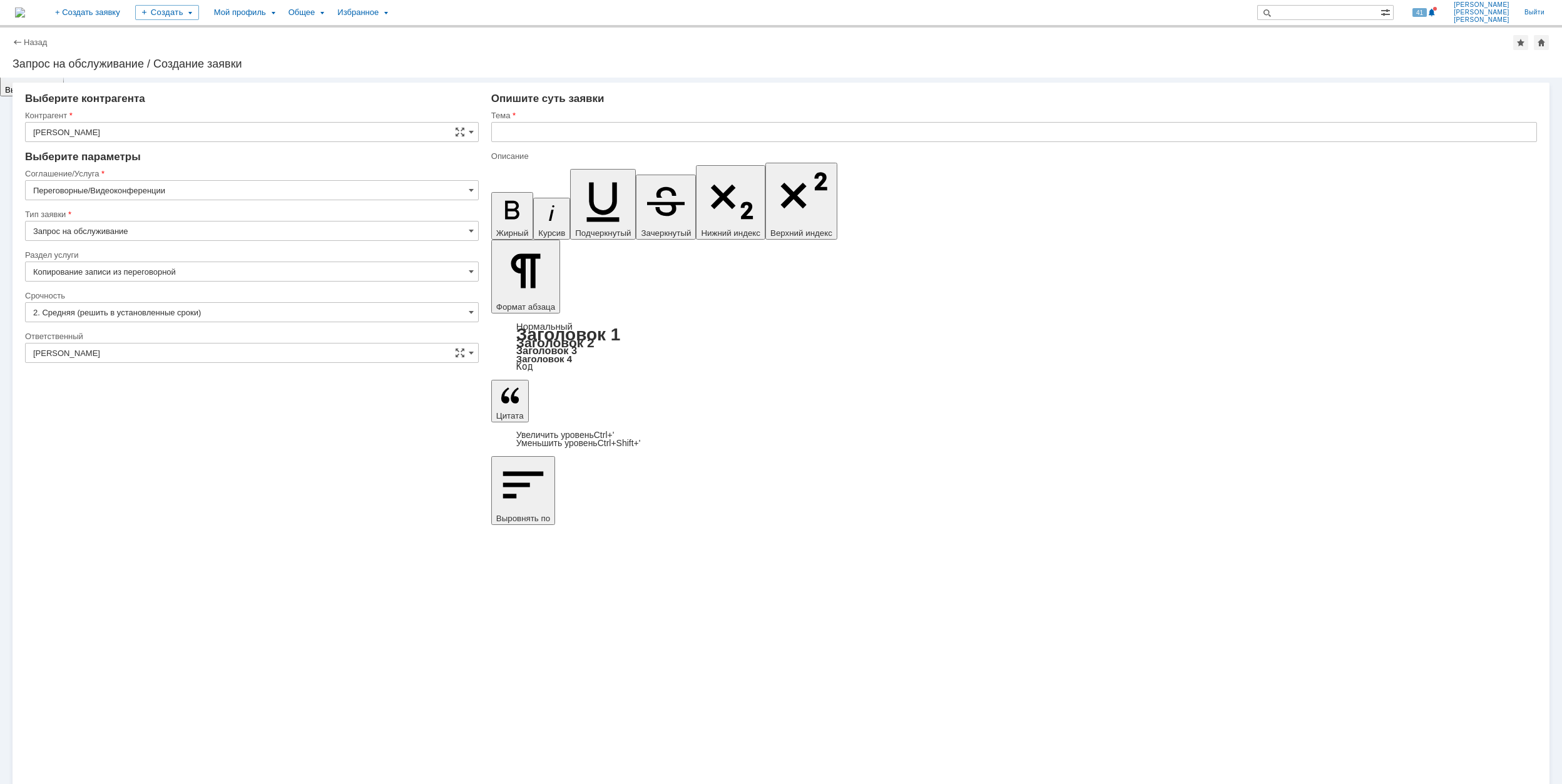
drag, startPoint x: 709, startPoint y: 5619, endPoint x: 795, endPoint y: 5619, distance: 86.0
copy div "запись совещания"
click at [549, 133] on input "text" at bounding box center [1014, 132] width 1046 height 20
drag, startPoint x: 503, startPoint y: 137, endPoint x: 487, endPoint y: 134, distance: 16.3
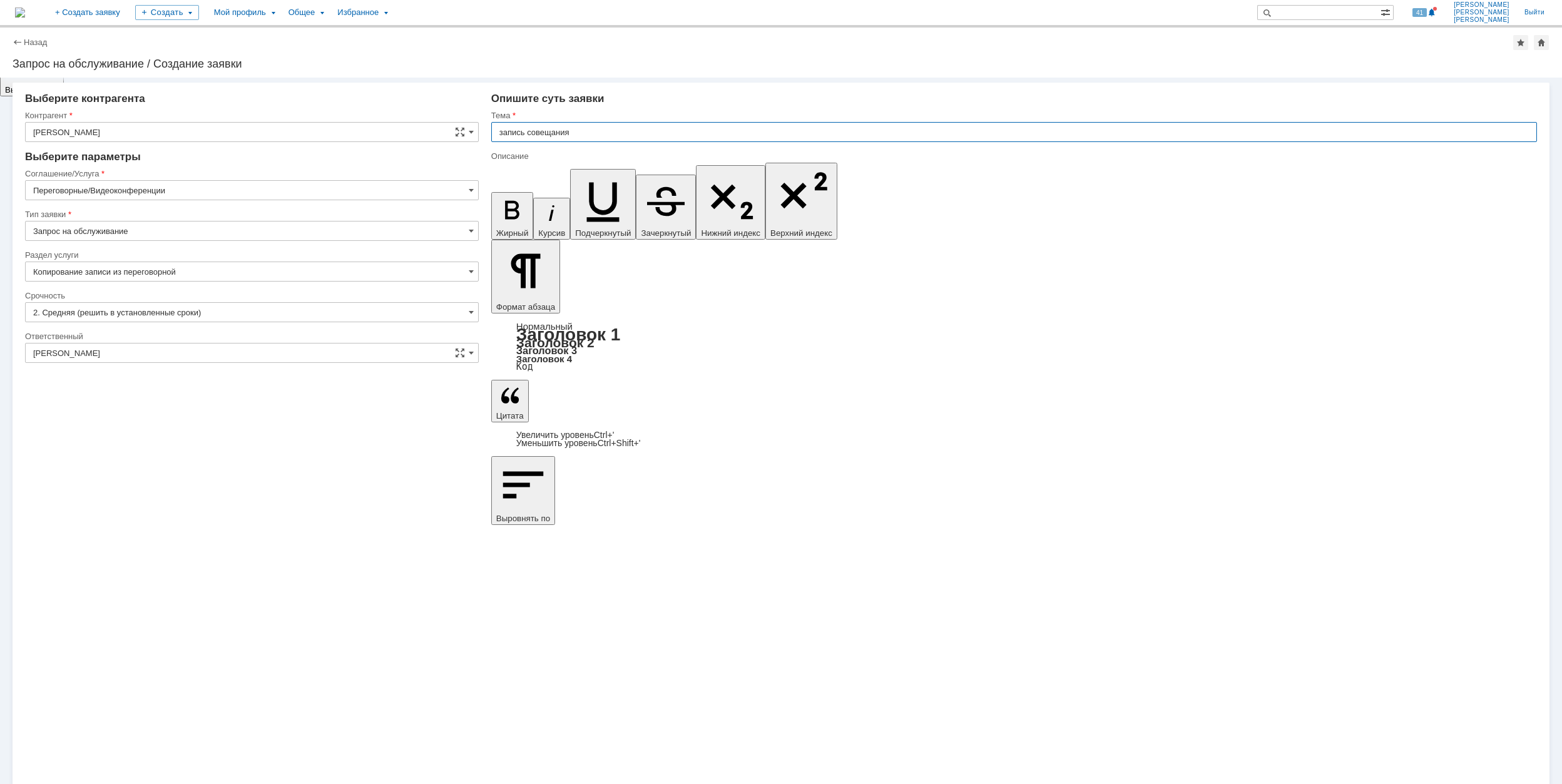
type input "Запись совещания"
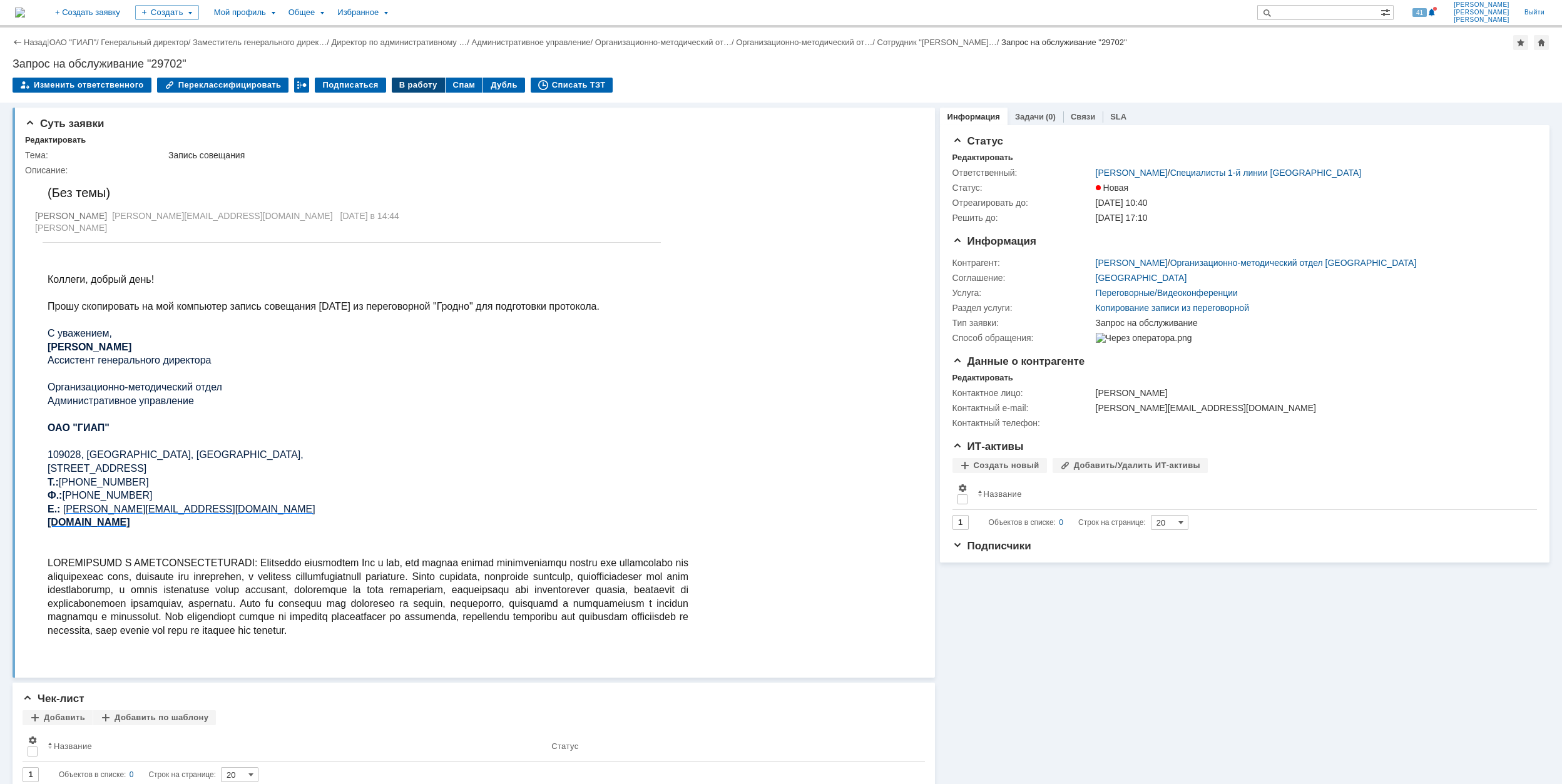
click at [408, 83] on div "В работу" at bounding box center [418, 85] width 53 height 15
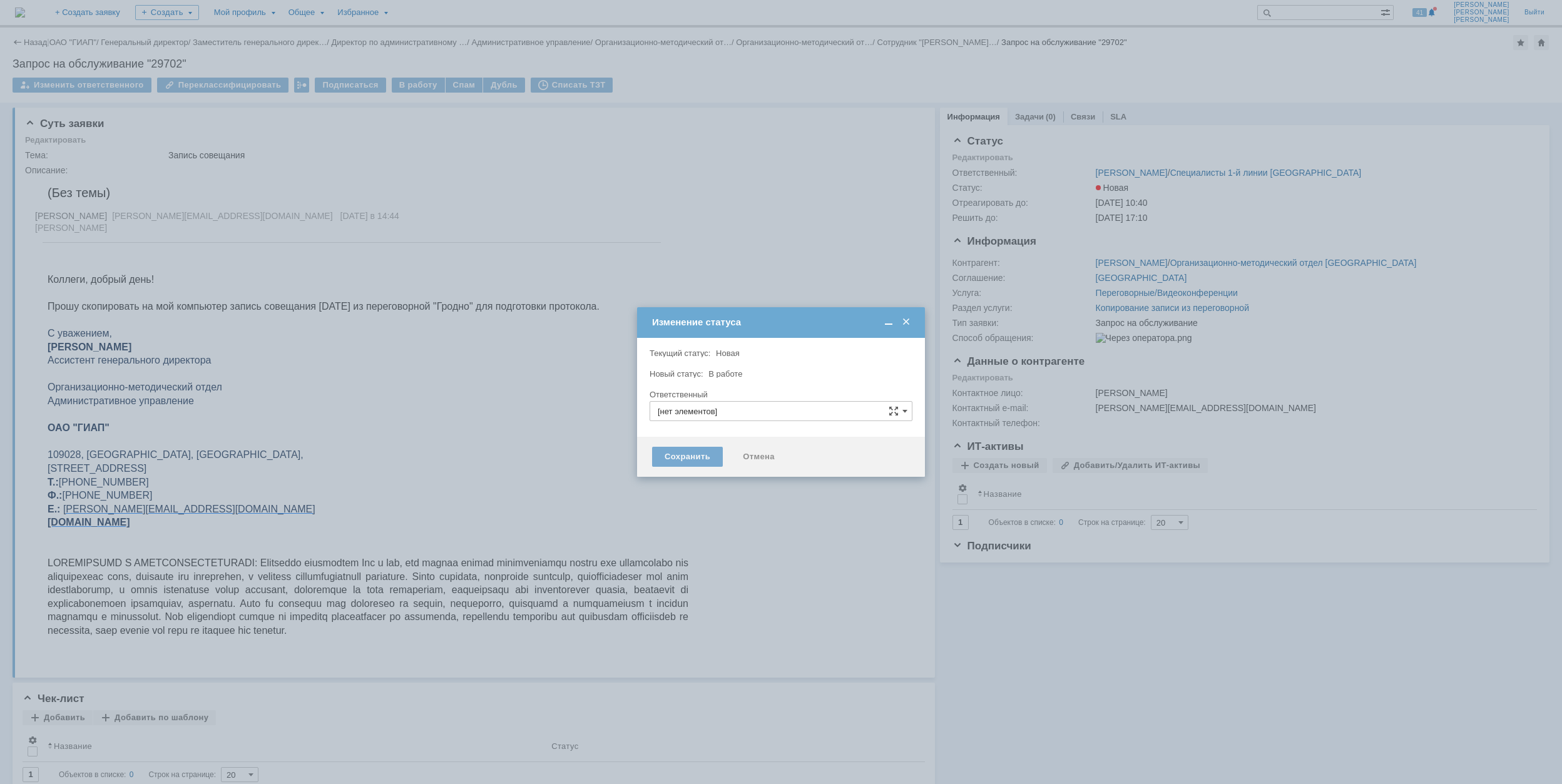
type input "[PERSON_NAME]"
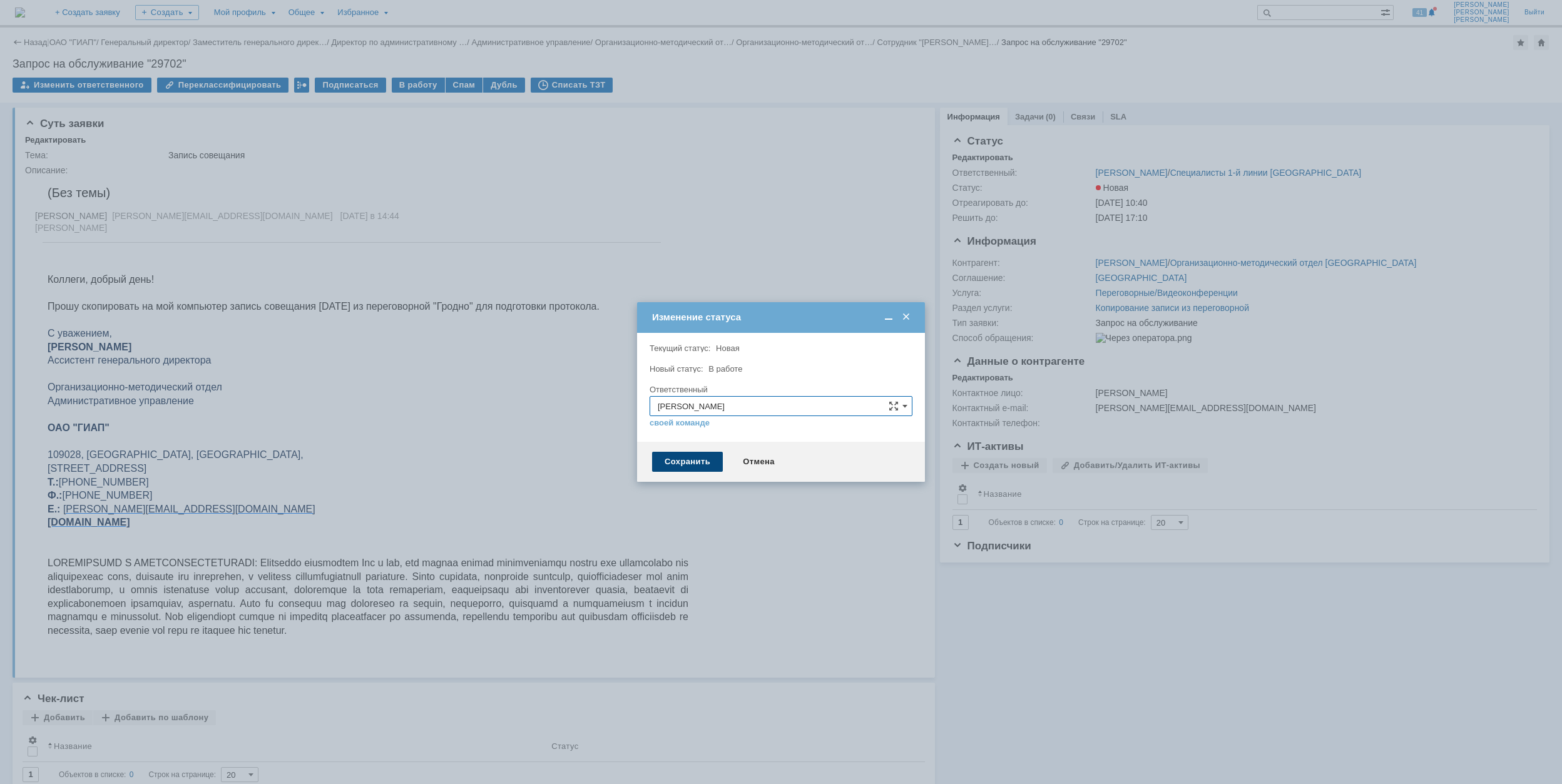
click at [676, 461] on div "Сохранить" at bounding box center [687, 461] width 71 height 20
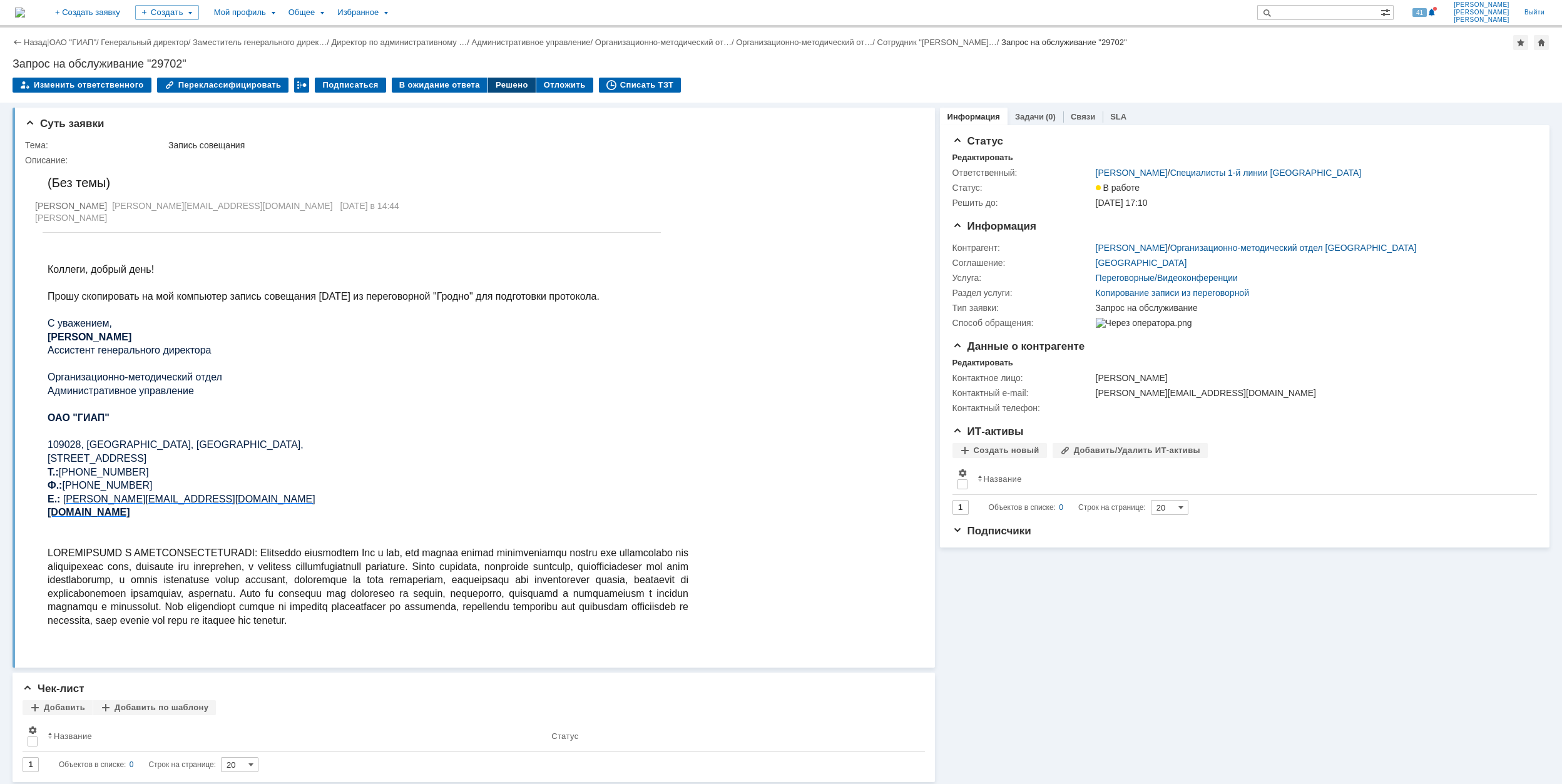
click at [488, 89] on div "Решено" at bounding box center [512, 85] width 48 height 15
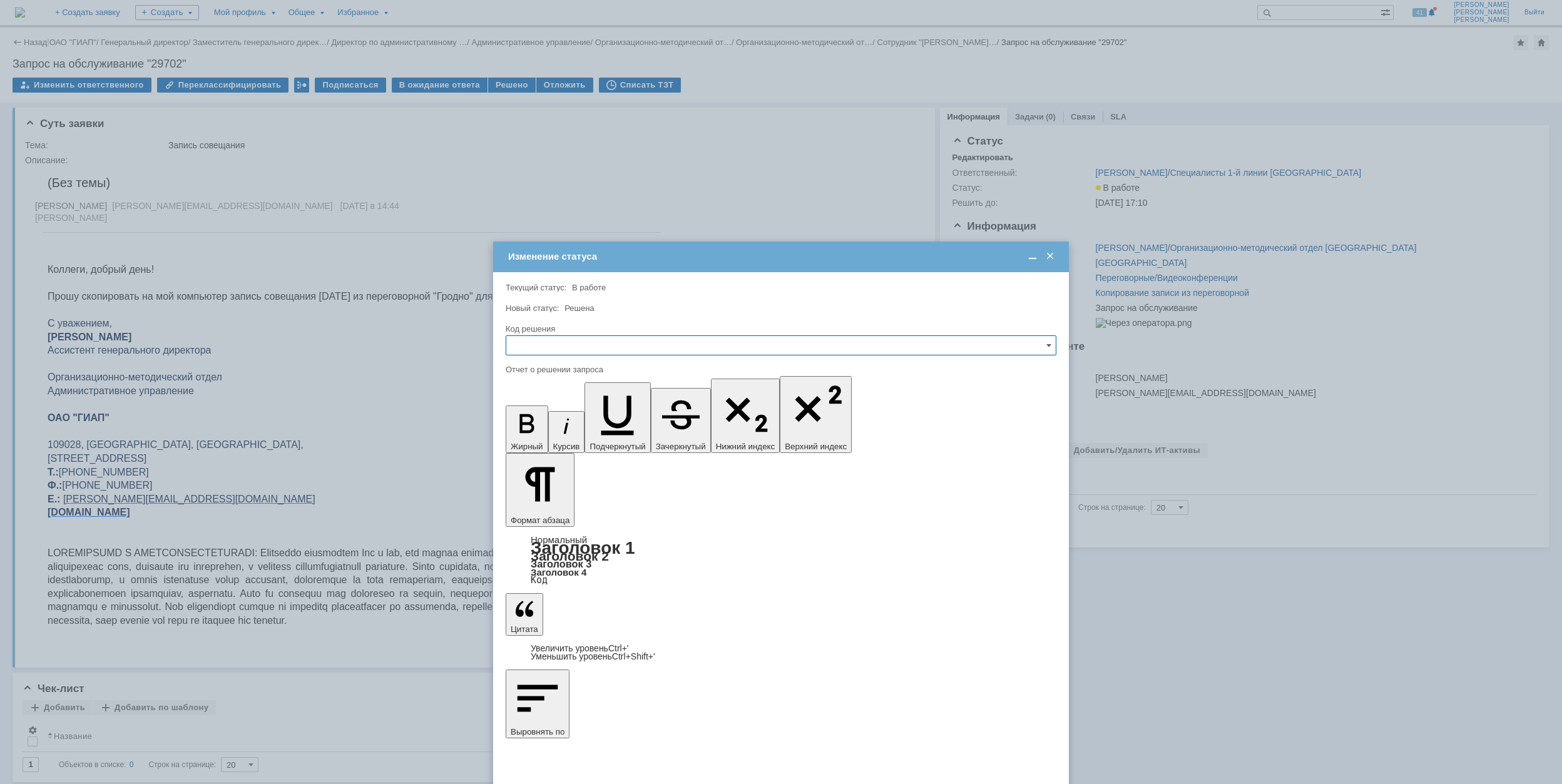
click at [564, 348] on input "text" at bounding box center [781, 345] width 551 height 20
click at [535, 430] on span "Решено" at bounding box center [781, 431] width 535 height 10
type input "Решено"
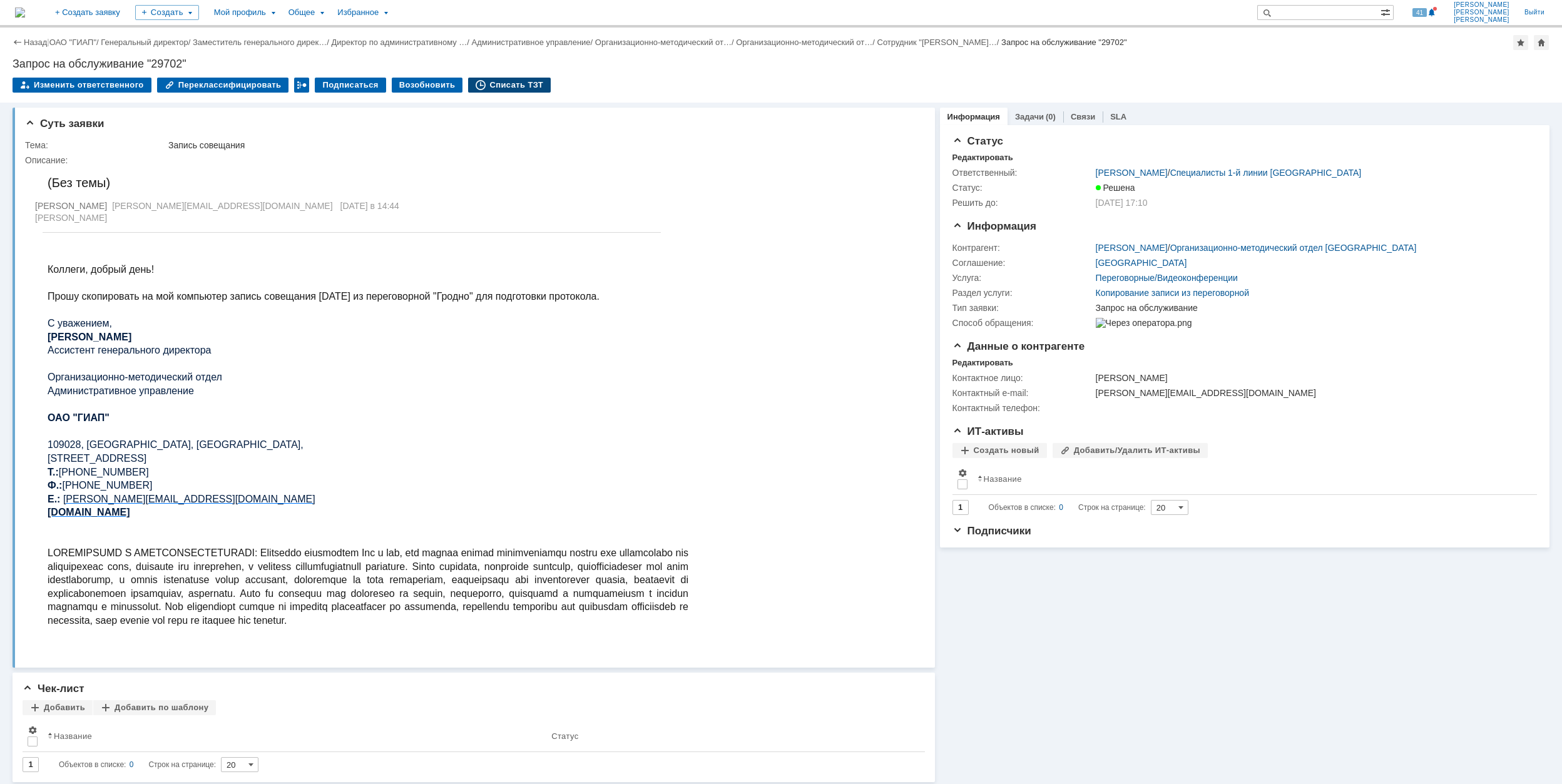
click at [474, 91] on div "Списать ТЗТ" at bounding box center [509, 85] width 83 height 15
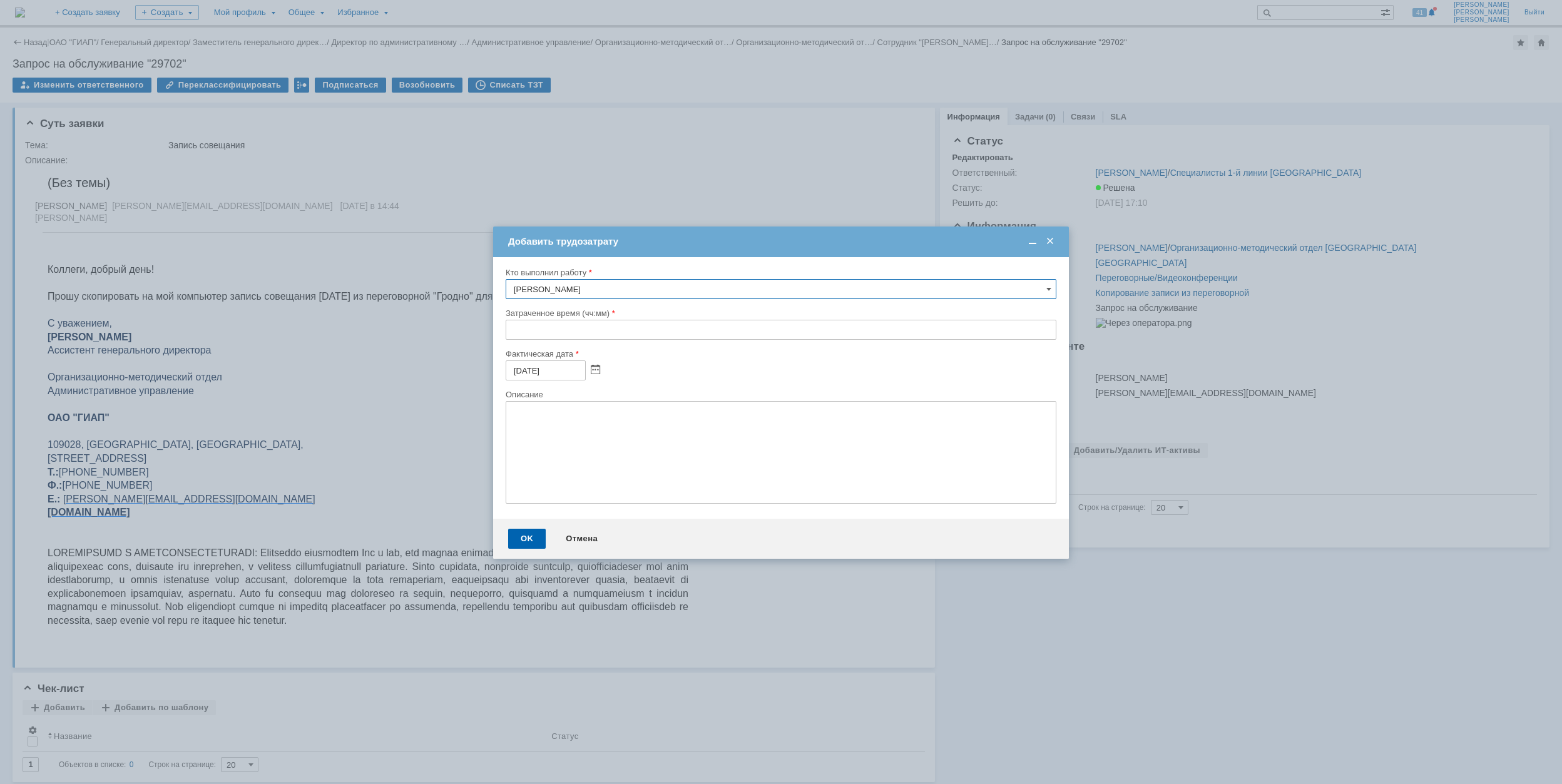
click at [512, 333] on input "text" at bounding box center [781, 329] width 551 height 20
type input "00:30"
click at [535, 536] on div "OK" at bounding box center [527, 538] width 38 height 20
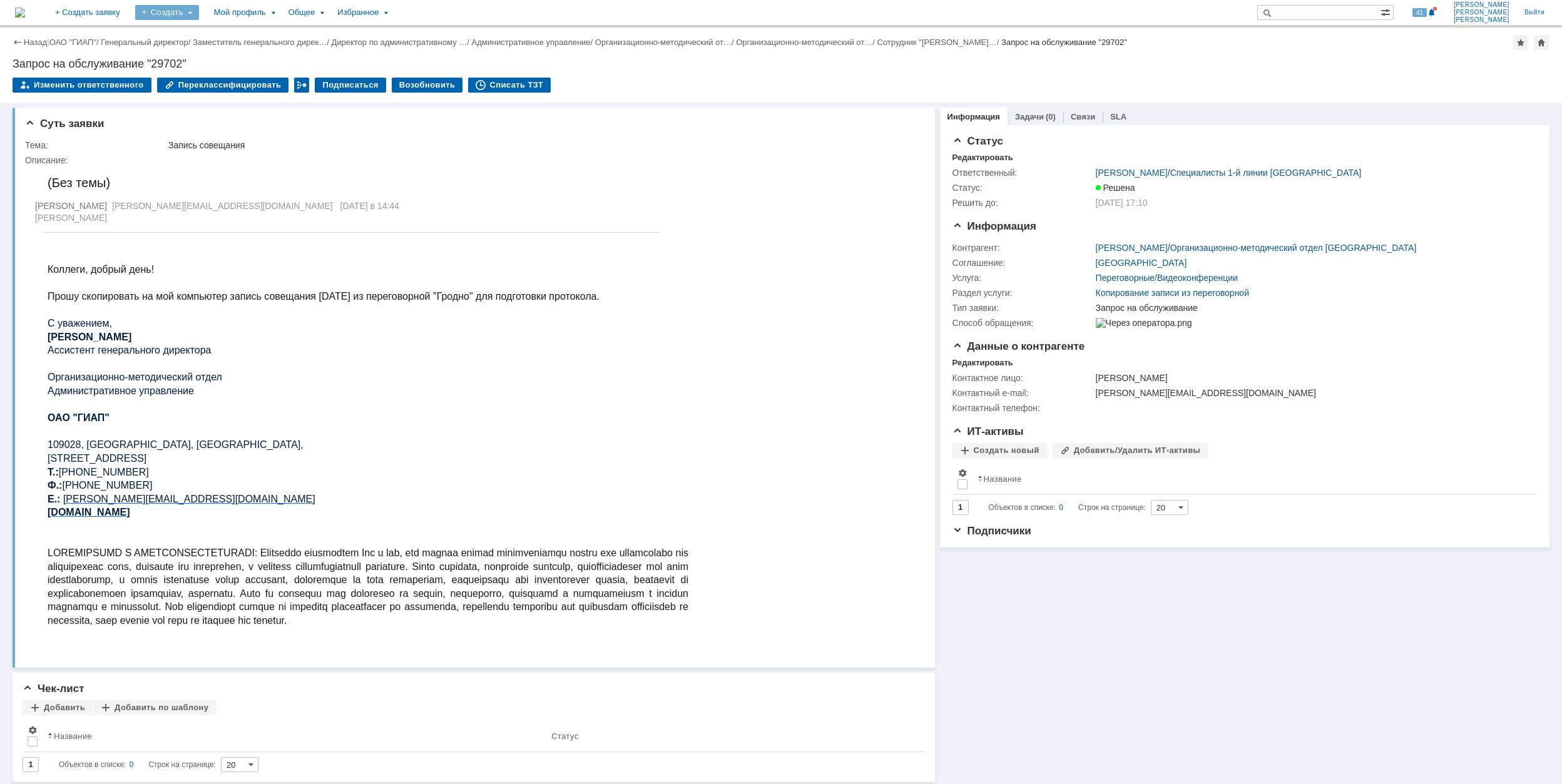
drag, startPoint x: 237, startPoint y: 11, endPoint x: 237, endPoint y: 21, distance: 10.0
click at [199, 13] on div "Создать" at bounding box center [167, 13] width 64 height 15
click at [233, 78] on link "Заявка" at bounding box center [185, 78] width 95 height 15
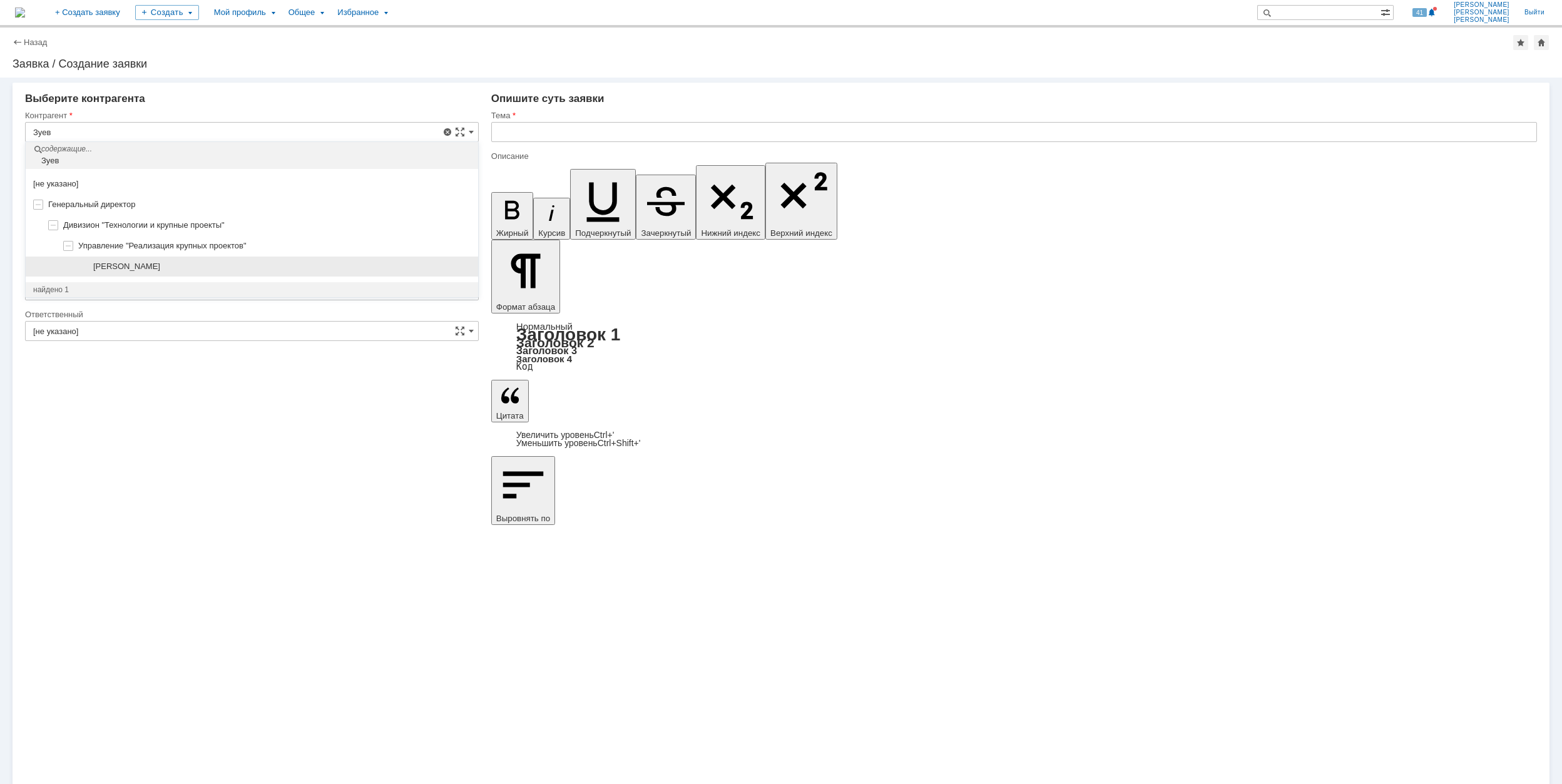
click at [216, 266] on div "[PERSON_NAME]" at bounding box center [281, 267] width 377 height 10
type input "[PERSON_NAME]"
type input "[GEOGRAPHIC_DATA]"
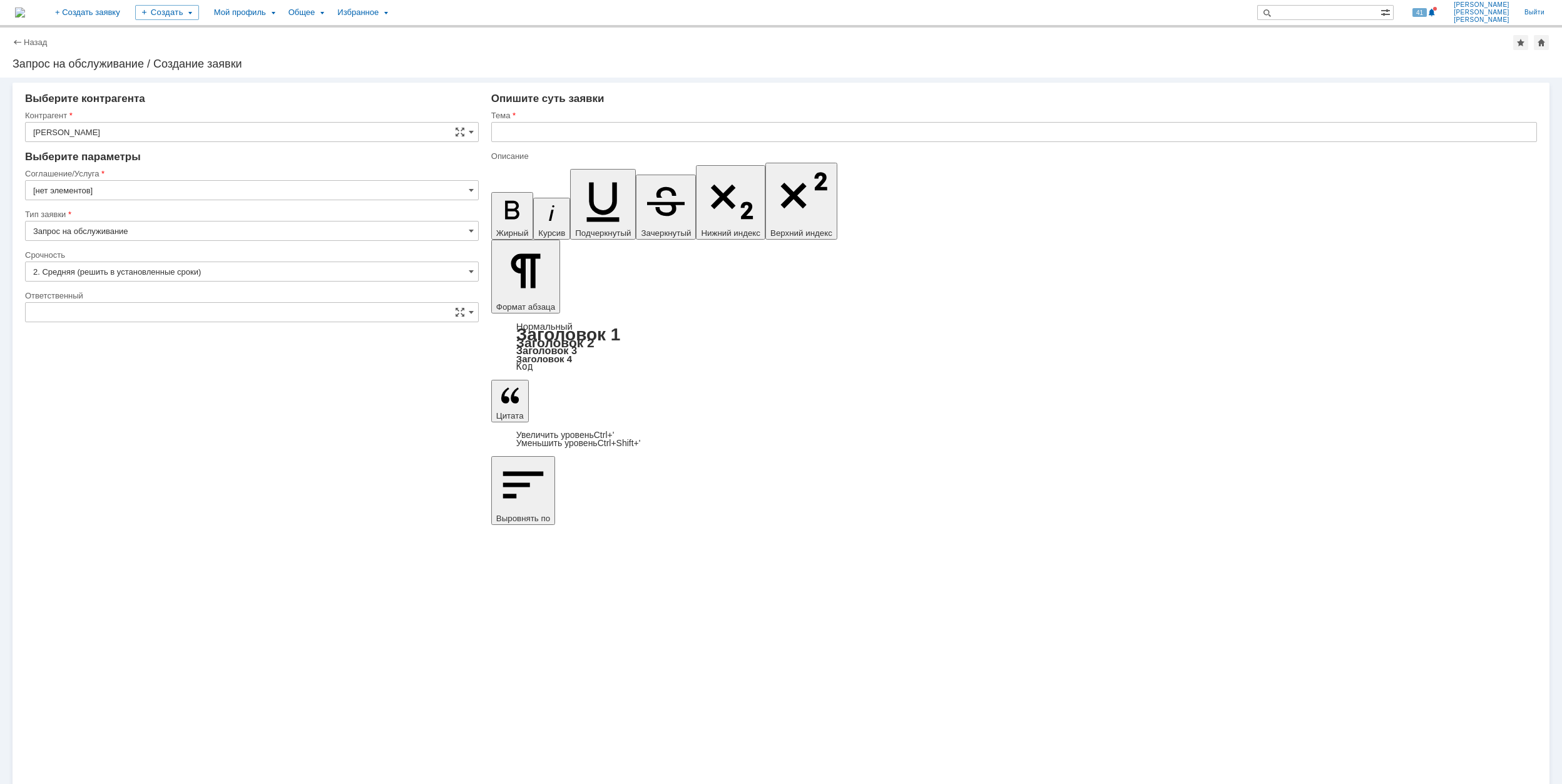
type input "[не указано]"
type input "[GEOGRAPHIC_DATA]"
type input "[нет элементов]"
click at [157, 184] on input "[GEOGRAPHIC_DATA]" at bounding box center [251, 190] width 454 height 20
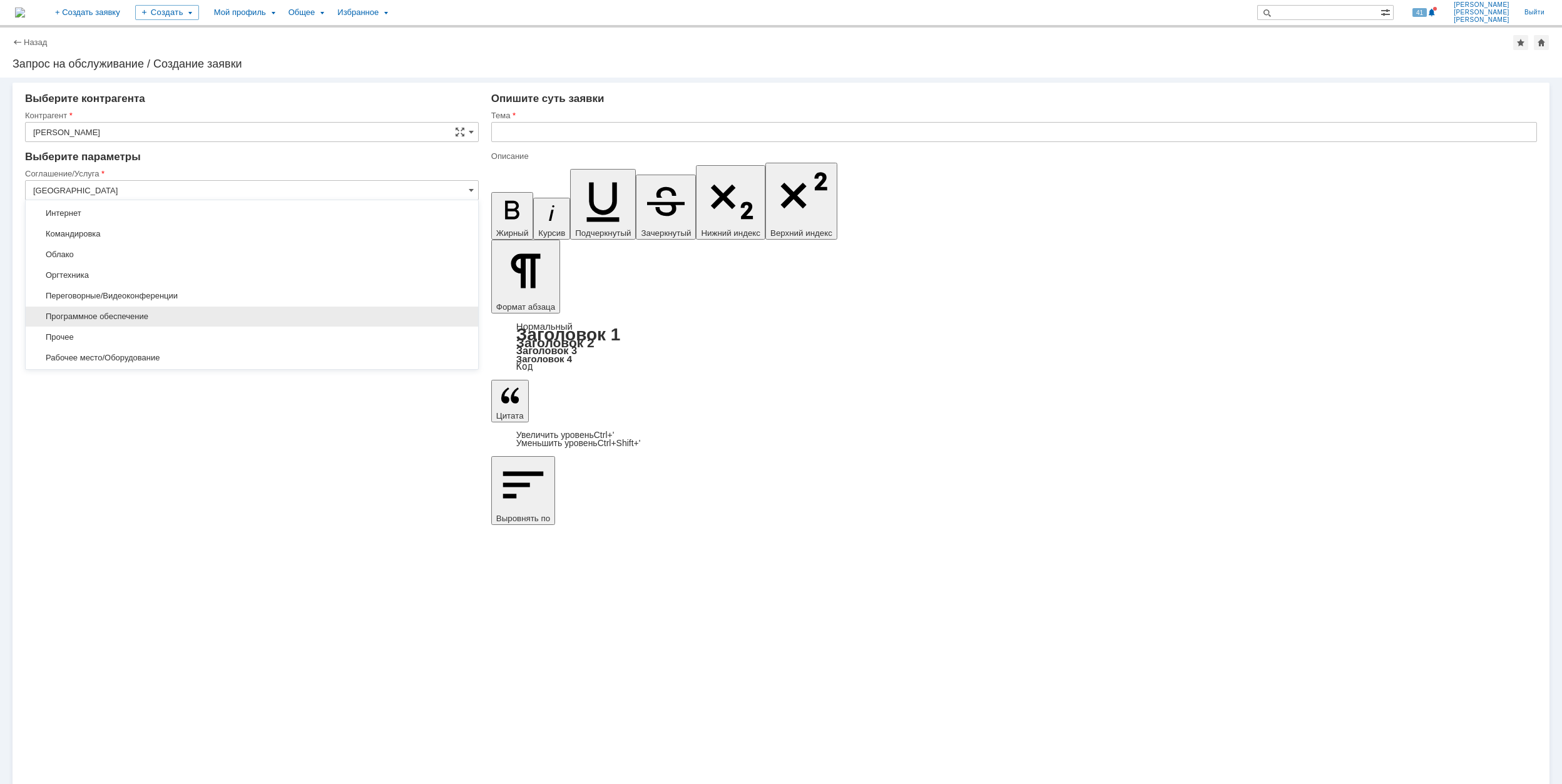
click at [143, 316] on span "Программное обеспечение" at bounding box center [251, 316] width 437 height 10
type input "Программное обеспечение"
click at [104, 267] on input "[не указано]" at bounding box center [251, 271] width 454 height 20
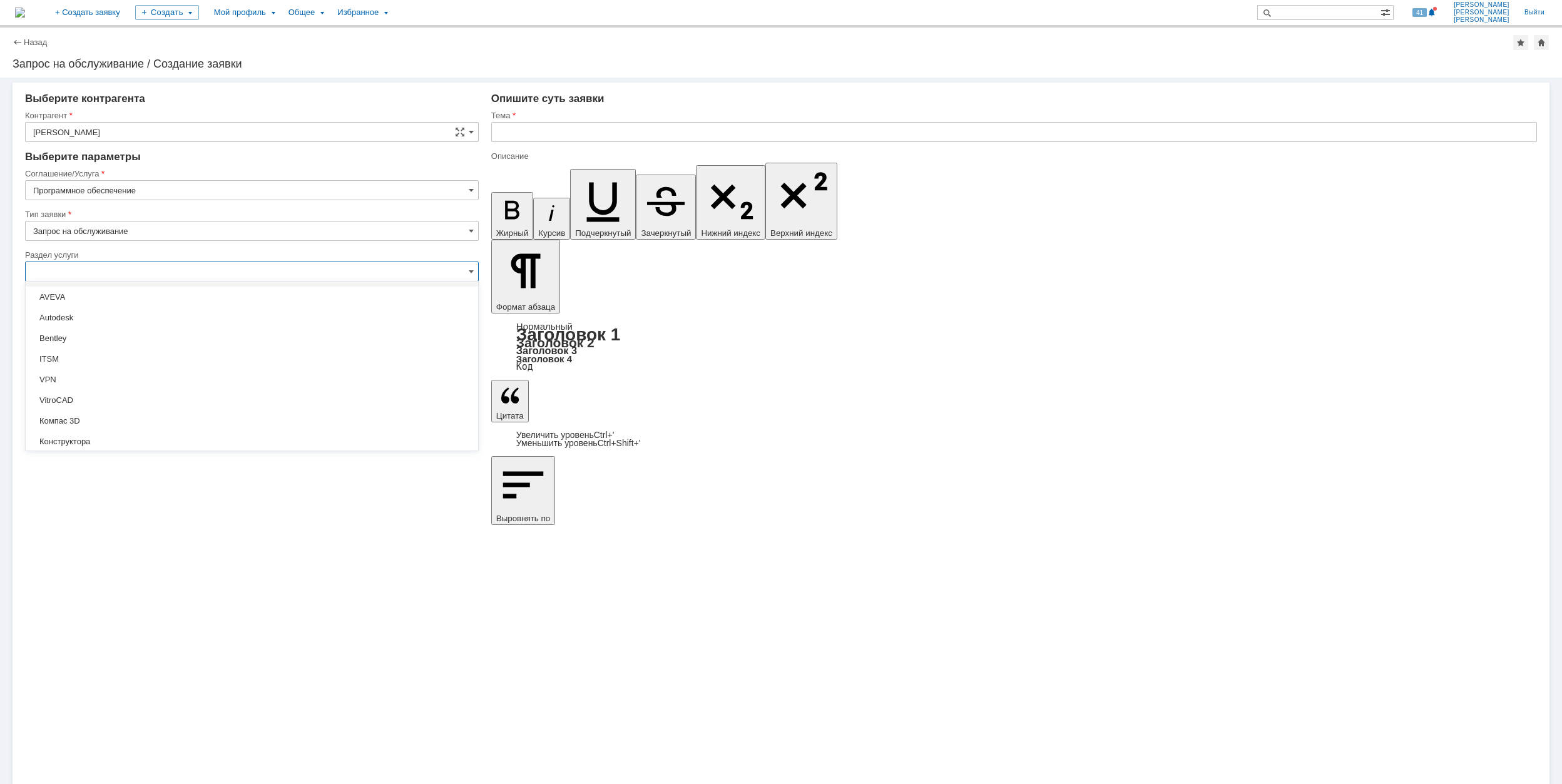
scroll to position [0, 0]
type input "[не указано]"
click at [151, 313] on input "[не указано]" at bounding box center [251, 311] width 454 height 20
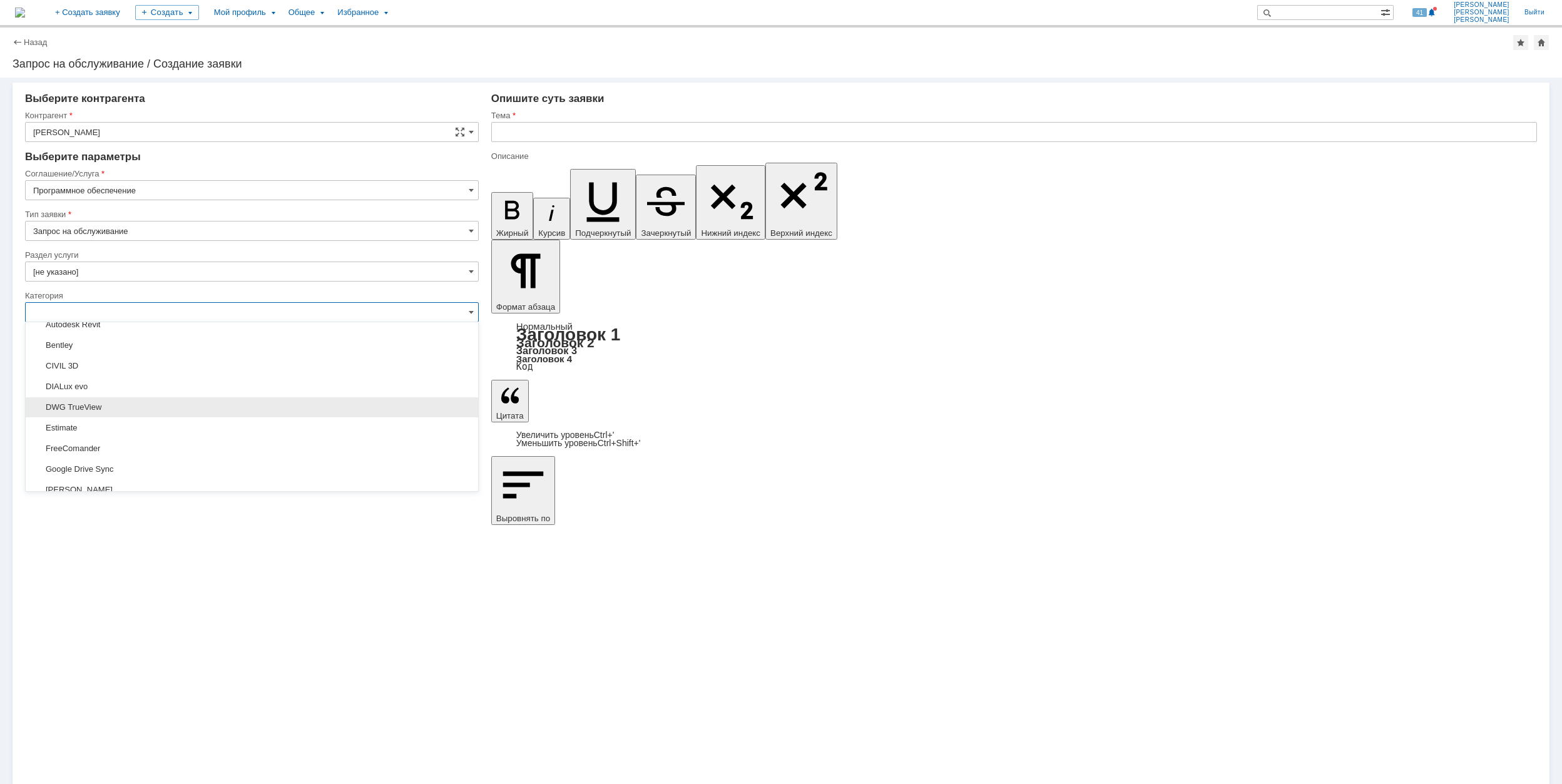
click at [127, 408] on span "DWG TrueView" at bounding box center [251, 408] width 437 height 10
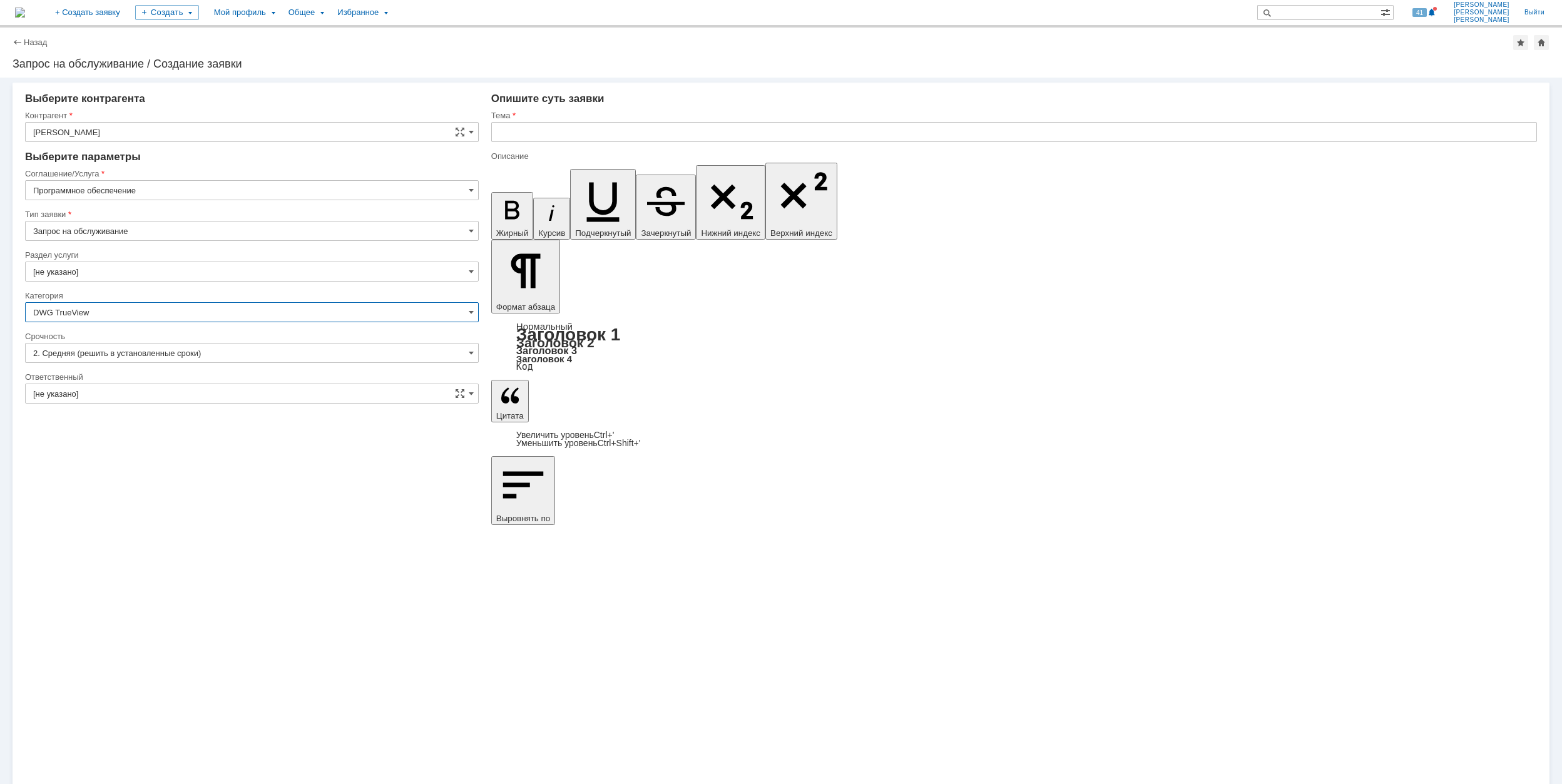
type input "DWG TrueView"
click at [125, 398] on input "[не указано]" at bounding box center [251, 393] width 454 height 20
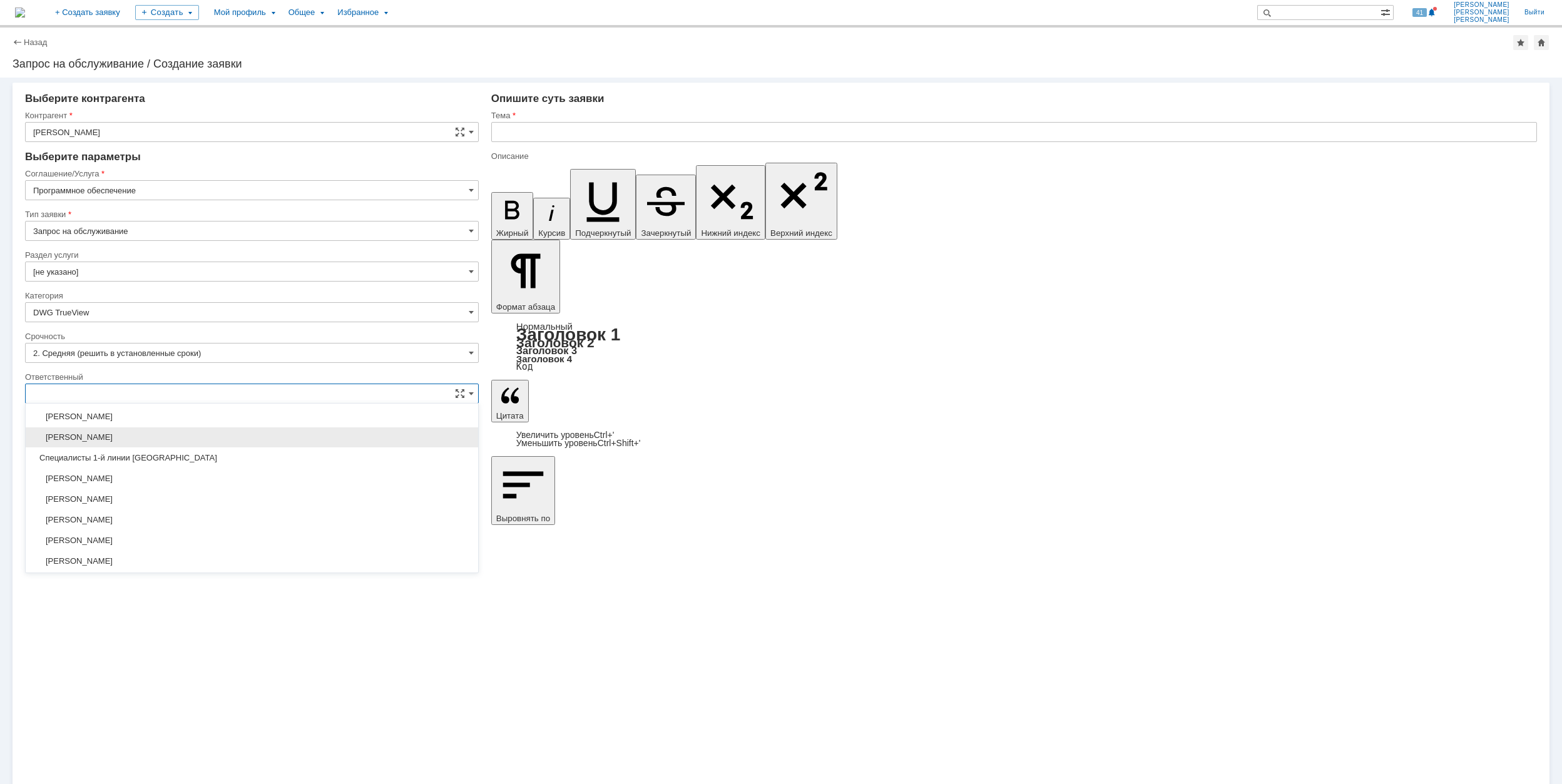
scroll to position [456, 0]
click at [166, 519] on div "[PERSON_NAME]" at bounding box center [251, 518] width 453 height 20
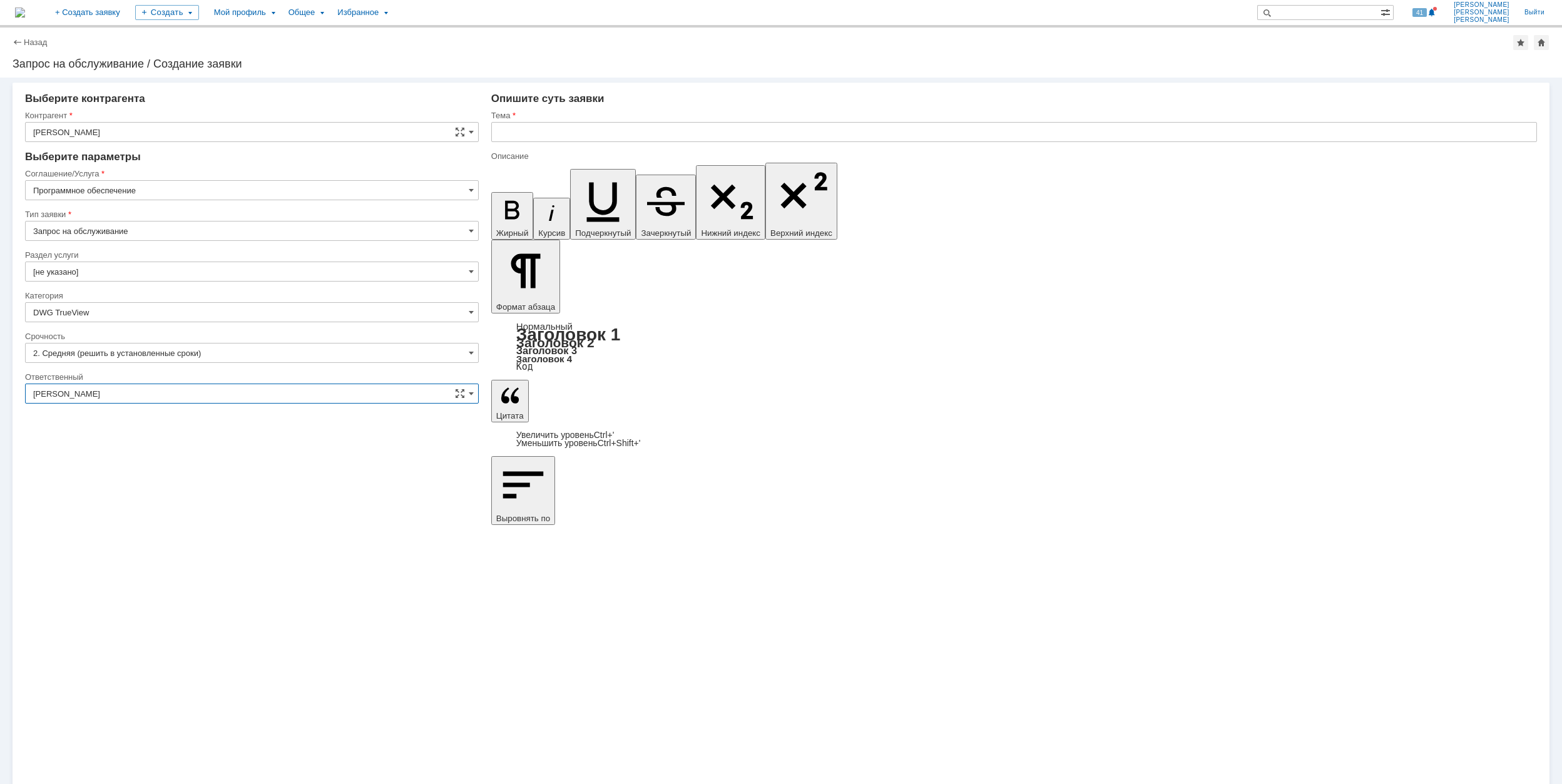
type input "[PERSON_NAME]"
click at [537, 126] on input "text" at bounding box center [1014, 132] width 1046 height 20
drag, startPoint x: 647, startPoint y: 136, endPoint x: 430, endPoint y: 139, distance: 217.0
type input "DWG файлы не открываются"
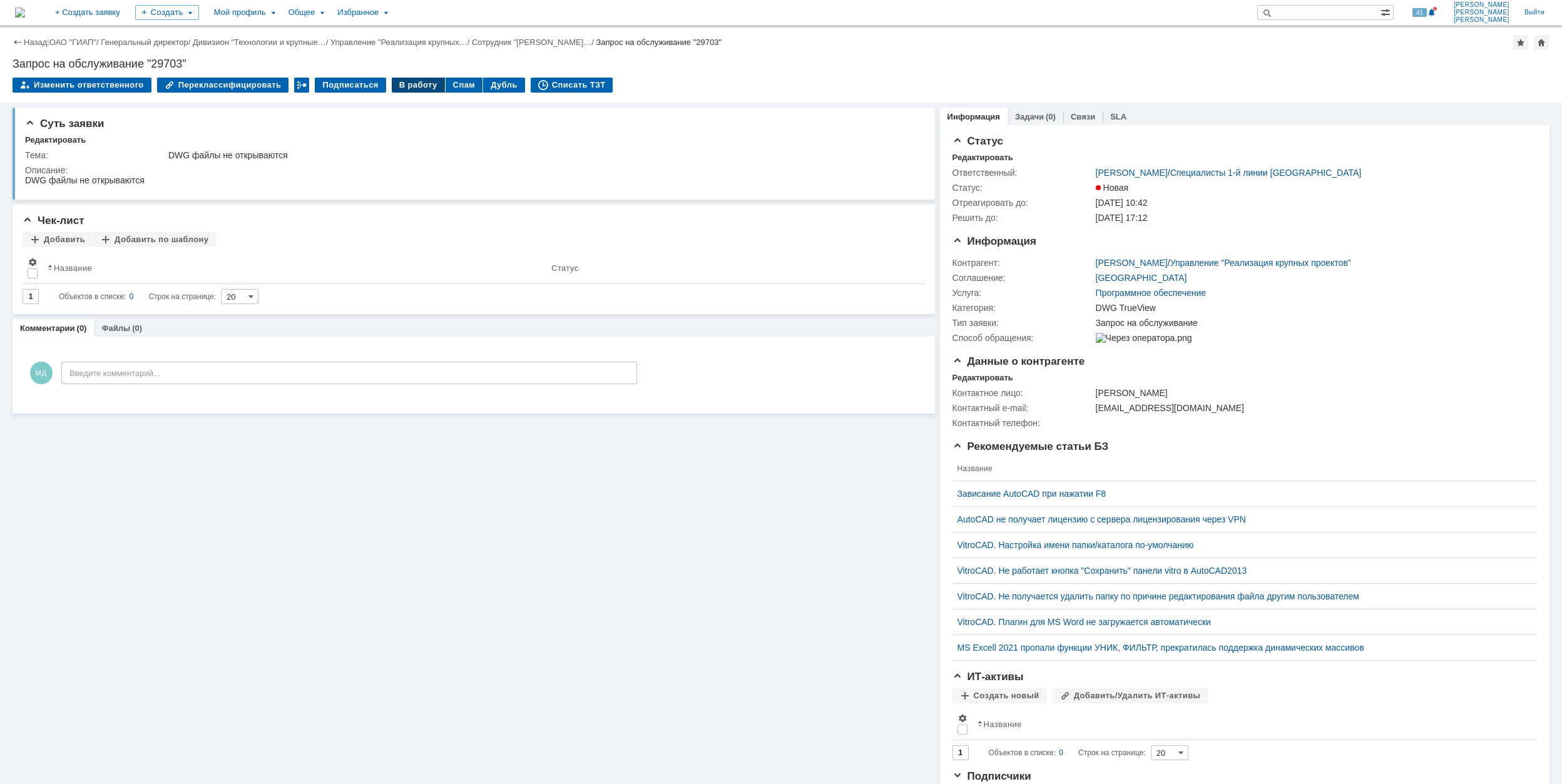
click at [404, 83] on div "В работу" at bounding box center [418, 85] width 53 height 15
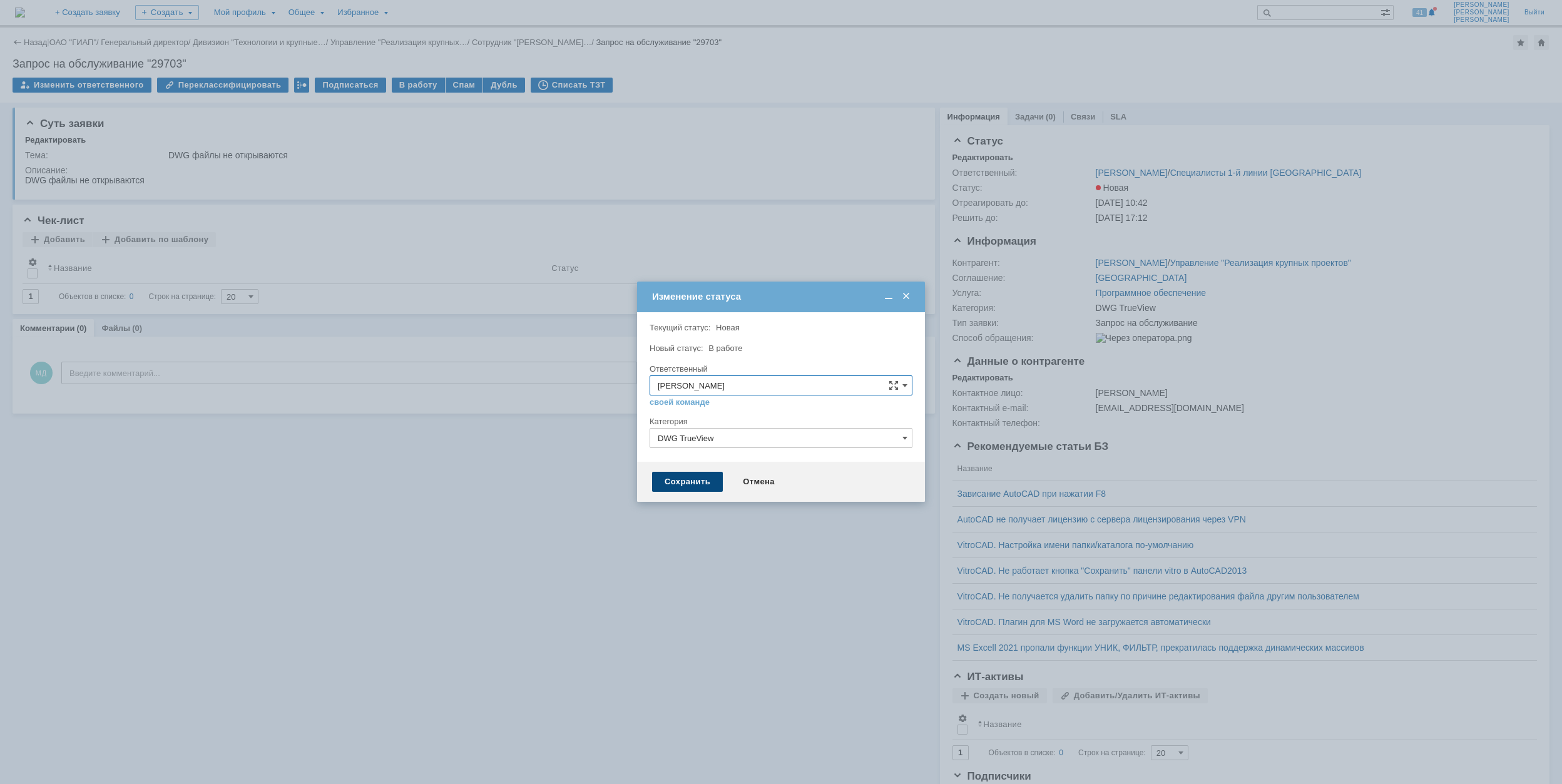
click at [681, 478] on div "Сохранить" at bounding box center [687, 481] width 71 height 20
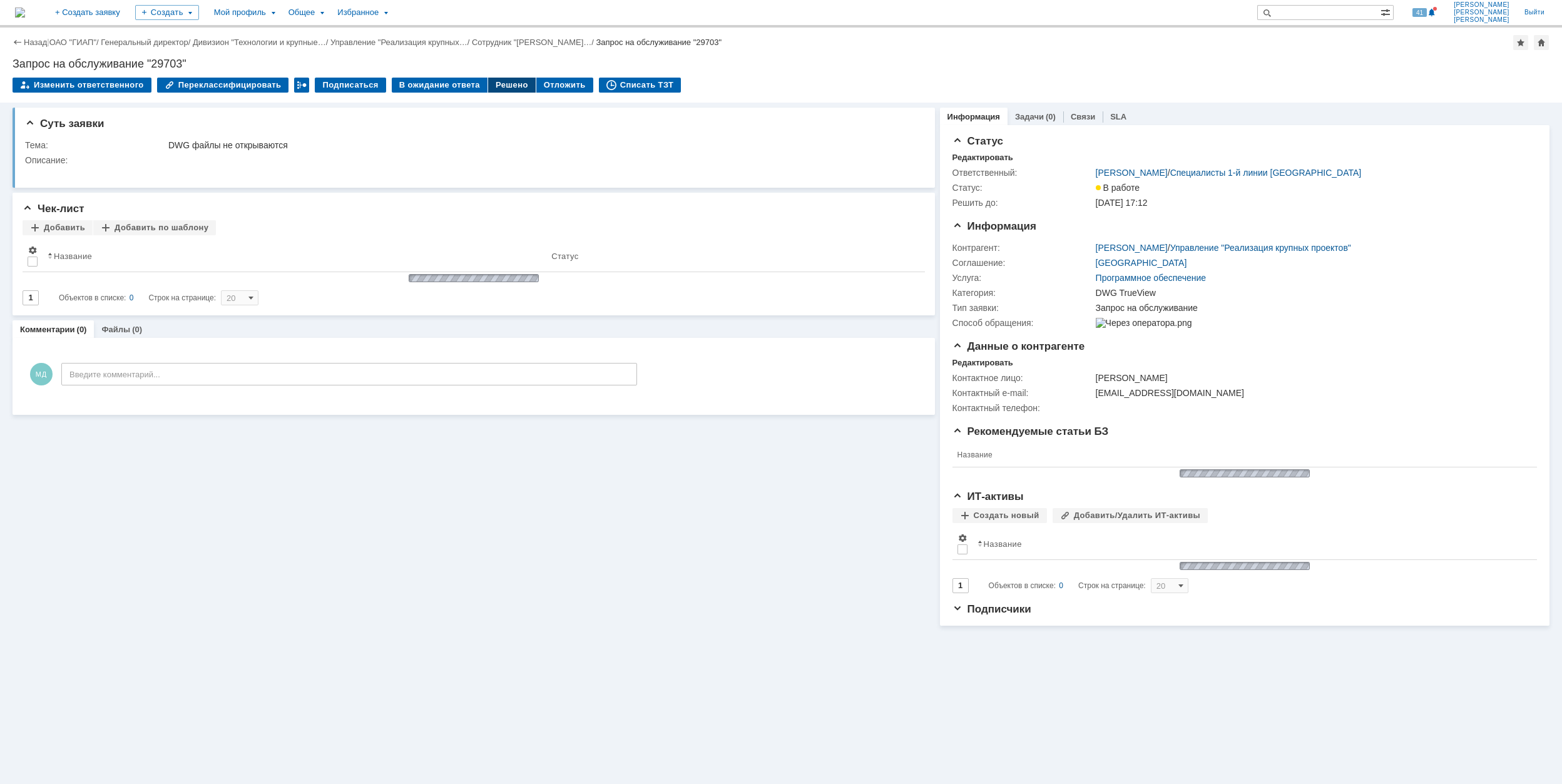
click at [488, 88] on div "Решено" at bounding box center [512, 85] width 48 height 15
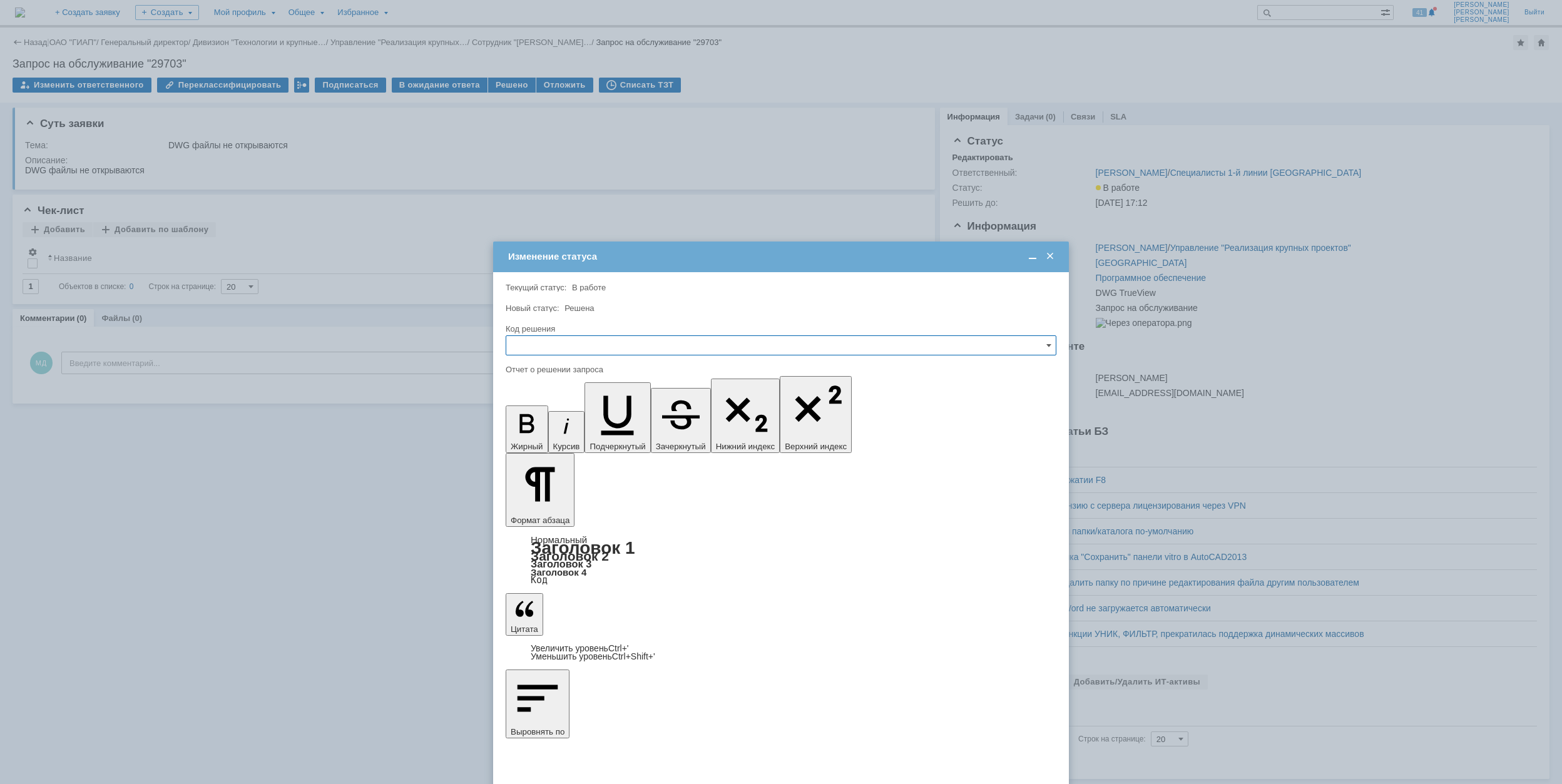
click at [599, 342] on input "text" at bounding box center [781, 345] width 551 height 20
click at [577, 428] on span "Решено" at bounding box center [781, 431] width 535 height 10
type input "Решено"
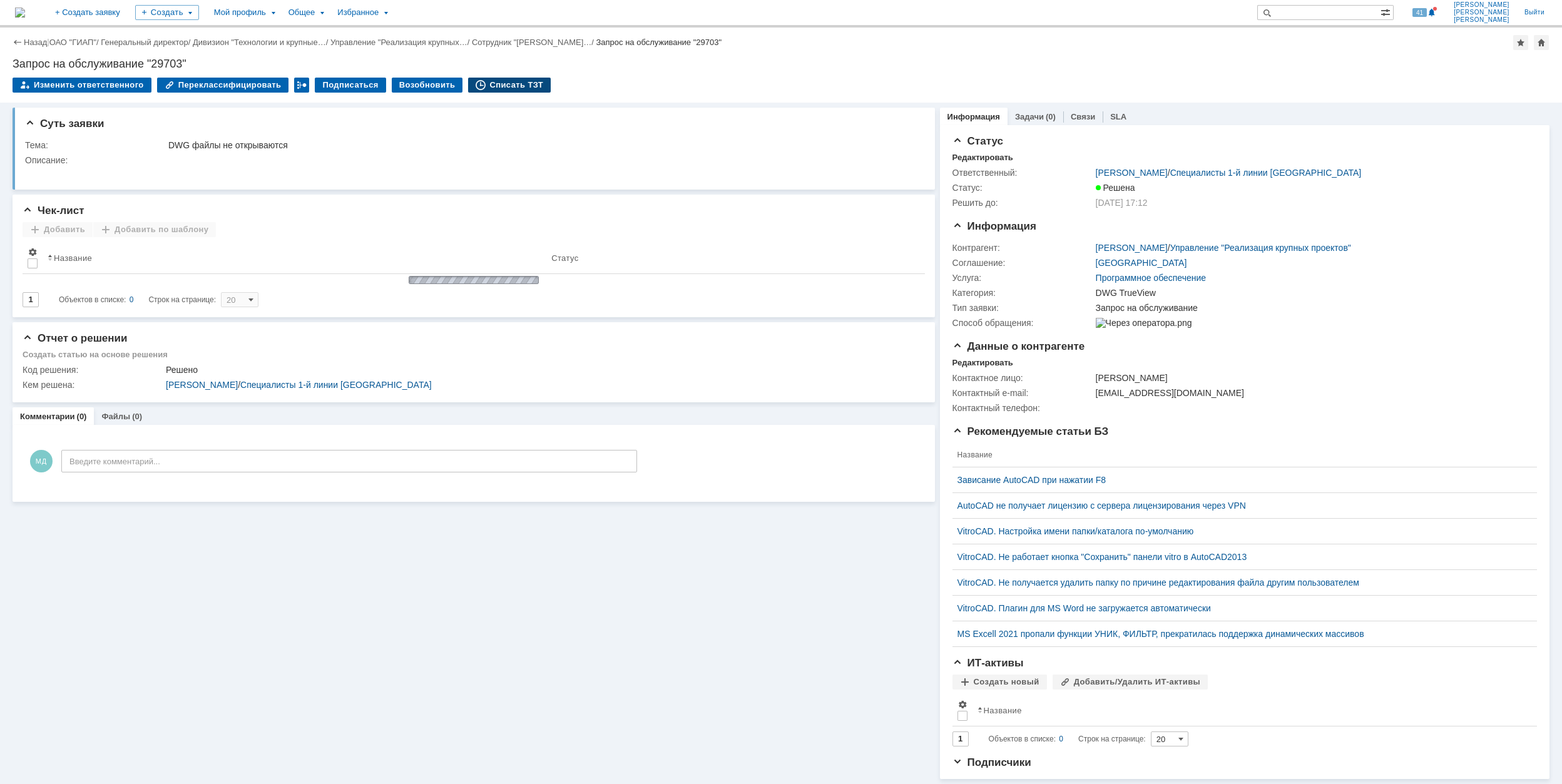
click at [518, 81] on div "Списать ТЗТ" at bounding box center [509, 85] width 83 height 15
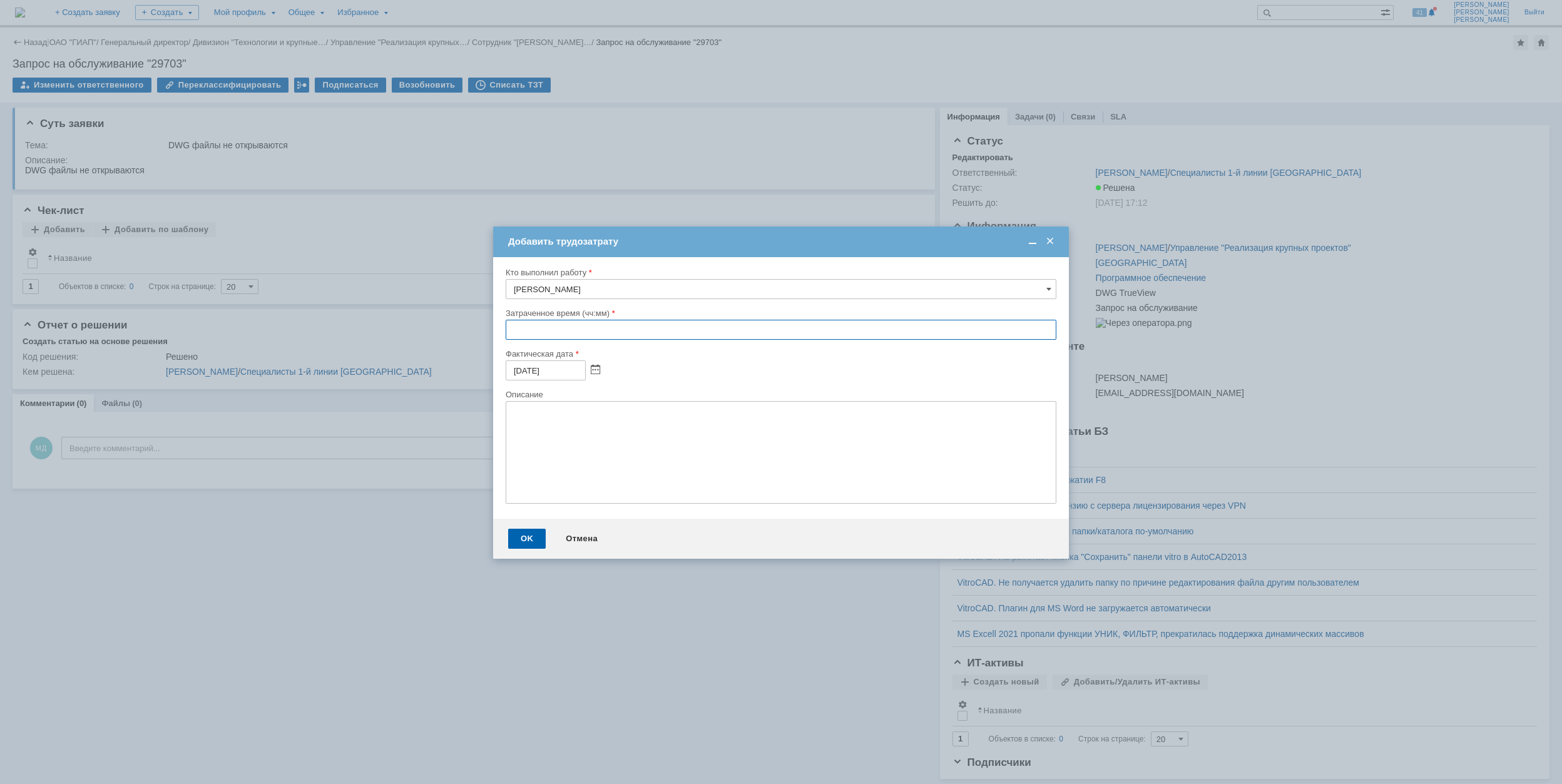
click at [507, 333] on input "text" at bounding box center [781, 329] width 551 height 20
type input "00:30"
click at [527, 537] on div "OK" at bounding box center [527, 538] width 38 height 20
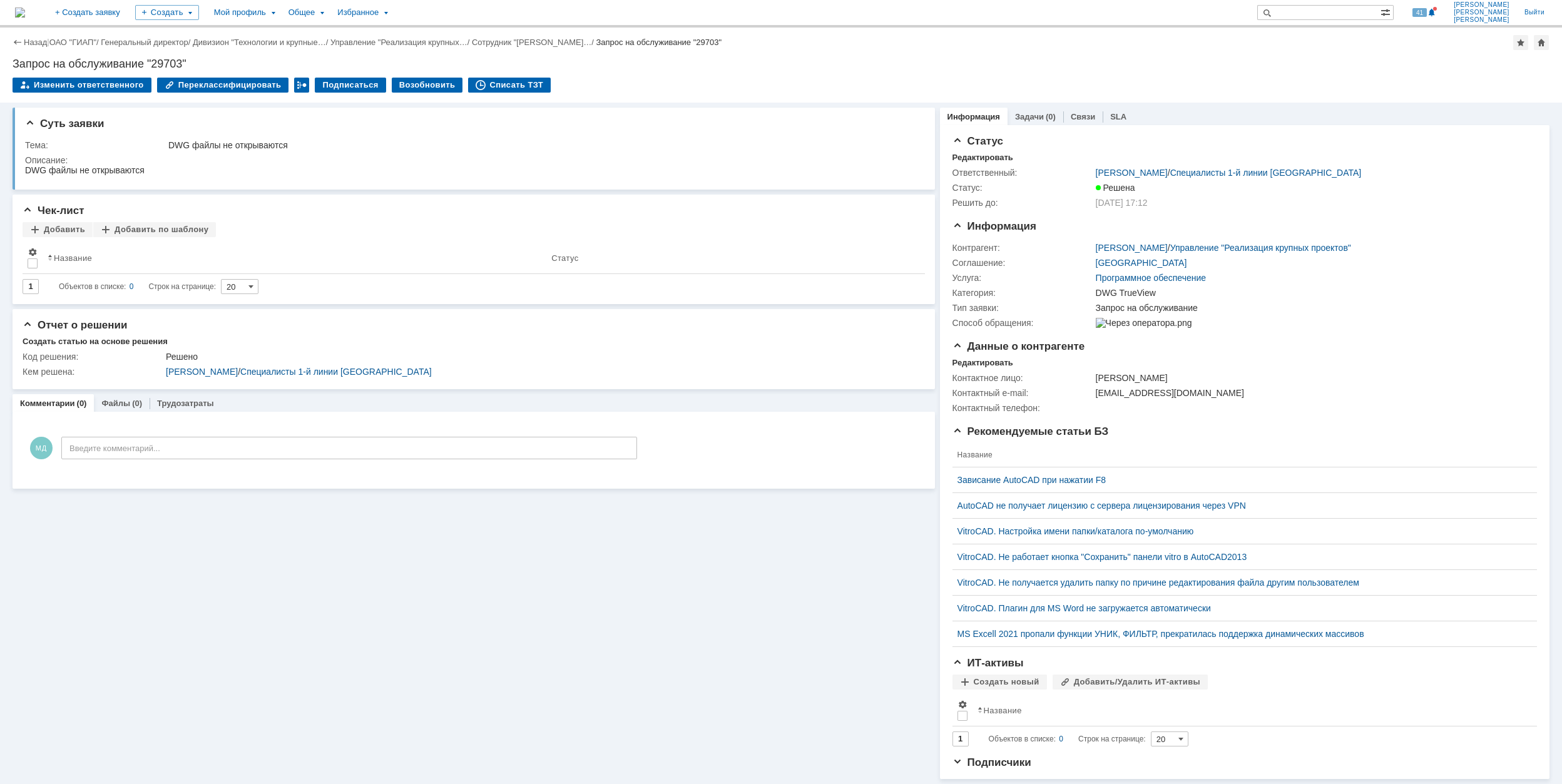
click at [80, 38] on link "ОАО "ГИАП"" at bounding box center [73, 42] width 47 height 9
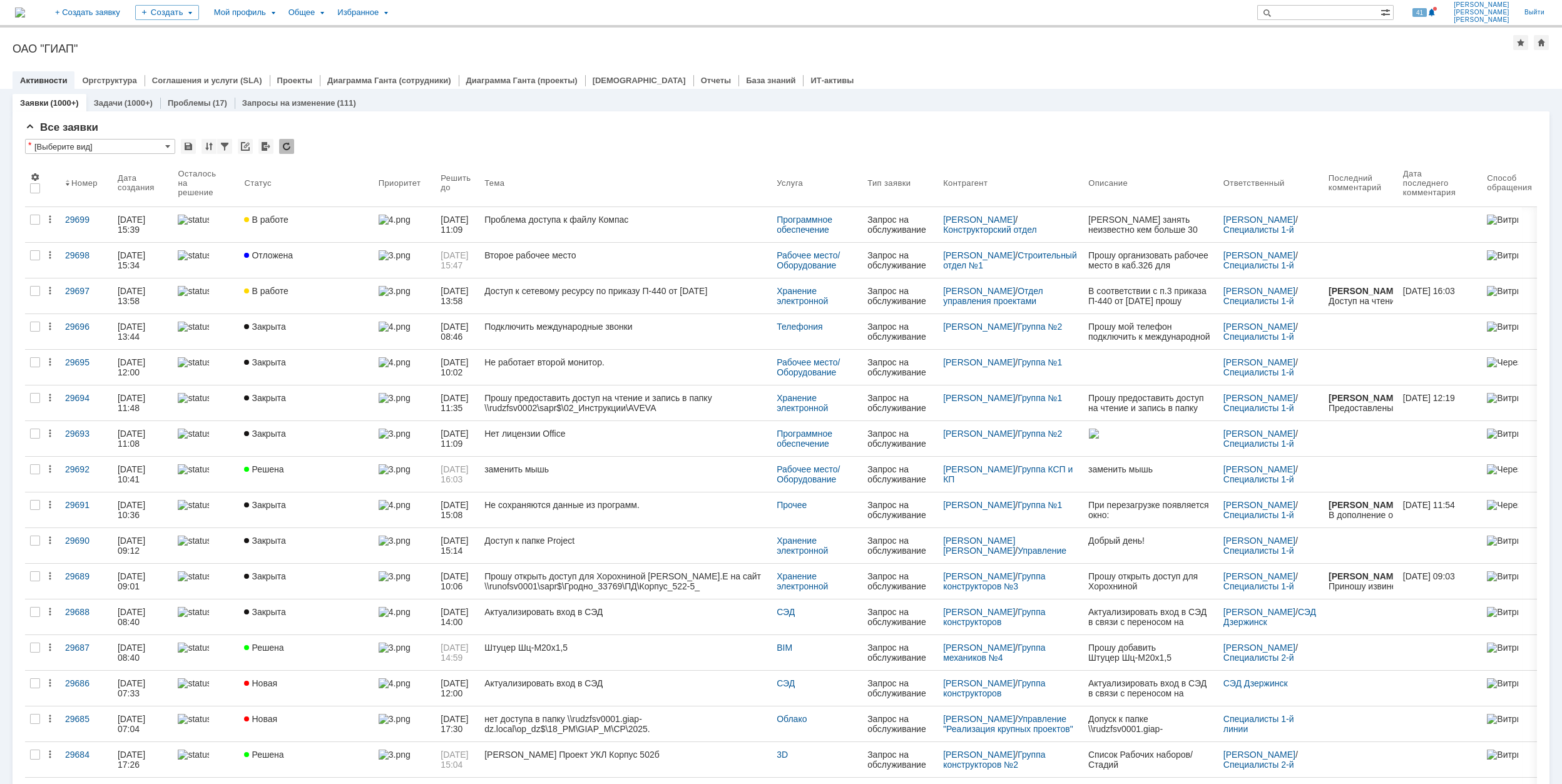
drag, startPoint x: 334, startPoint y: 231, endPoint x: 352, endPoint y: 227, distance: 18.4
click at [333, 230] on link "В работе" at bounding box center [306, 224] width 134 height 35
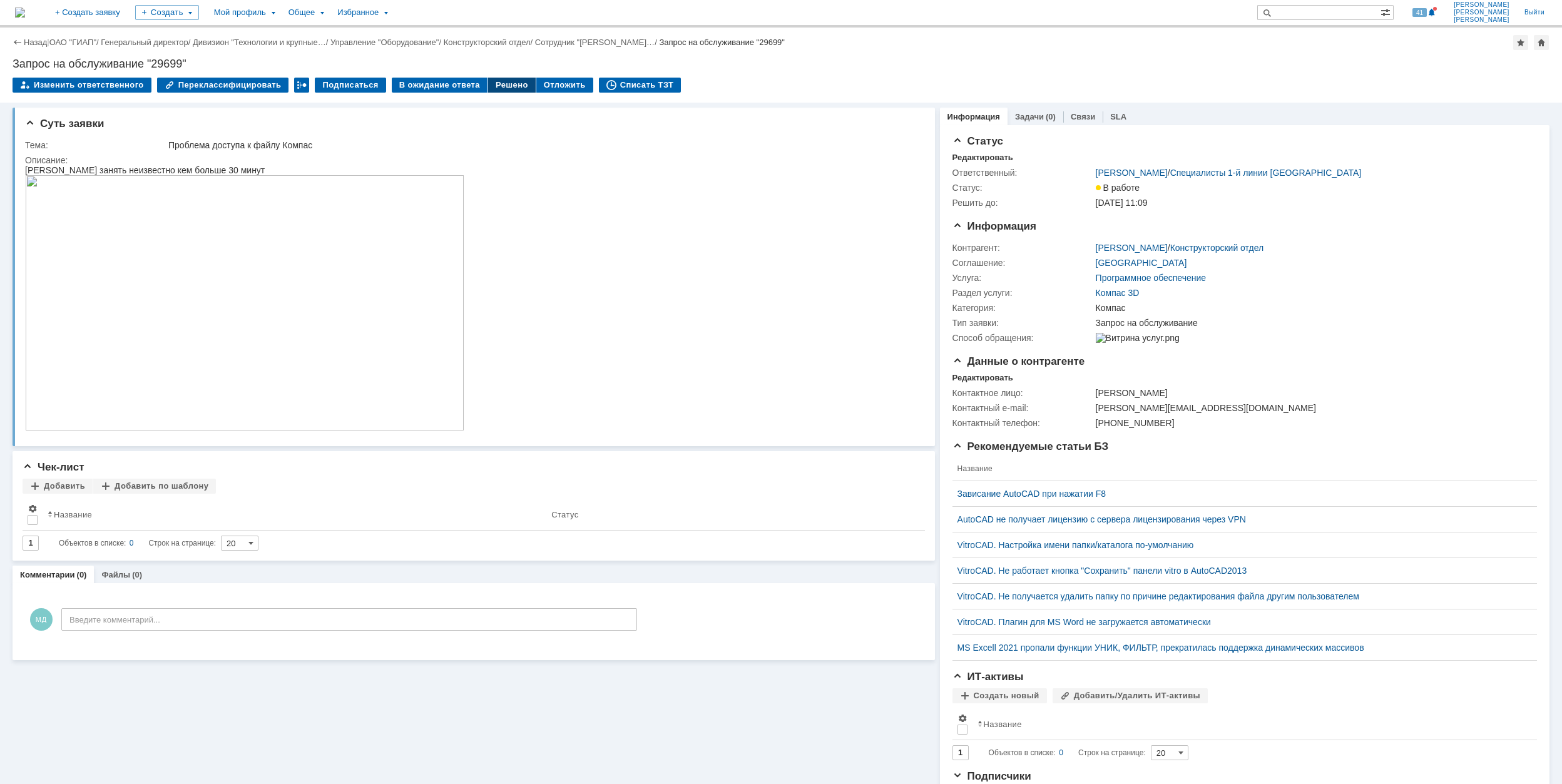
click at [494, 87] on div "Решено" at bounding box center [512, 85] width 48 height 15
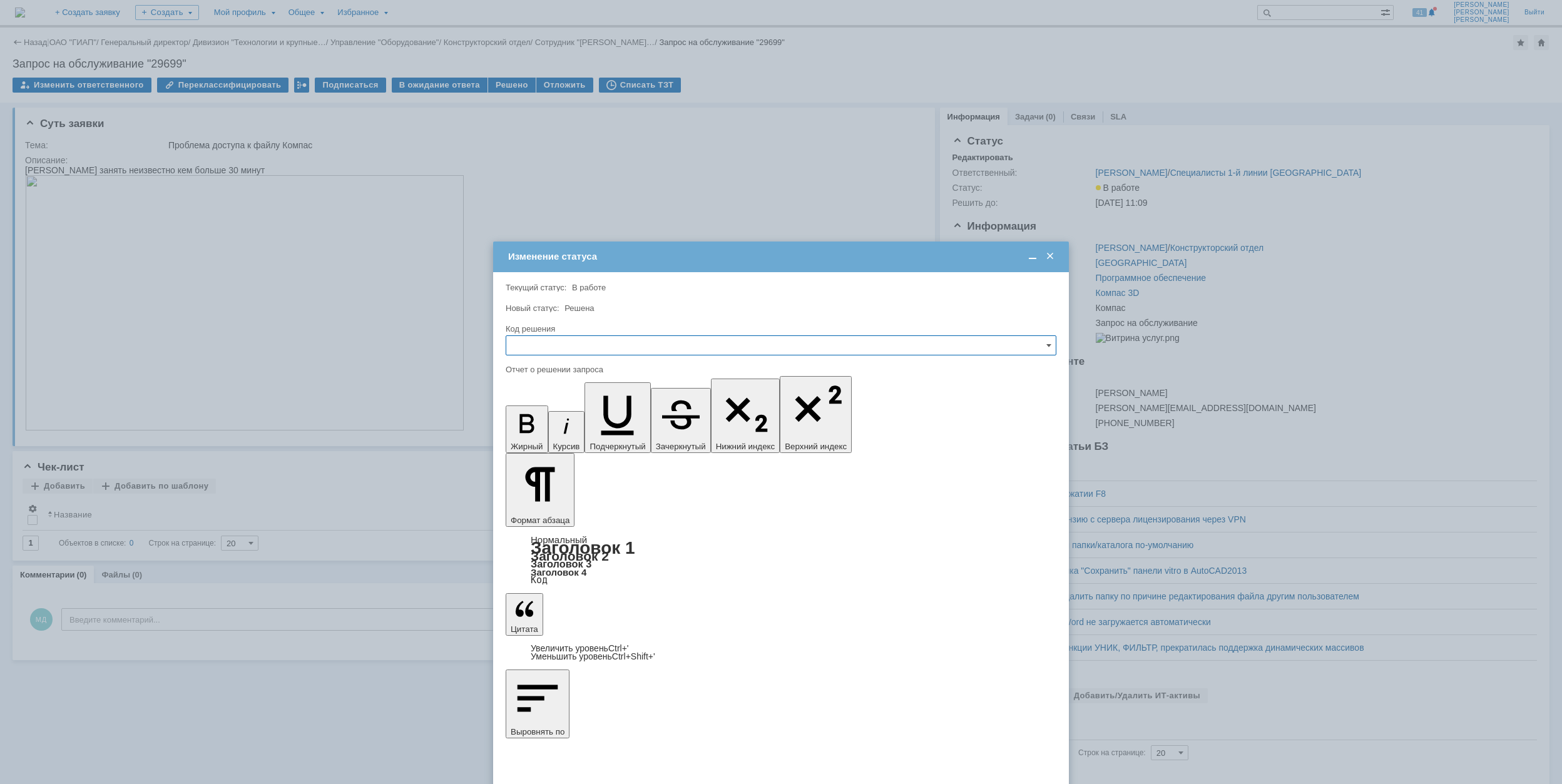
click at [584, 346] on input "text" at bounding box center [781, 345] width 551 height 20
drag, startPoint x: 552, startPoint y: 433, endPoint x: 33, endPoint y: 62, distance: 638.0
click at [552, 433] on span "Решено" at bounding box center [781, 431] width 535 height 10
type input "Решено"
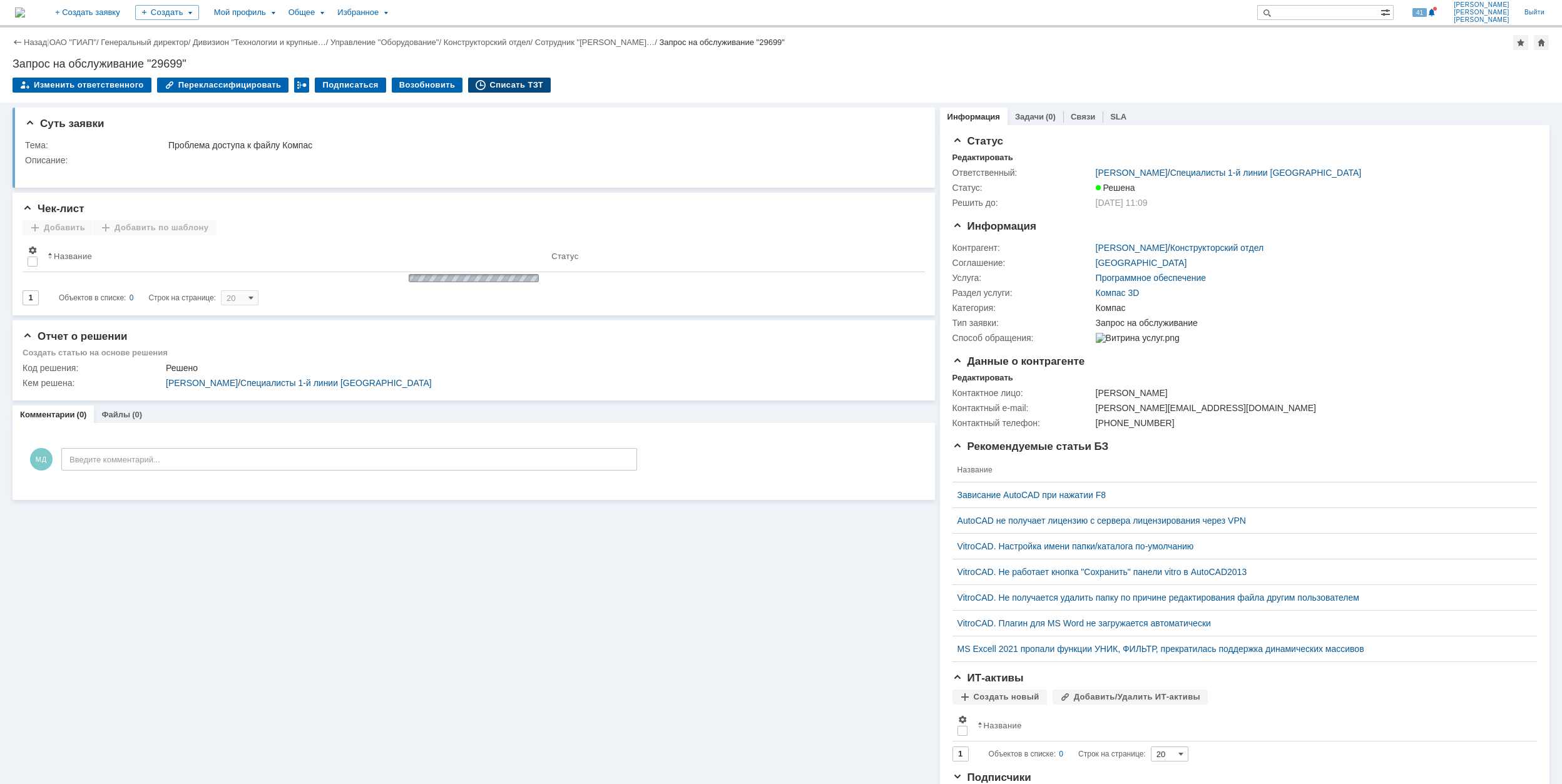
click at [494, 80] on div "Списать ТЗТ" at bounding box center [509, 85] width 83 height 15
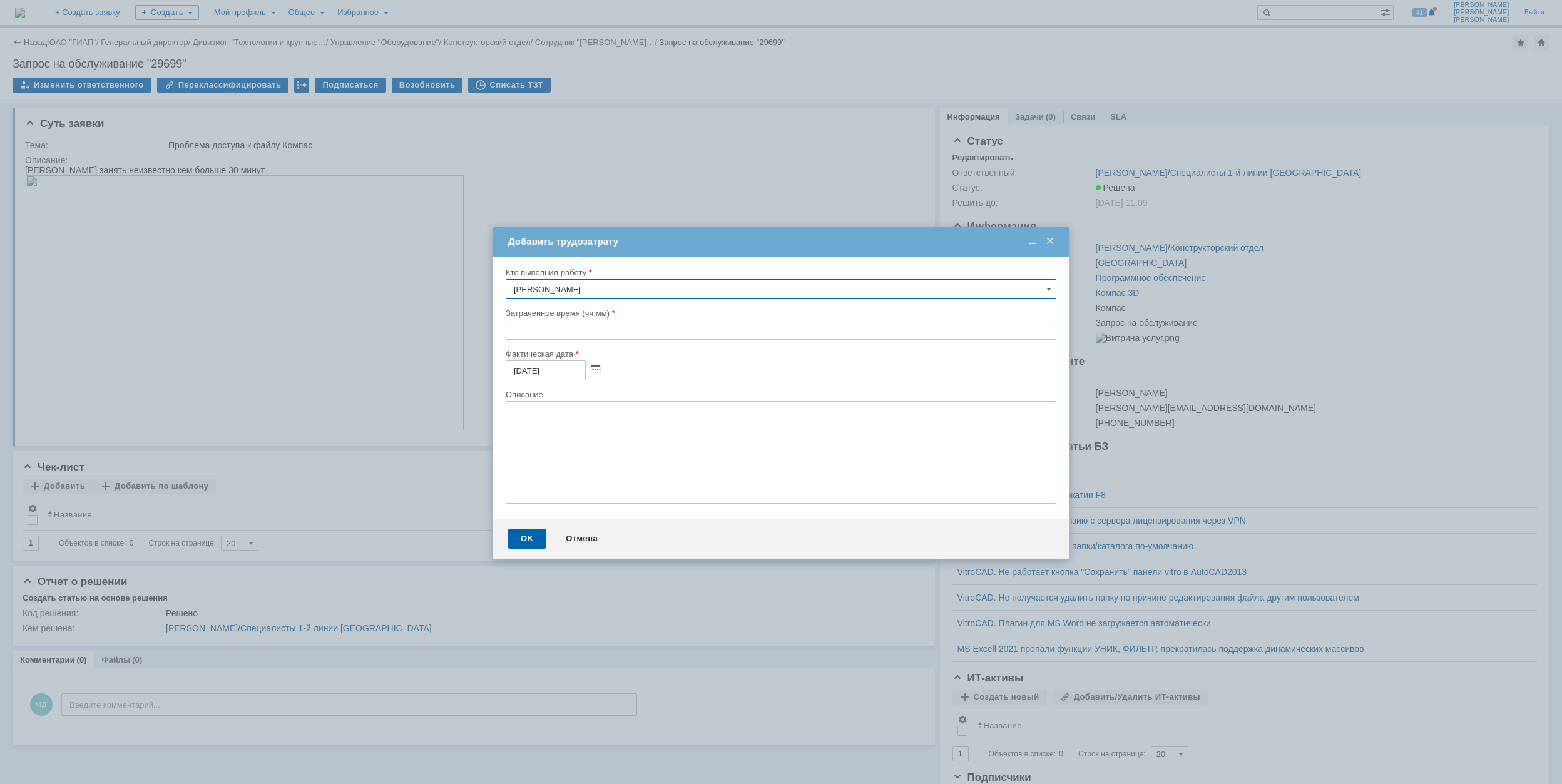
click at [506, 333] on input "text" at bounding box center [781, 329] width 551 height 20
type input "00:30"
click at [532, 533] on div "OK" at bounding box center [527, 538] width 38 height 20
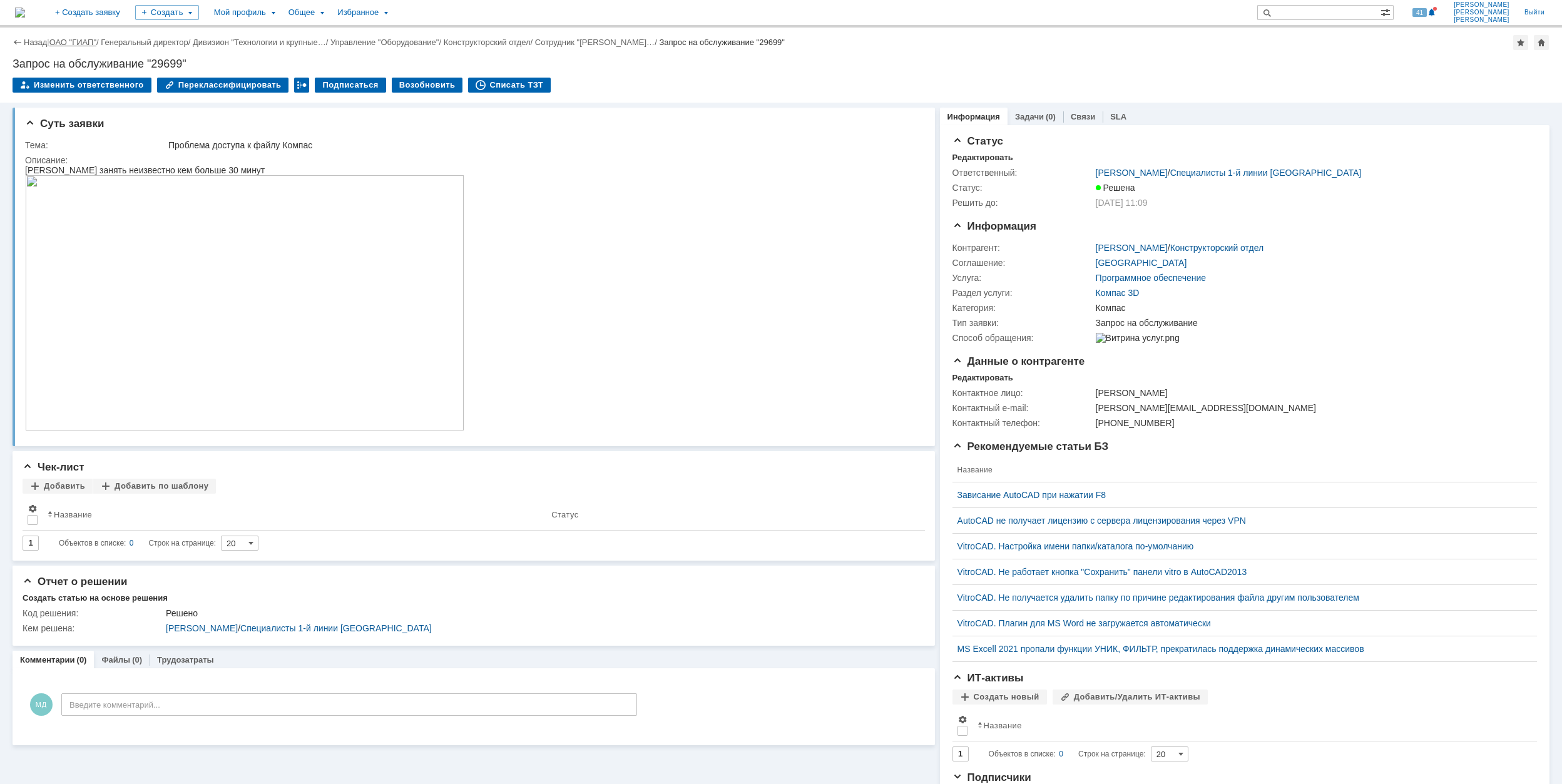
click at [80, 40] on link "ОАО "ГИАП"" at bounding box center [73, 42] width 47 height 9
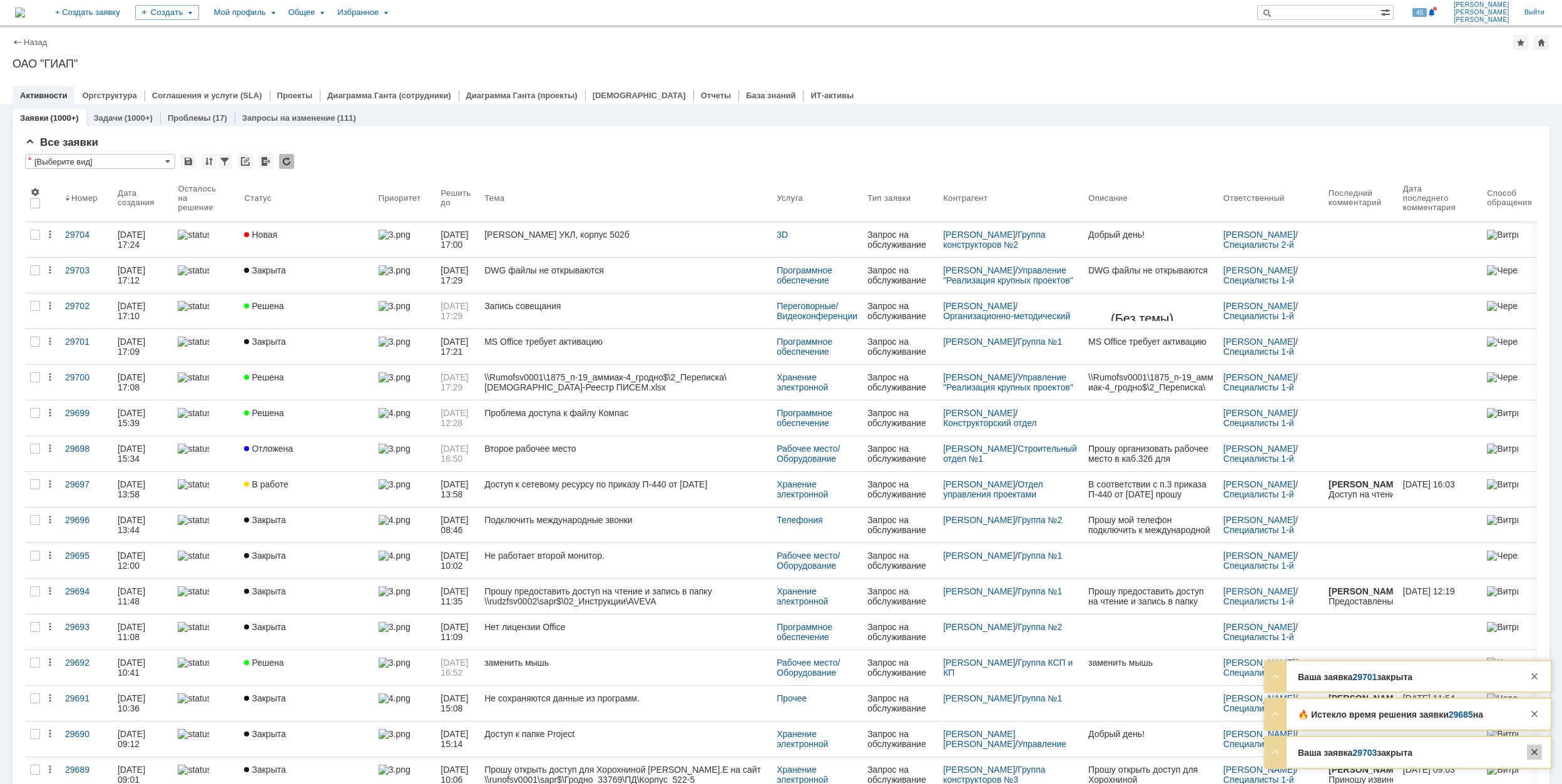
click at [1537, 756] on div at bounding box center [1535, 752] width 15 height 15
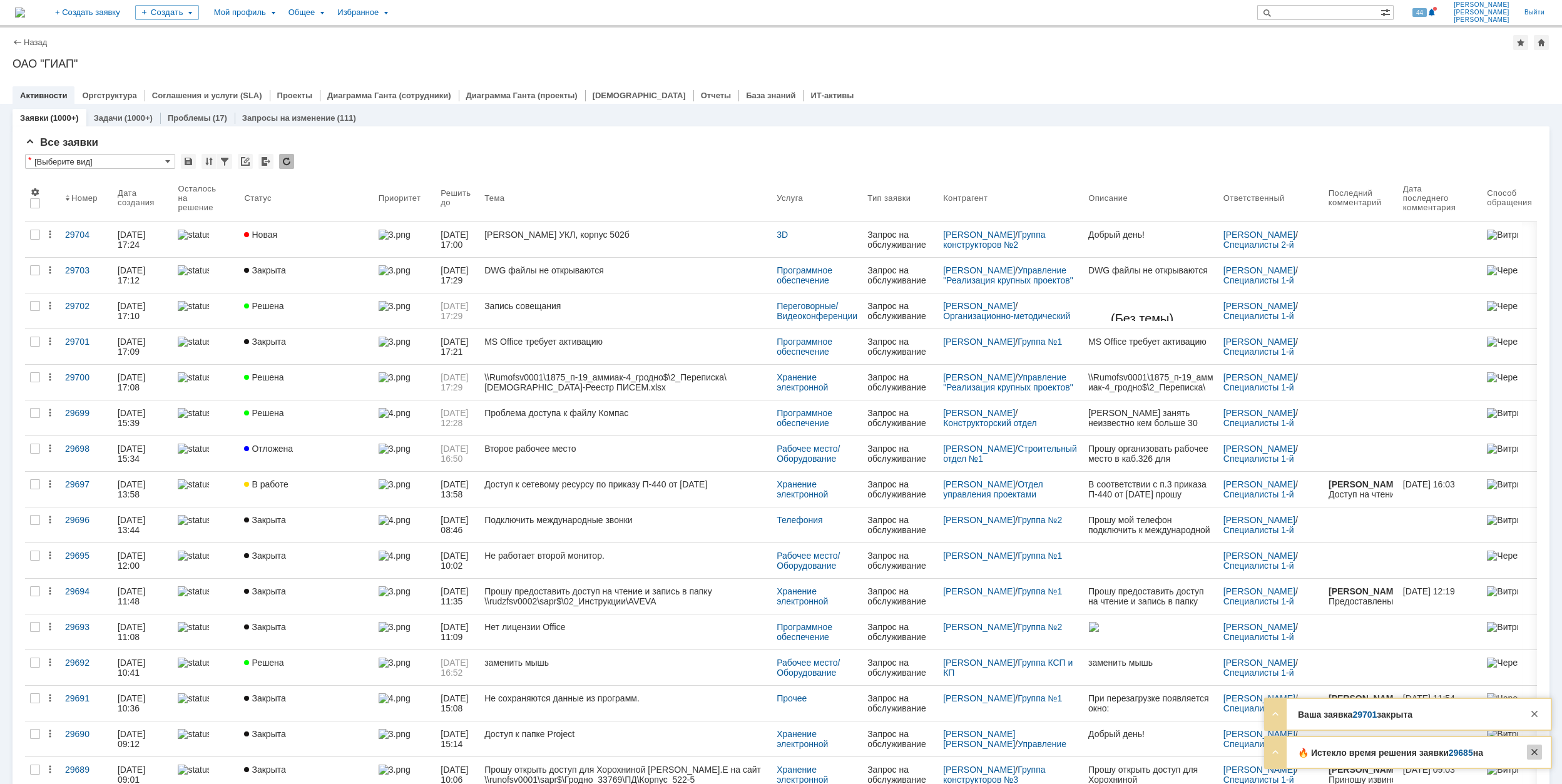
click at [1536, 754] on div at bounding box center [1535, 752] width 15 height 15
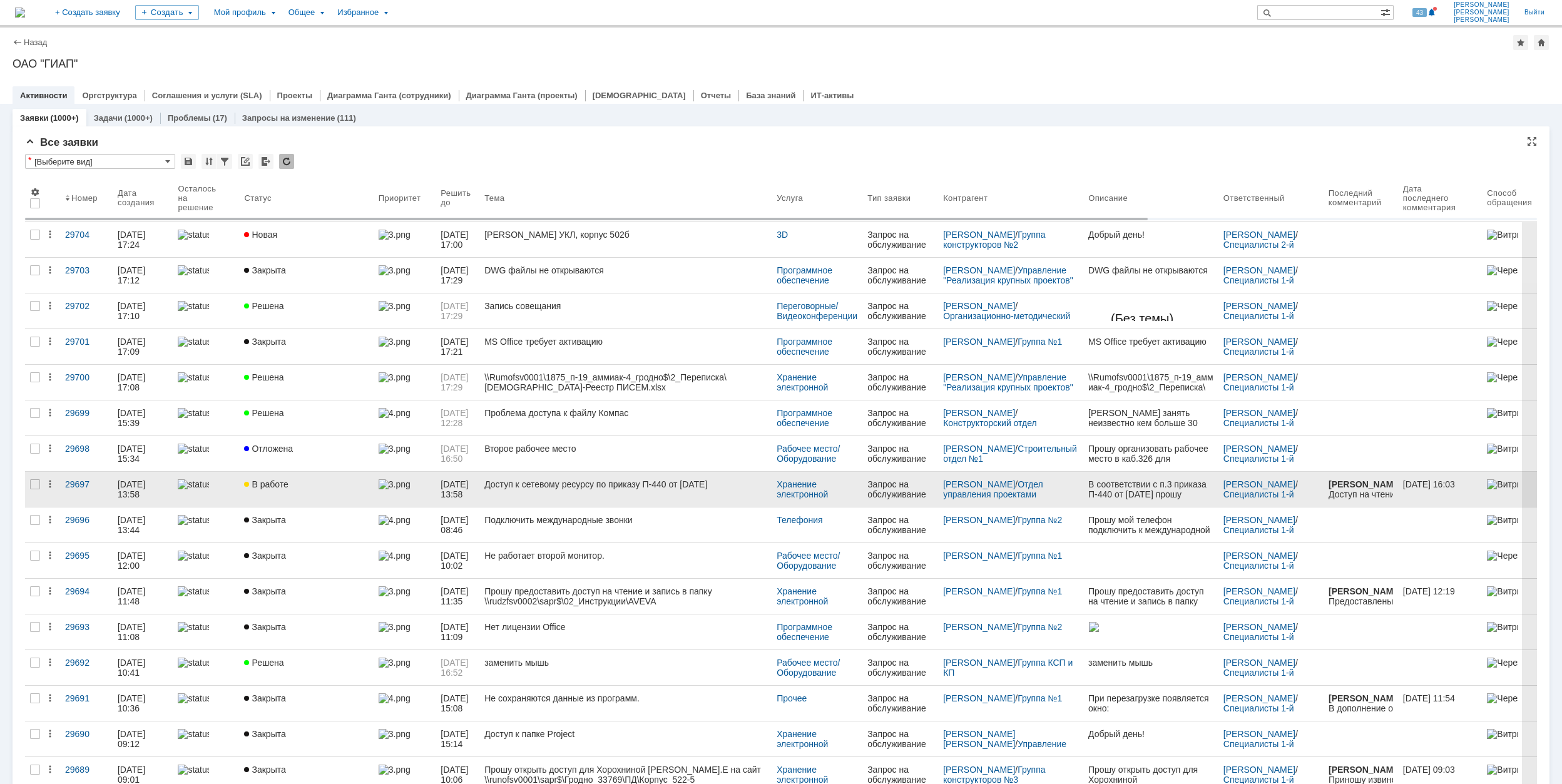
click at [691, 489] on div "Доступ к сетевому ресурсу по приказу П-440 от [DATE]" at bounding box center [625, 485] width 282 height 10
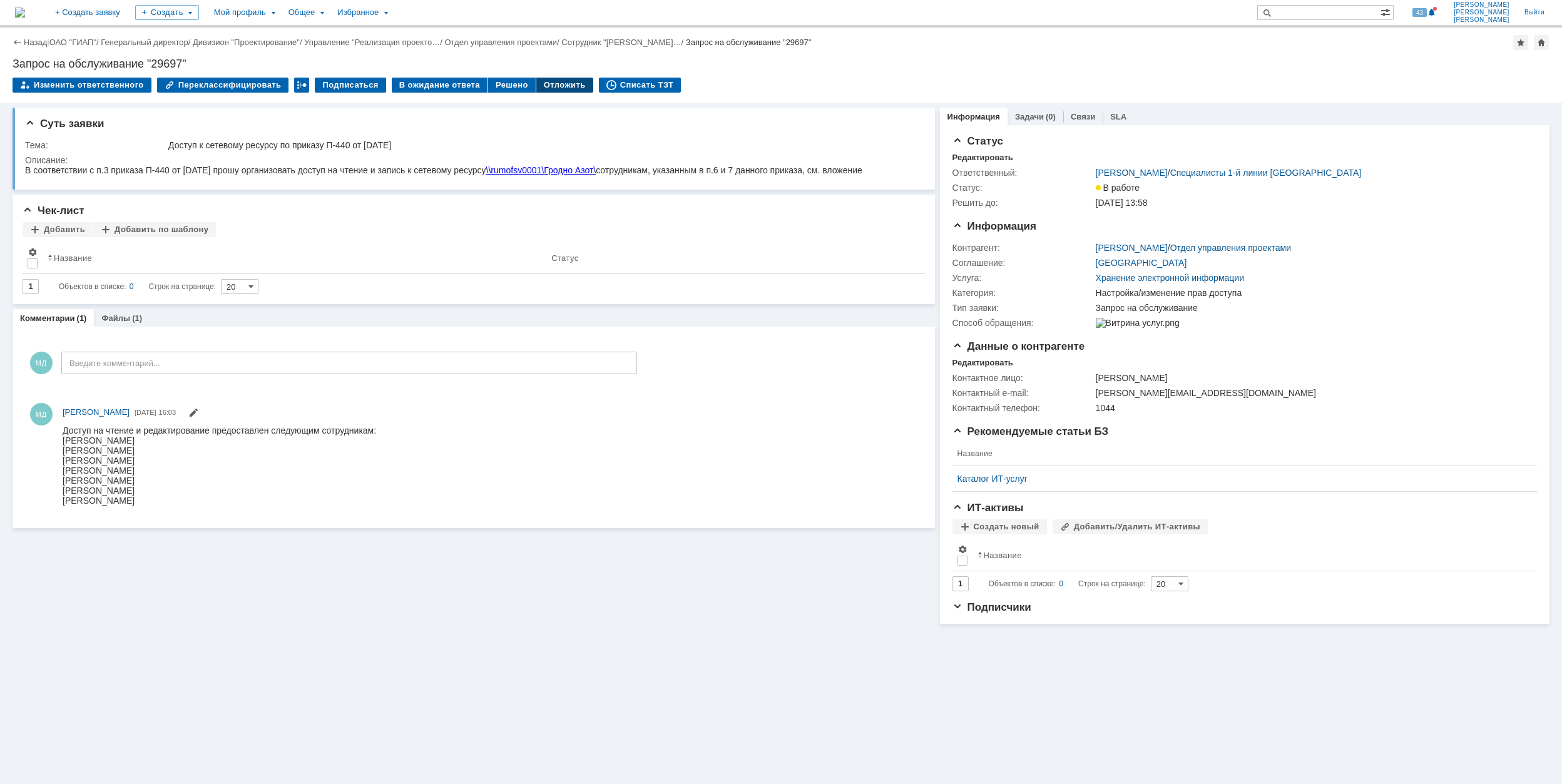
click at [546, 85] on div "Отложить" at bounding box center [565, 85] width 57 height 15
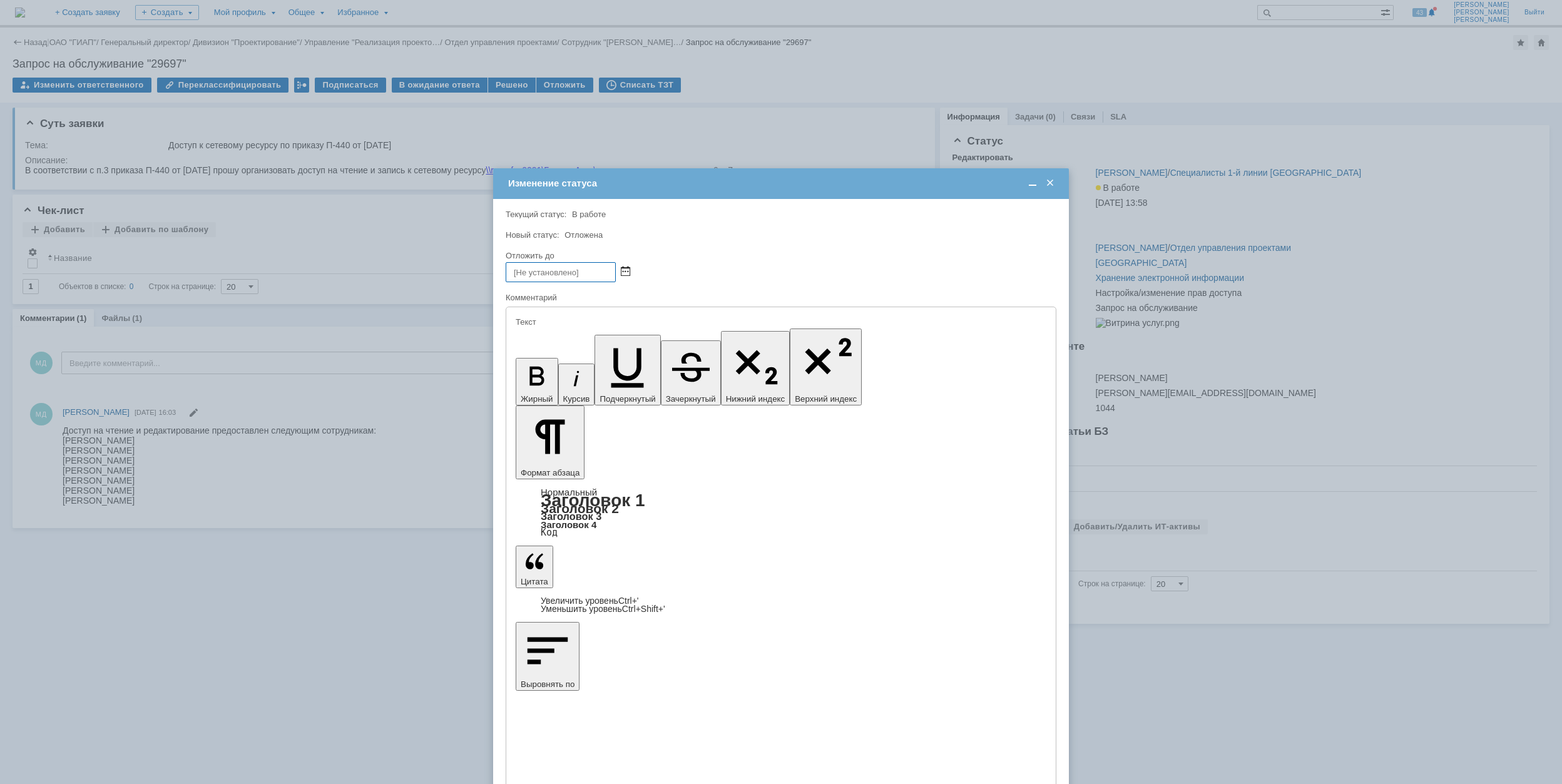
click at [621, 267] on span at bounding box center [625, 272] width 9 height 10
click at [557, 334] on div "8" at bounding box center [562, 334] width 13 height 10
click at [564, 271] on input "[DATE] 17:57" at bounding box center [560, 272] width 110 height 20
click at [572, 271] on input "[DATE] 09:57" at bounding box center [560, 272] width 110 height 20
type input "[DATE] 09:37"
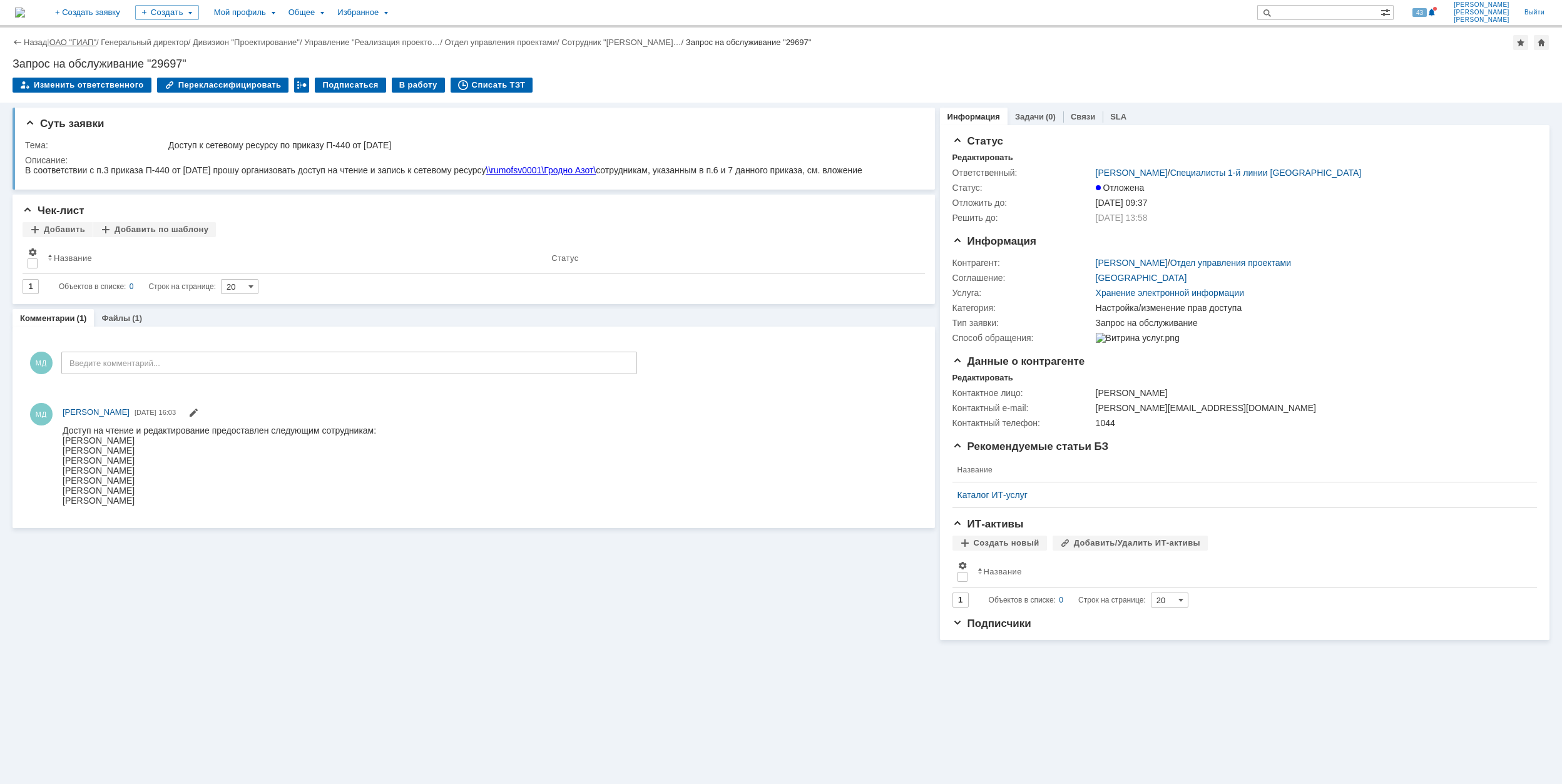
click at [66, 41] on link "ОАО "ГИАП"" at bounding box center [73, 42] width 47 height 9
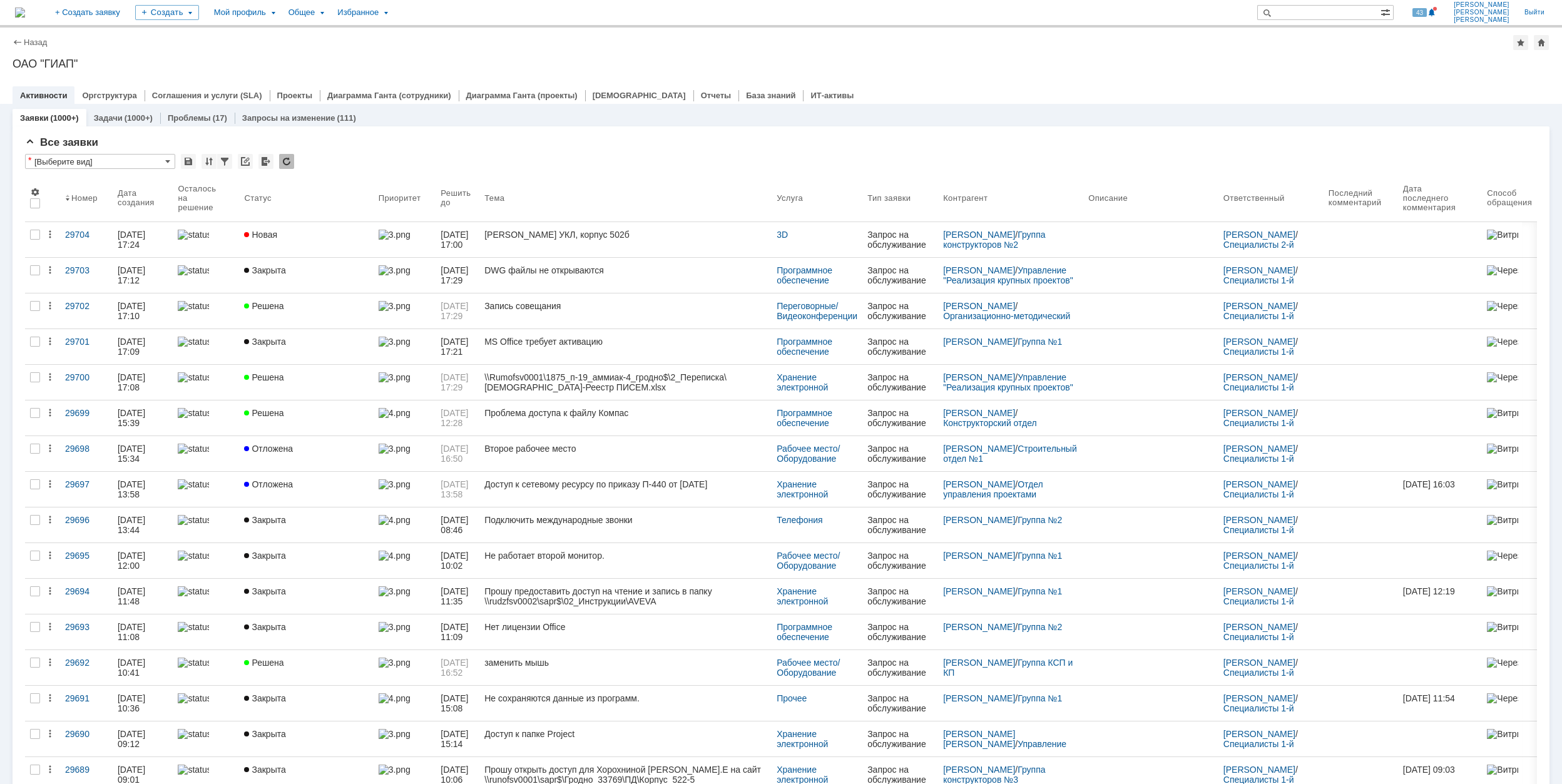
click at [592, 111] on div "Заявки (1000+) Задачи (1000+) Проблемы (17) Запросы на изменение (111)" at bounding box center [781, 117] width 1537 height 17
